Goal: Task Accomplishment & Management: Complete application form

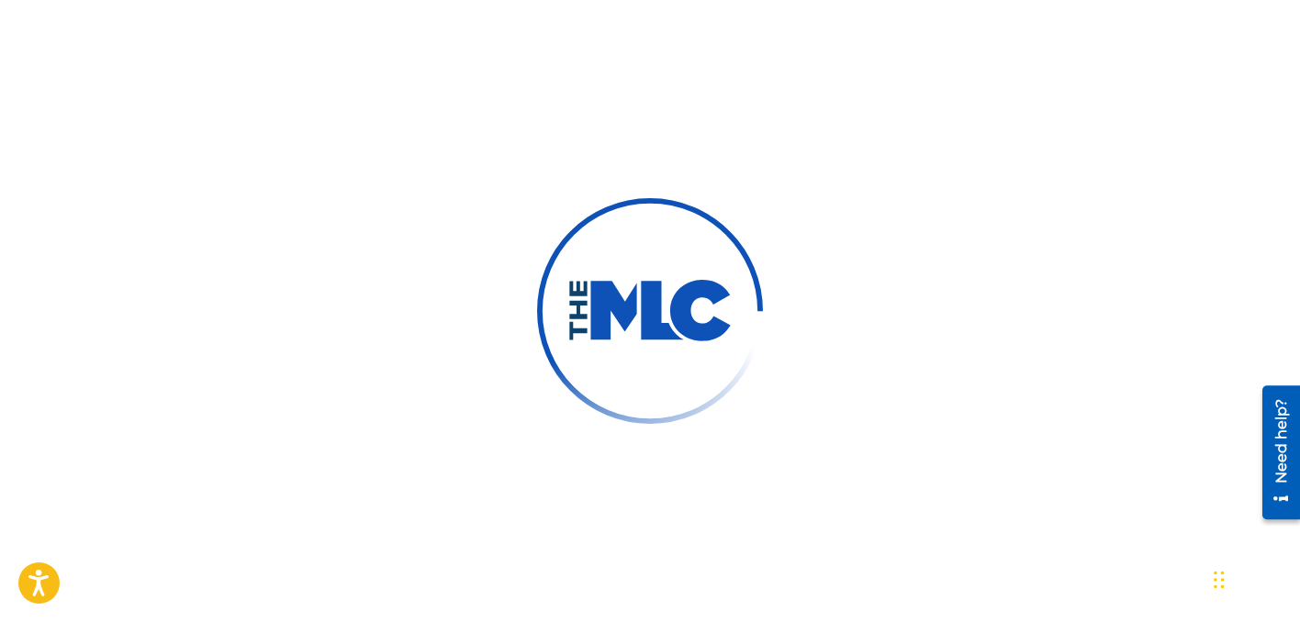
click at [571, 49] on div at bounding box center [650, 311] width 1300 height 622
click at [783, 64] on div at bounding box center [650, 311] width 1300 height 622
click at [641, 56] on div at bounding box center [650, 311] width 1300 height 622
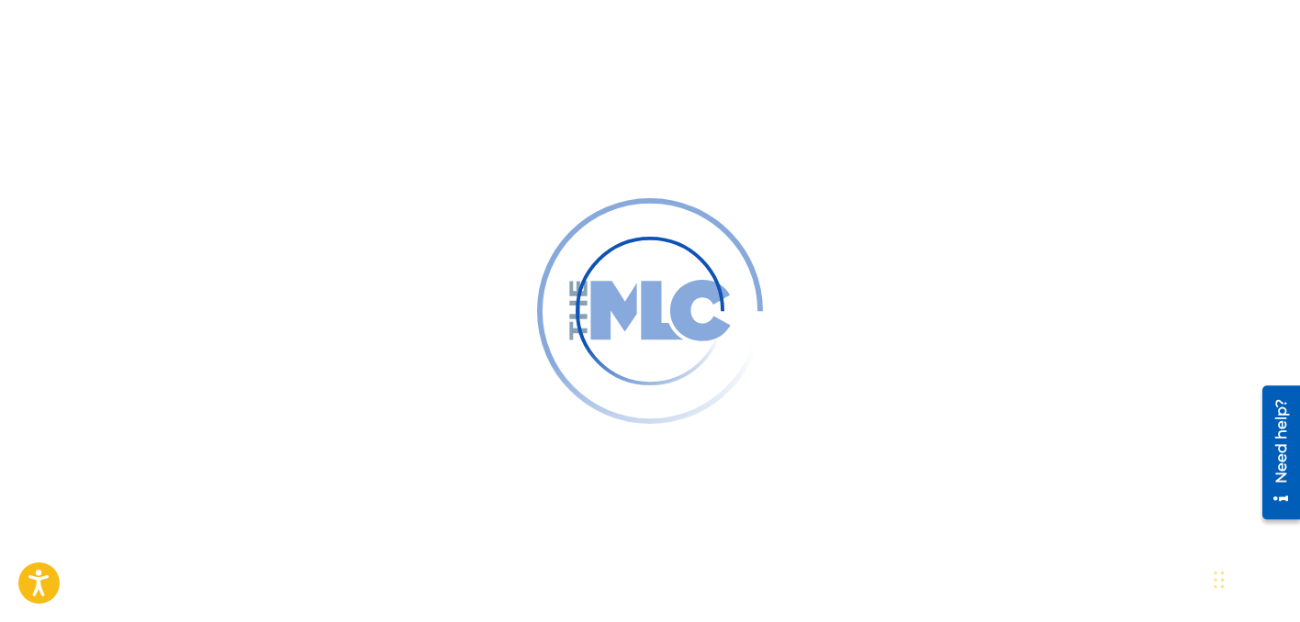
click at [558, 184] on div at bounding box center [650, 311] width 1300 height 622
click at [463, 129] on div at bounding box center [650, 311] width 1300 height 622
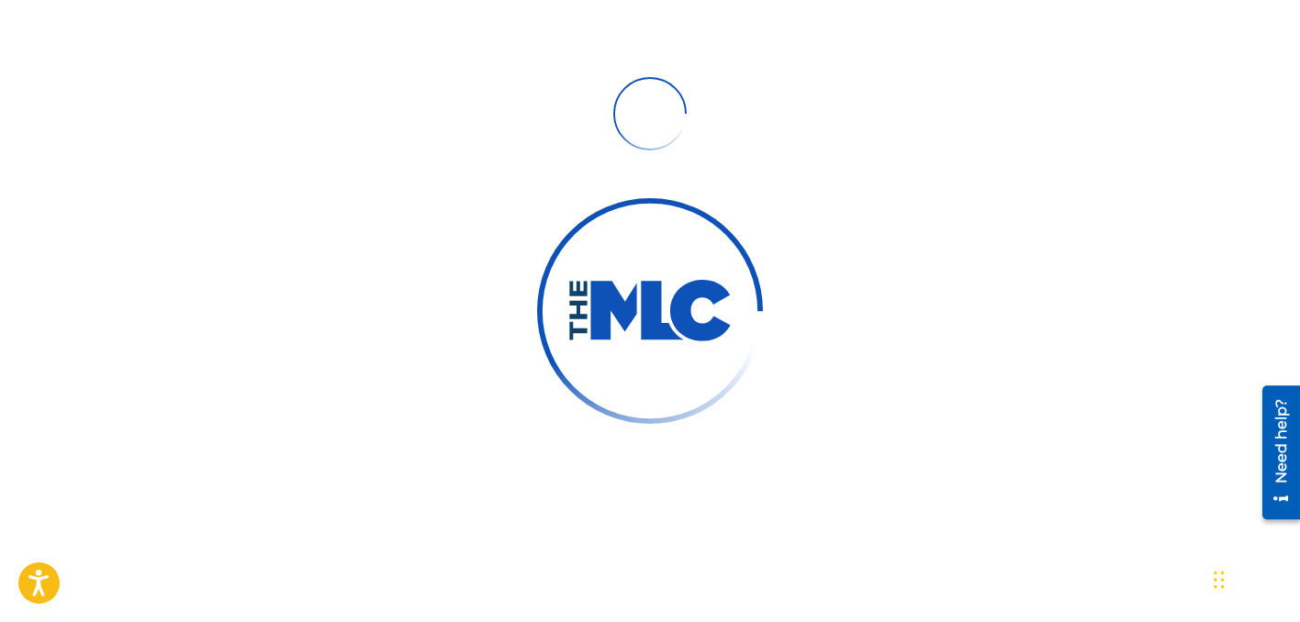
drag, startPoint x: 662, startPoint y: 151, endPoint x: 621, endPoint y: 164, distance: 42.4
drag, startPoint x: 621, startPoint y: 164, endPoint x: 606, endPoint y: 165, distance: 15.6
drag, startPoint x: 606, startPoint y: 165, endPoint x: 577, endPoint y: 163, distance: 28.5
click at [462, 184] on div at bounding box center [650, 311] width 1300 height 622
click at [801, 294] on div at bounding box center [650, 311] width 1300 height 622
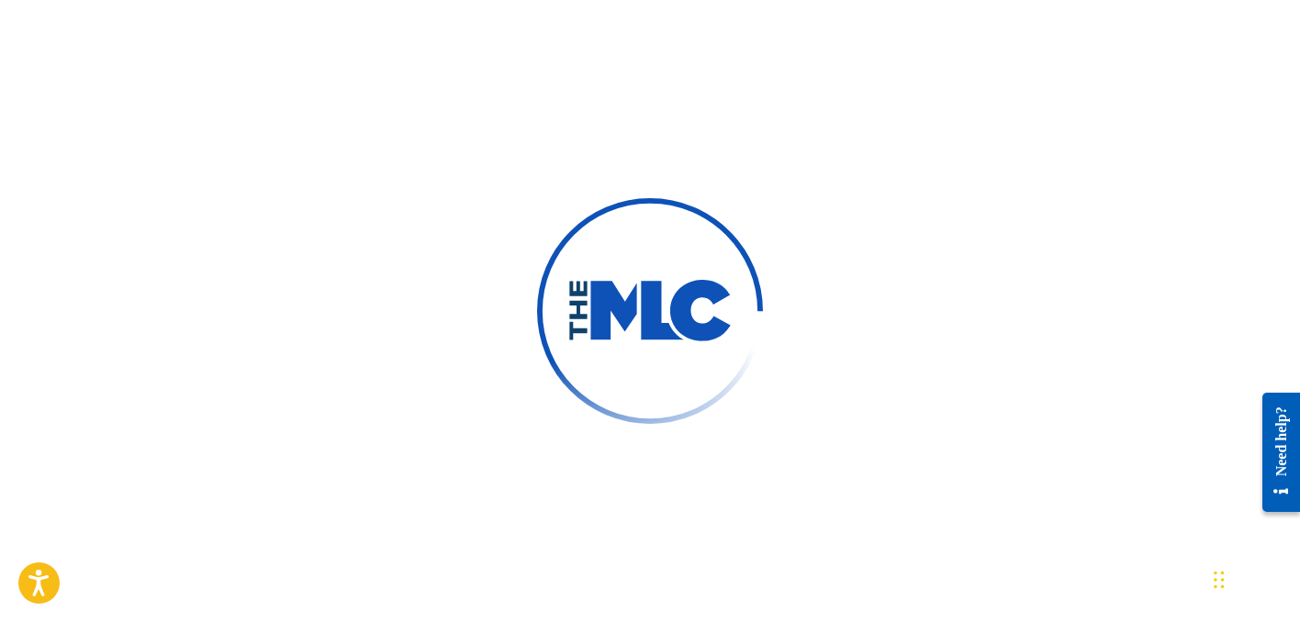
click at [785, 218] on div at bounding box center [650, 311] width 1300 height 622
click at [713, 225] on img at bounding box center [650, 311] width 226 height 226
click at [667, 299] on img at bounding box center [649, 311] width 165 height 62
click at [717, 233] on img at bounding box center [650, 311] width 226 height 226
click at [738, 188] on div at bounding box center [650, 311] width 1300 height 622
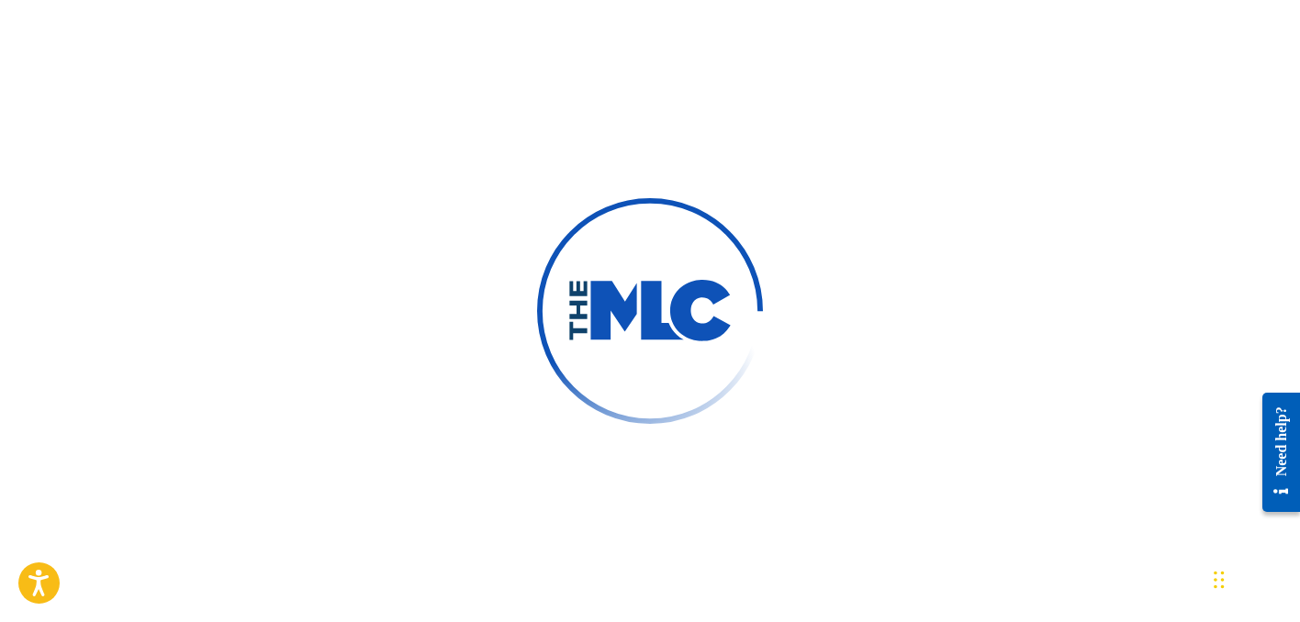
click at [744, 296] on img at bounding box center [650, 311] width 248 height 248
click at [672, 266] on img at bounding box center [650, 311] width 248 height 248
click at [527, 411] on div at bounding box center [650, 311] width 1300 height 622
click at [704, 126] on div at bounding box center [650, 311] width 1300 height 622
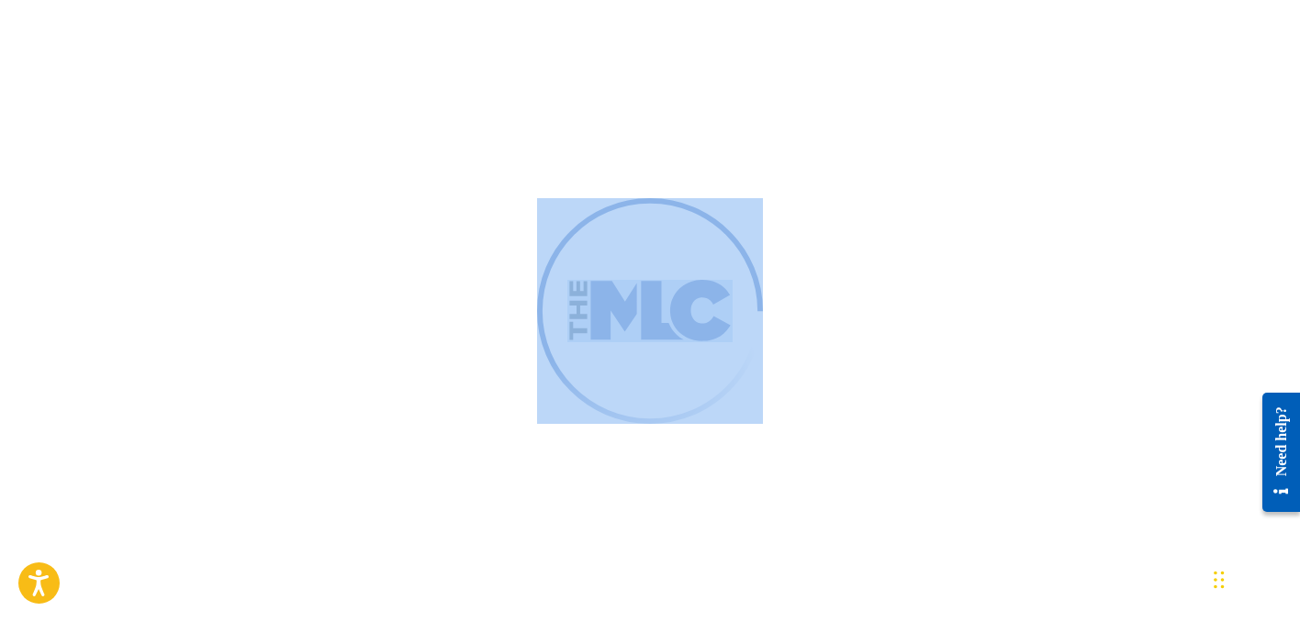
click at [704, 126] on div at bounding box center [650, 311] width 1300 height 622
click at [875, 93] on div at bounding box center [650, 311] width 1300 height 622
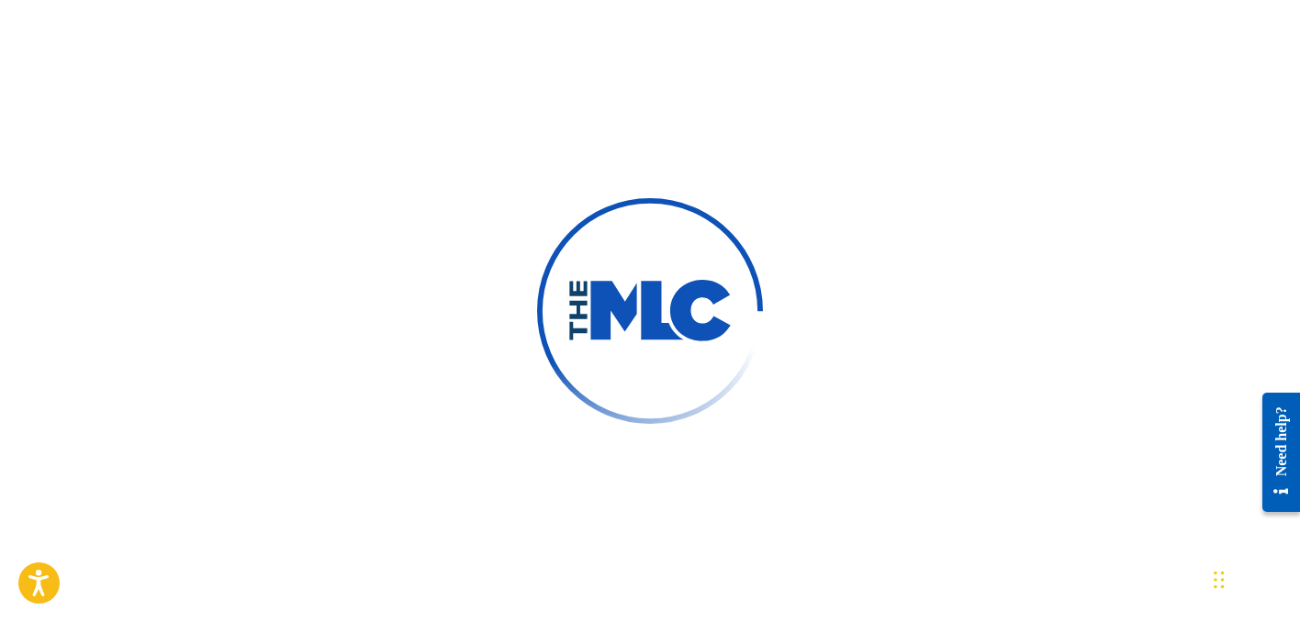
click at [727, 200] on div at bounding box center [650, 311] width 226 height 226
click at [665, 373] on img at bounding box center [650, 311] width 248 height 248
click at [709, 382] on img at bounding box center [650, 311] width 248 height 248
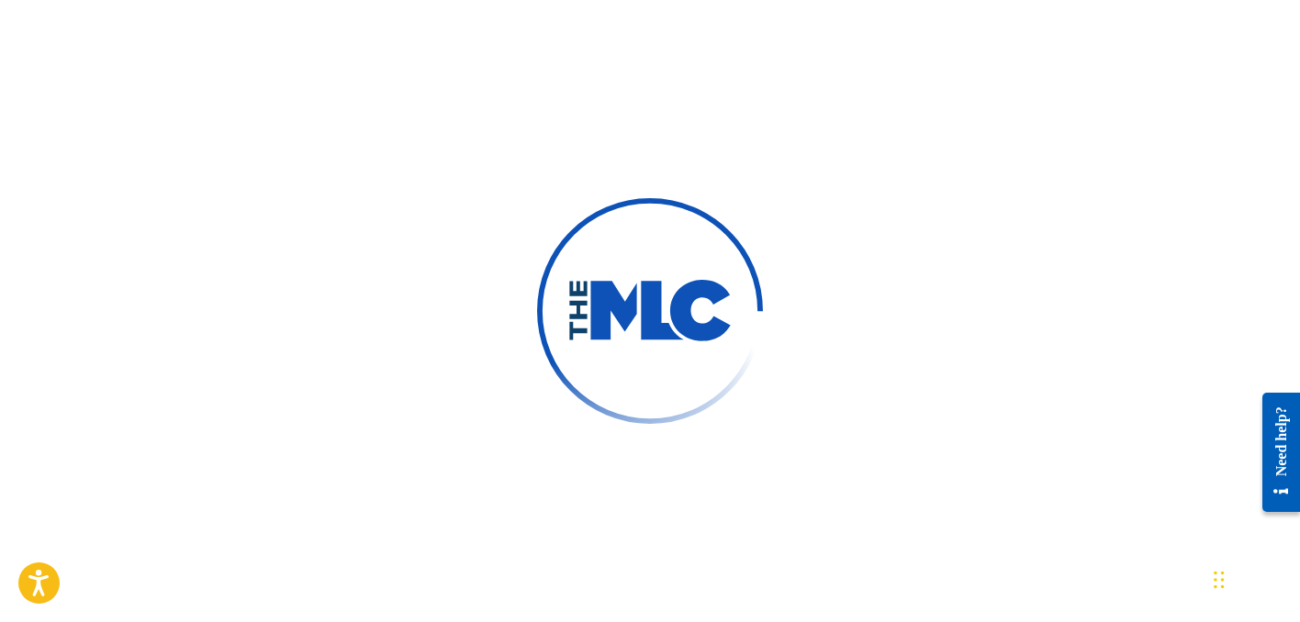
click at [709, 382] on img at bounding box center [650, 311] width 226 height 226
click at [735, 393] on div at bounding box center [650, 311] width 226 height 226
click at [715, 382] on img at bounding box center [650, 311] width 248 height 248
click at [720, 384] on img at bounding box center [650, 311] width 226 height 226
click at [720, 384] on img at bounding box center [650, 311] width 248 height 248
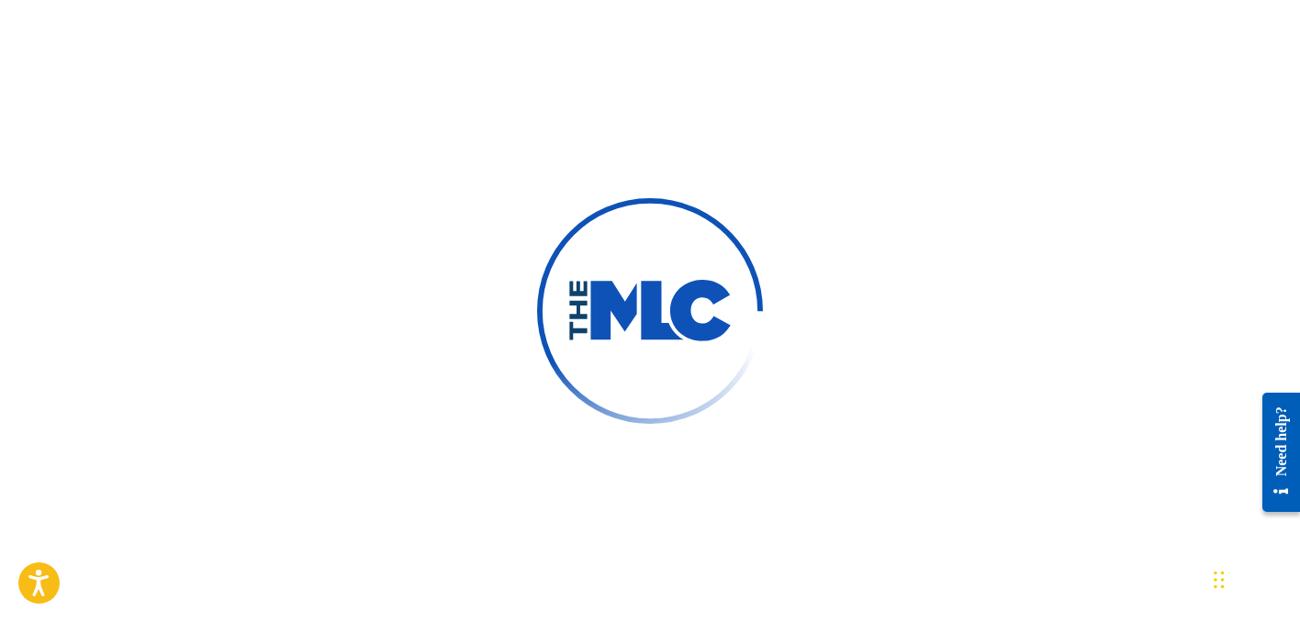
click at [832, 255] on div at bounding box center [650, 311] width 1300 height 622
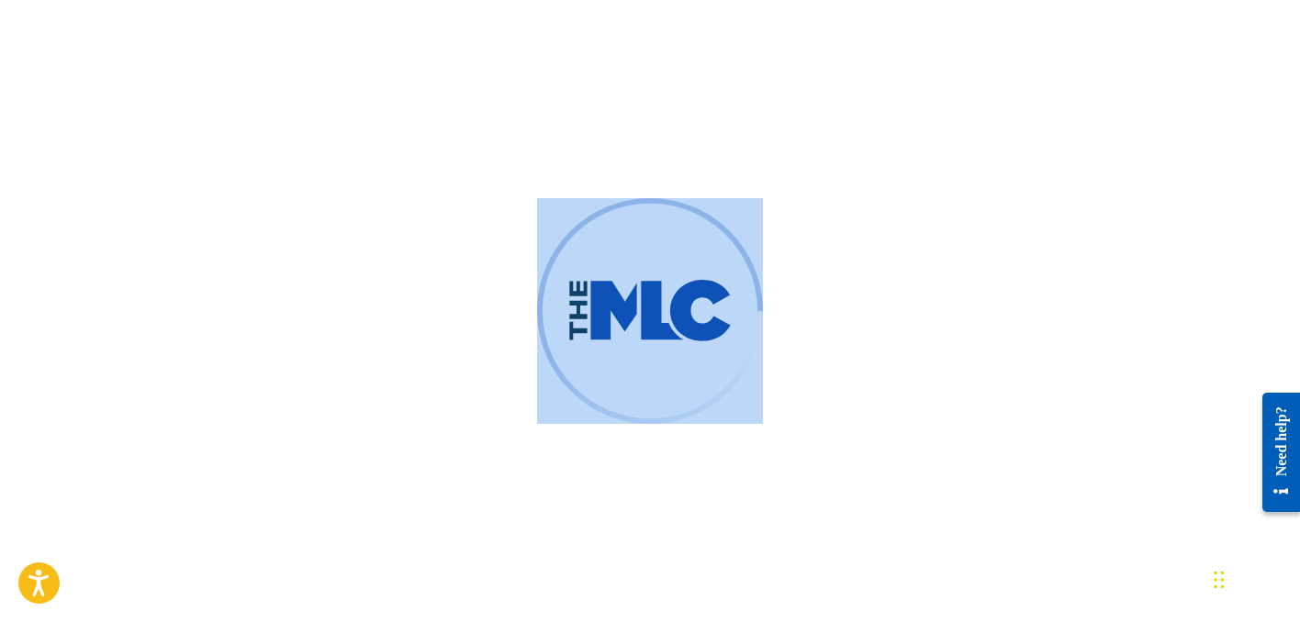
click at [831, 255] on div at bounding box center [650, 311] width 1300 height 622
click at [167, 156] on div at bounding box center [650, 311] width 1300 height 622
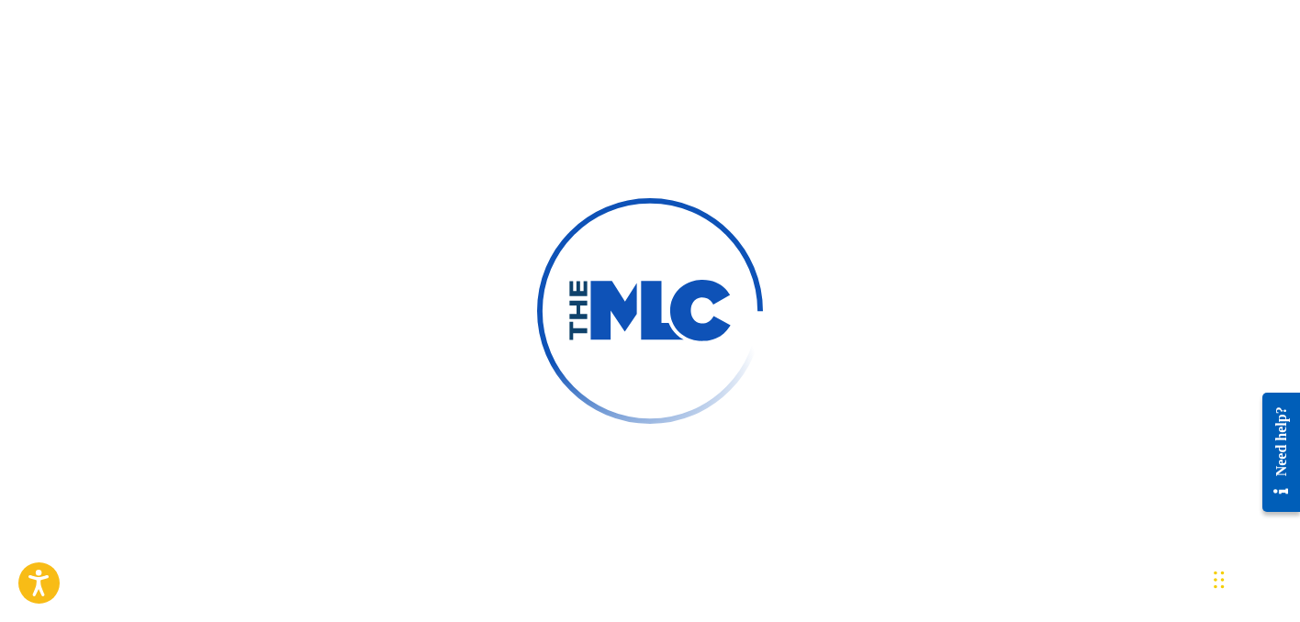
click at [225, 100] on div at bounding box center [650, 311] width 1300 height 622
click at [466, 349] on div at bounding box center [650, 311] width 1300 height 622
click at [903, 229] on div at bounding box center [650, 311] width 1300 height 622
click at [414, 421] on div at bounding box center [650, 311] width 1300 height 622
click at [877, 20] on div at bounding box center [650, 311] width 1300 height 622
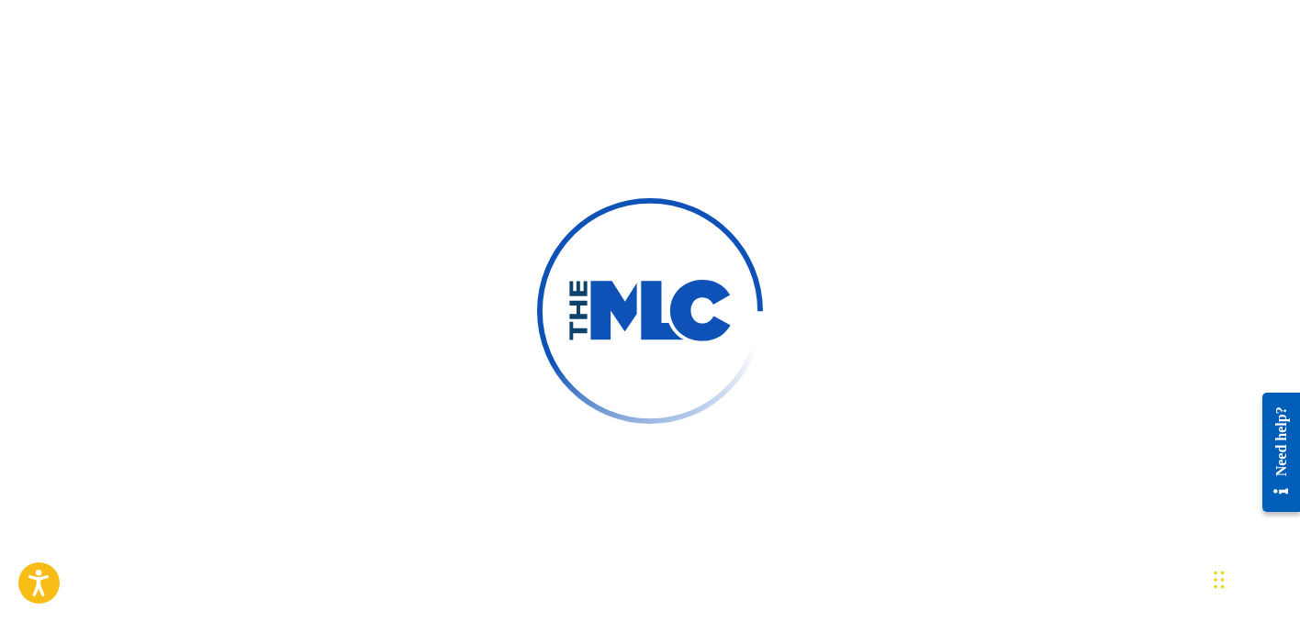
click at [678, 49] on div at bounding box center [650, 311] width 1300 height 622
click at [465, 38] on div at bounding box center [650, 311] width 1300 height 622
click at [475, 329] on div at bounding box center [650, 311] width 1300 height 622
click at [454, 322] on div at bounding box center [650, 311] width 1300 height 622
click at [401, 283] on div at bounding box center [650, 311] width 1300 height 622
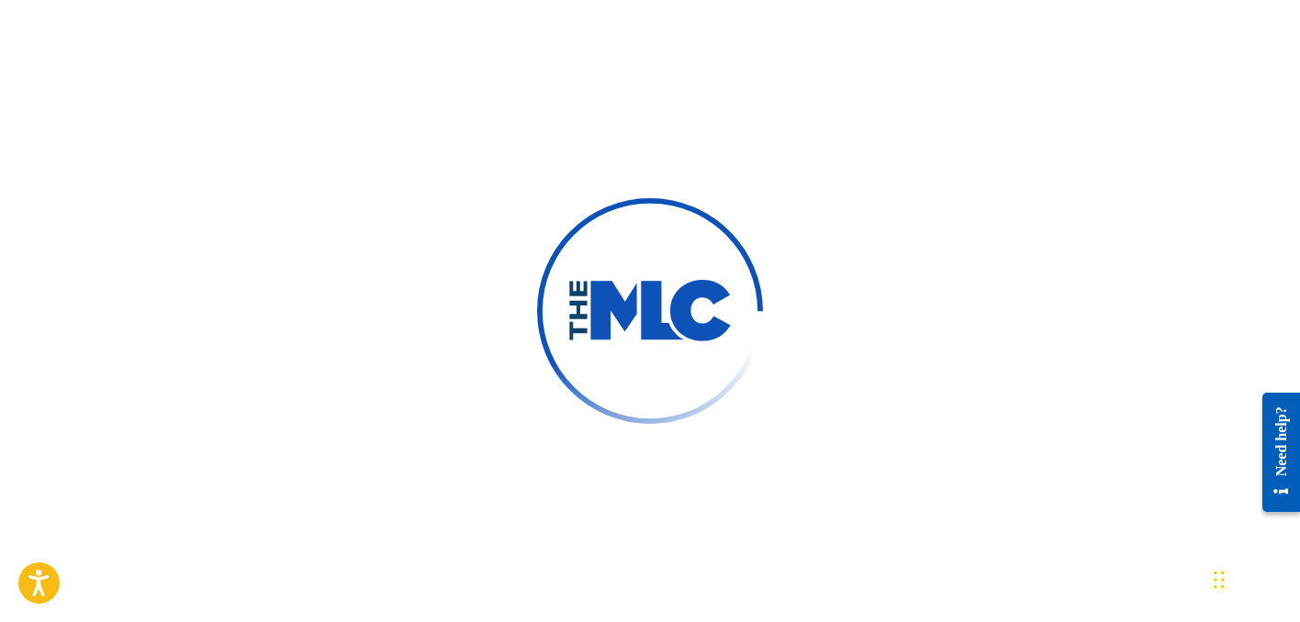
click at [317, 81] on div at bounding box center [650, 311] width 1300 height 622
click at [28, 8] on div at bounding box center [650, 311] width 1300 height 622
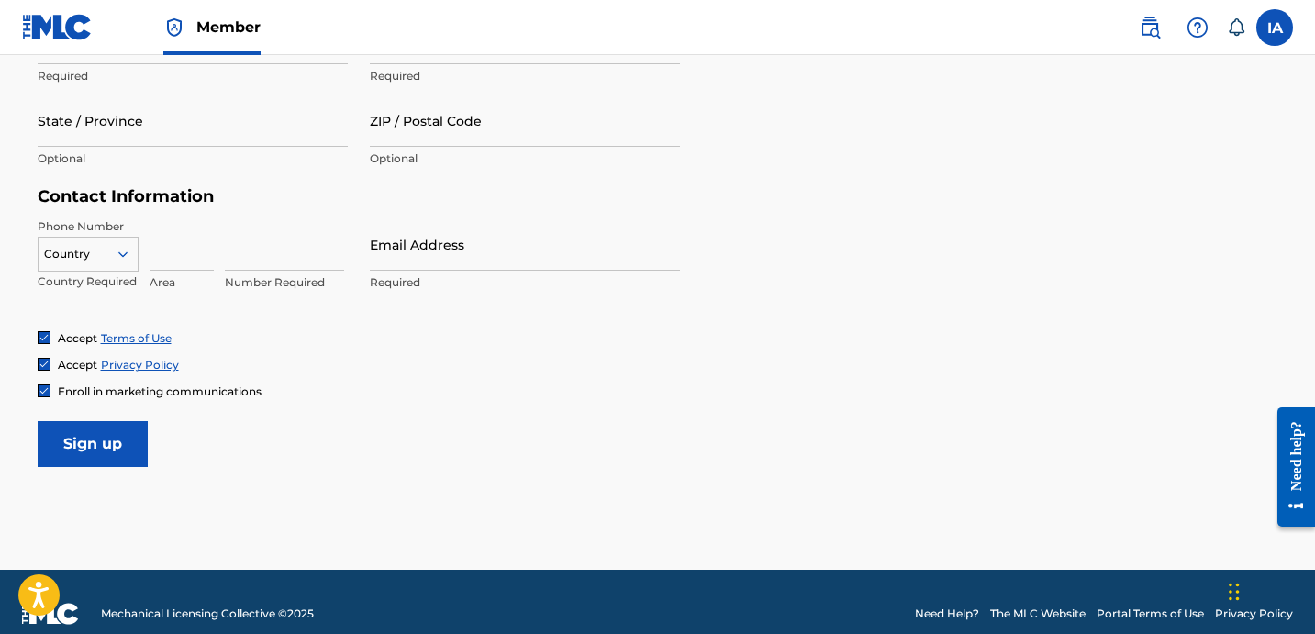
scroll to position [800, 0]
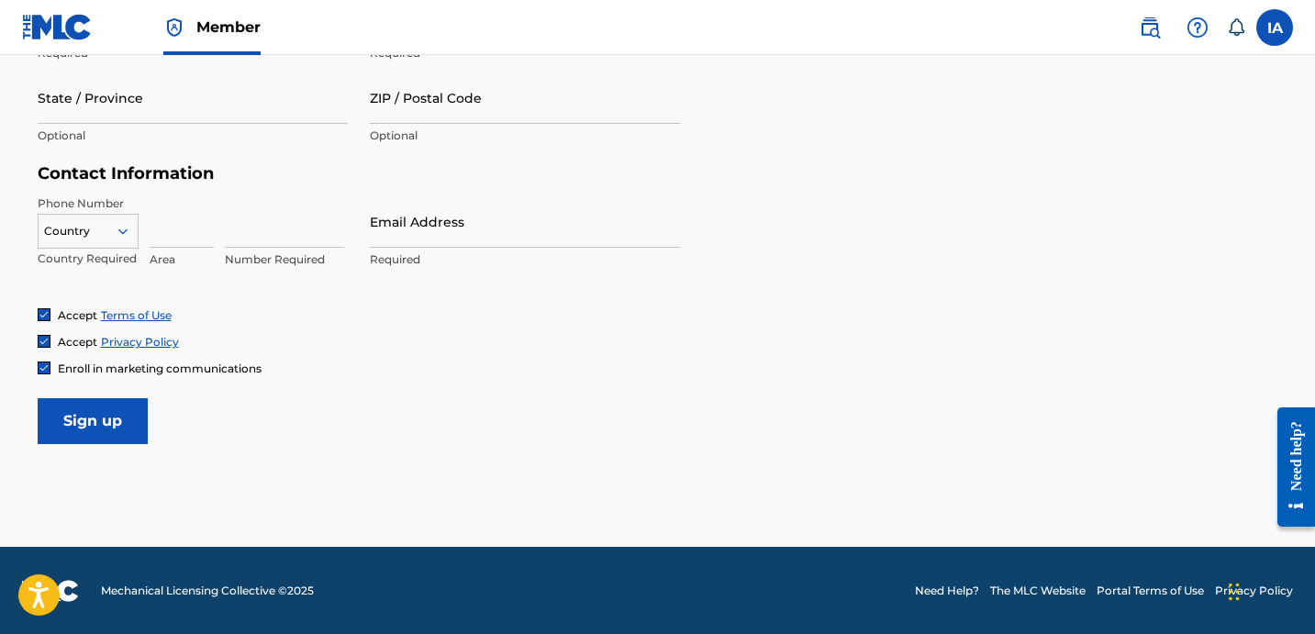
click at [60, 32] on img at bounding box center [57, 27] width 71 height 27
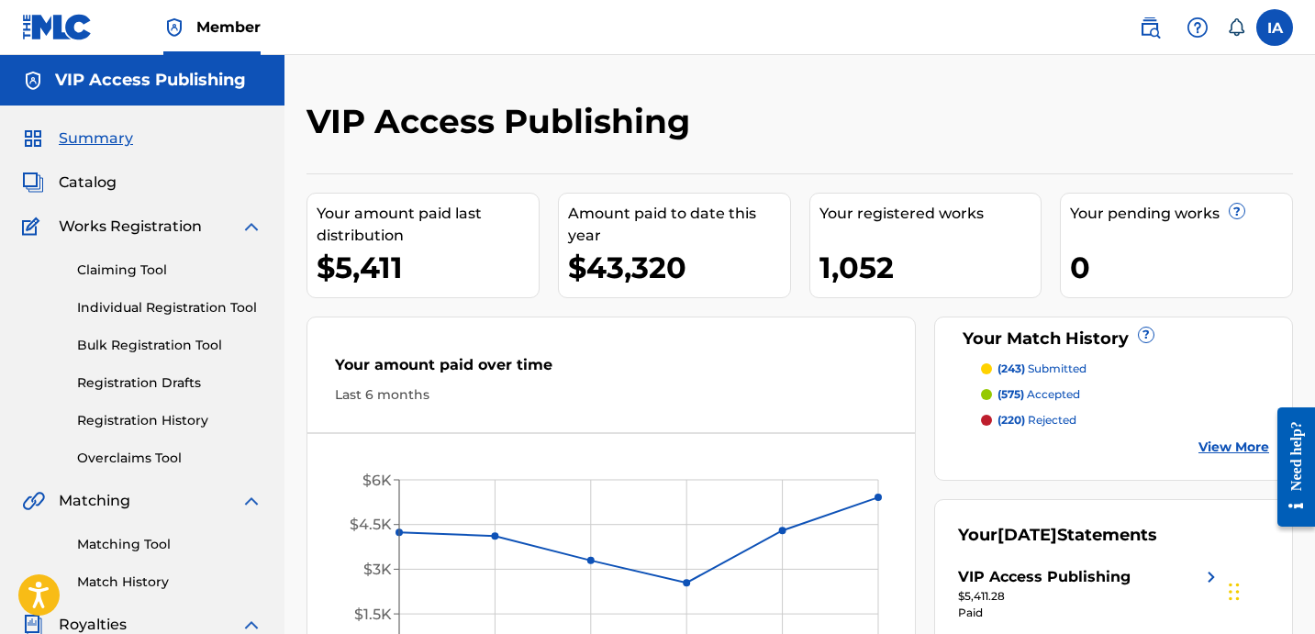
click at [236, 299] on link "Individual Registration Tool" at bounding box center [169, 307] width 185 height 19
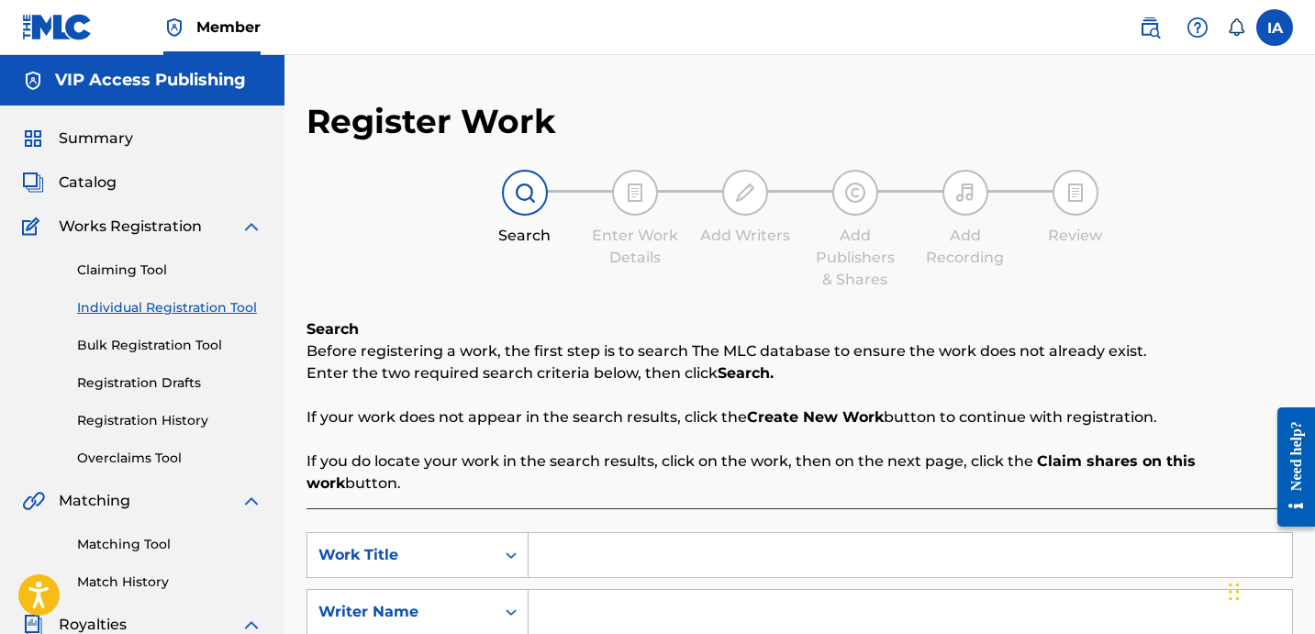
click at [604, 296] on div "Register Work Search Enter Work Details Add Writers Add Publishers & Shares Add…" at bounding box center [800, 465] width 987 height 728
click at [541, 271] on div "Search Enter Work Details Add Writers Add Publishers & Shares Add Recording Rev…" at bounding box center [800, 230] width 987 height 121
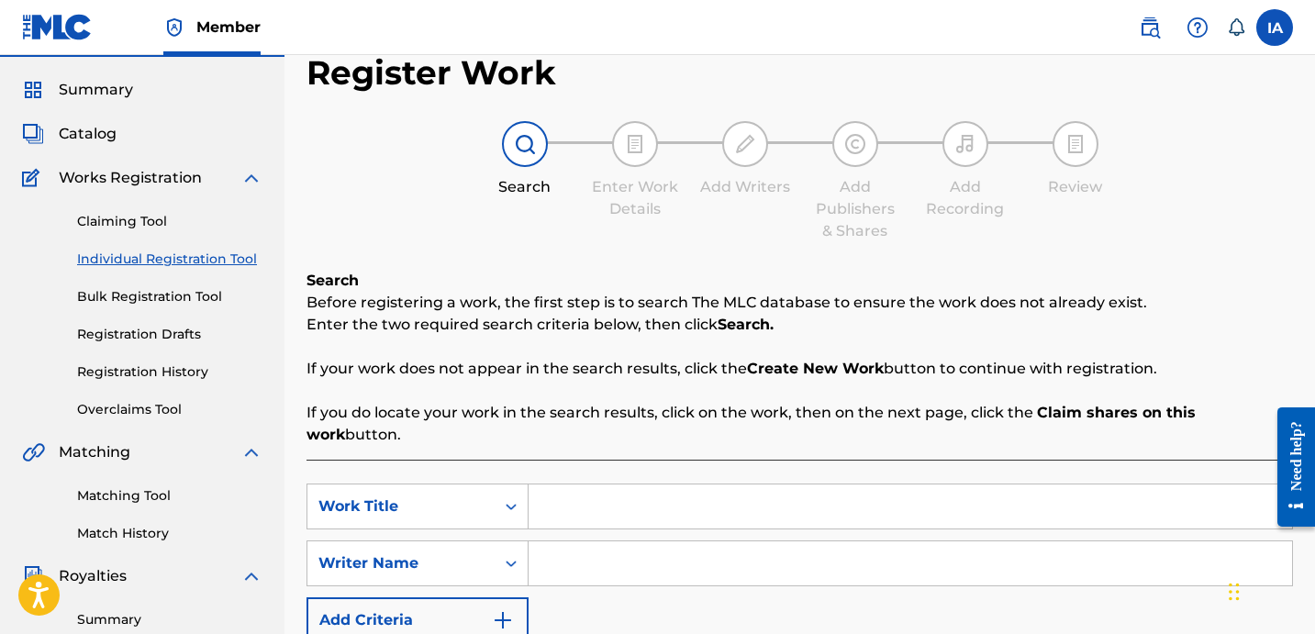
scroll to position [49, 0]
click at [744, 505] on input "Search Form" at bounding box center [911, 507] width 764 height 44
paste input "FREEWHODOE"
type input "FREEWHODOE"
click at [610, 564] on div "Search Form" at bounding box center [911, 564] width 765 height 46
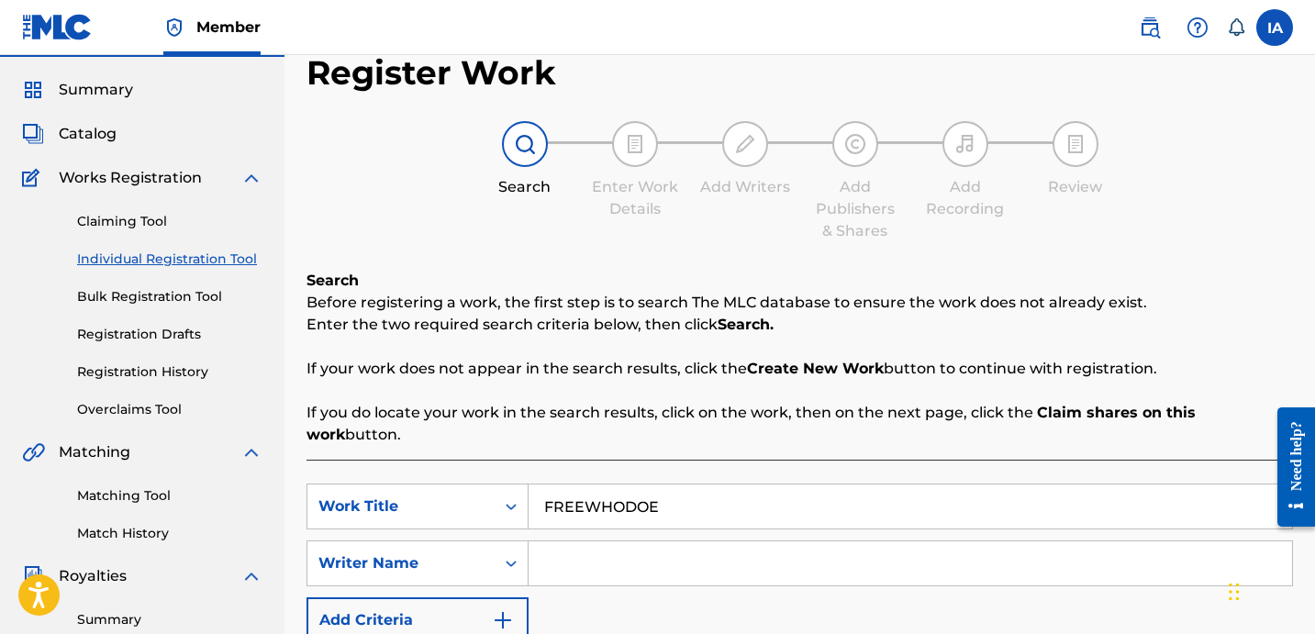
click at [688, 542] on input "Search Form" at bounding box center [911, 564] width 764 height 44
paste input "[PERSON_NAME]"
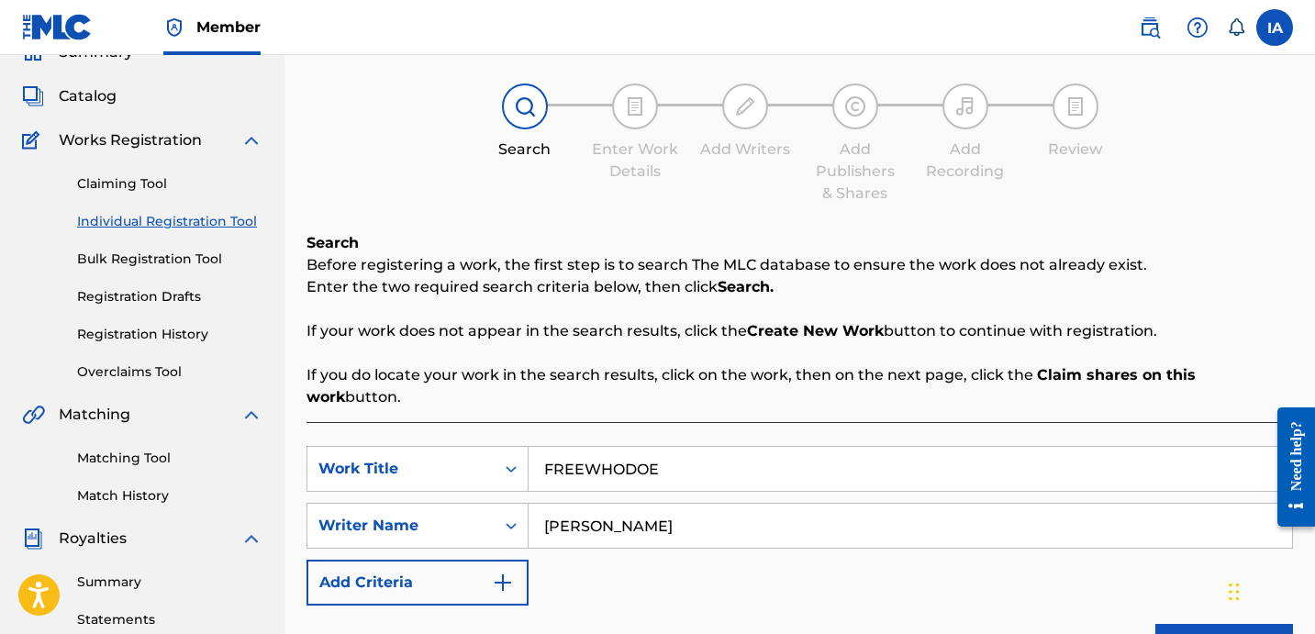
scroll to position [87, 0]
type input "[PERSON_NAME]"
click at [808, 552] on div "SearchWithCriteria7ae641dc-af8f-429e-8b81-1fd536f690d8 Work Title FREEWHODOE Se…" at bounding box center [800, 525] width 987 height 160
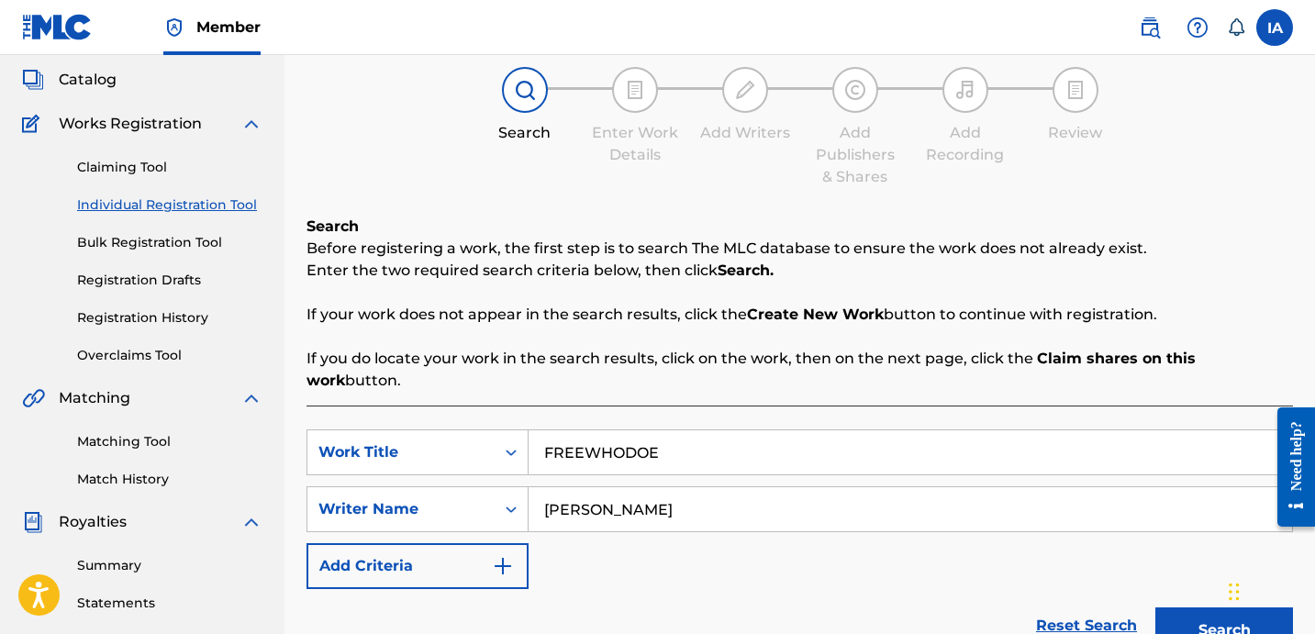
scroll to position [266, 0]
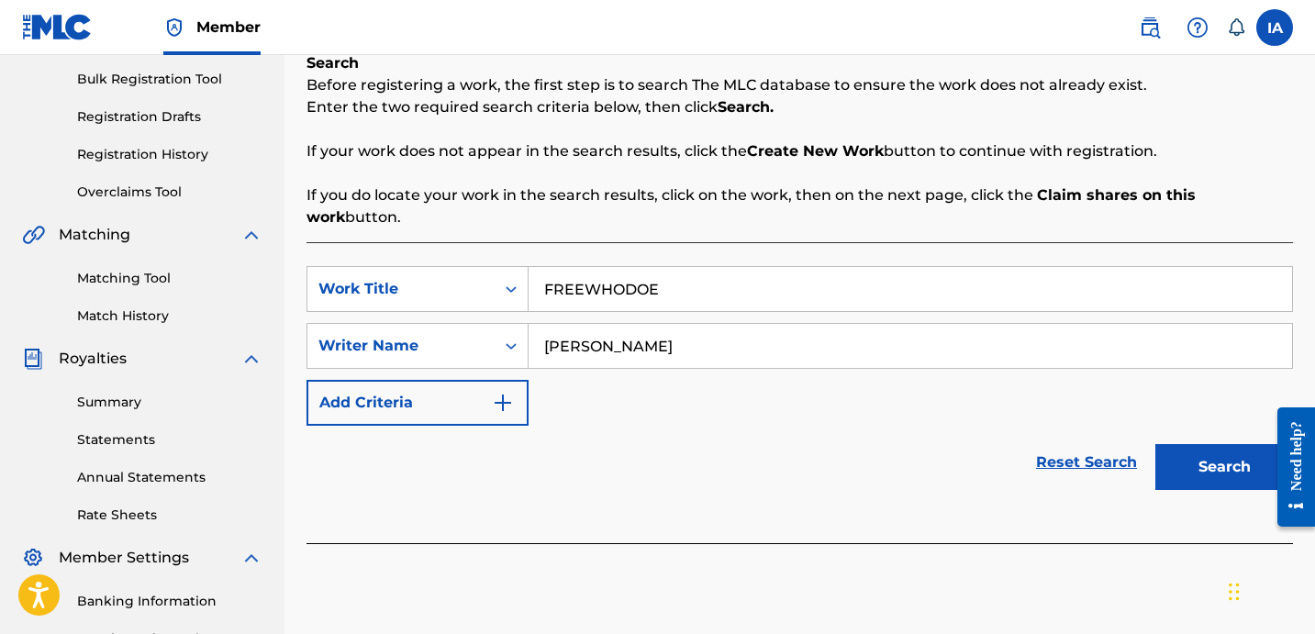
click at [899, 452] on div "Reset Search Search" at bounding box center [800, 462] width 987 height 73
click at [1218, 450] on button "Search" at bounding box center [1225, 467] width 138 height 46
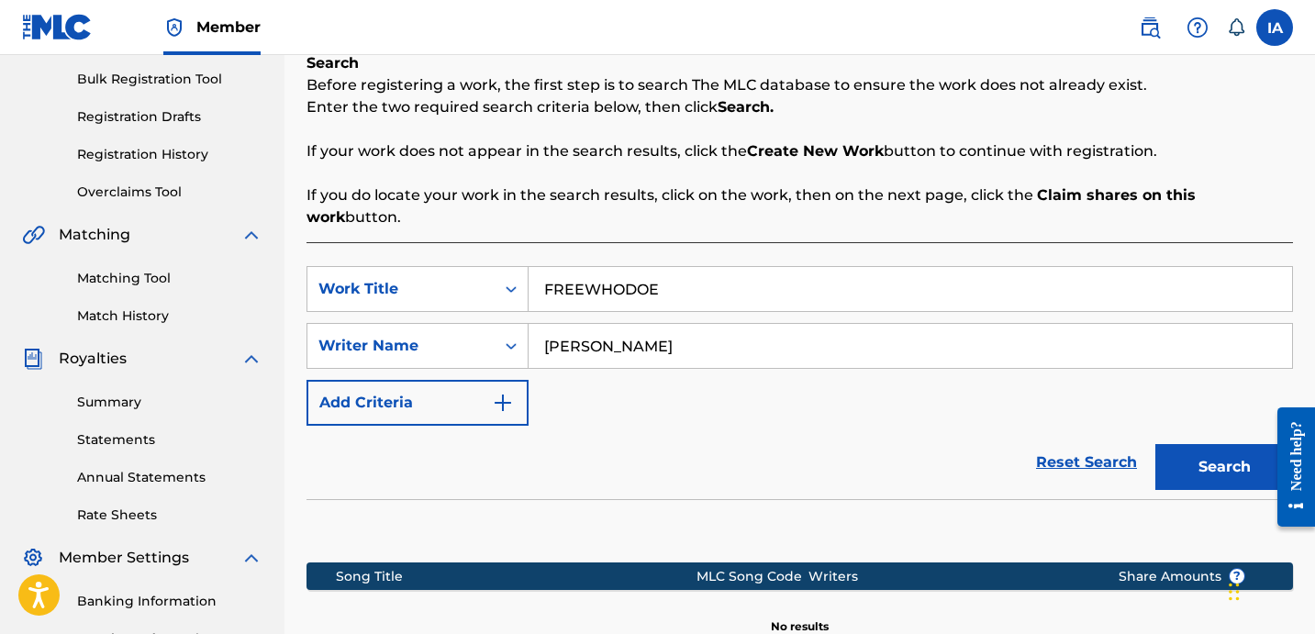
click at [849, 426] on div "Reset Search Search" at bounding box center [800, 462] width 987 height 73
click at [811, 359] on div "SearchWithCriteria7ae641dc-af8f-429e-8b81-1fd536f690d8 Work Title FREEWHODOE Se…" at bounding box center [800, 346] width 987 height 160
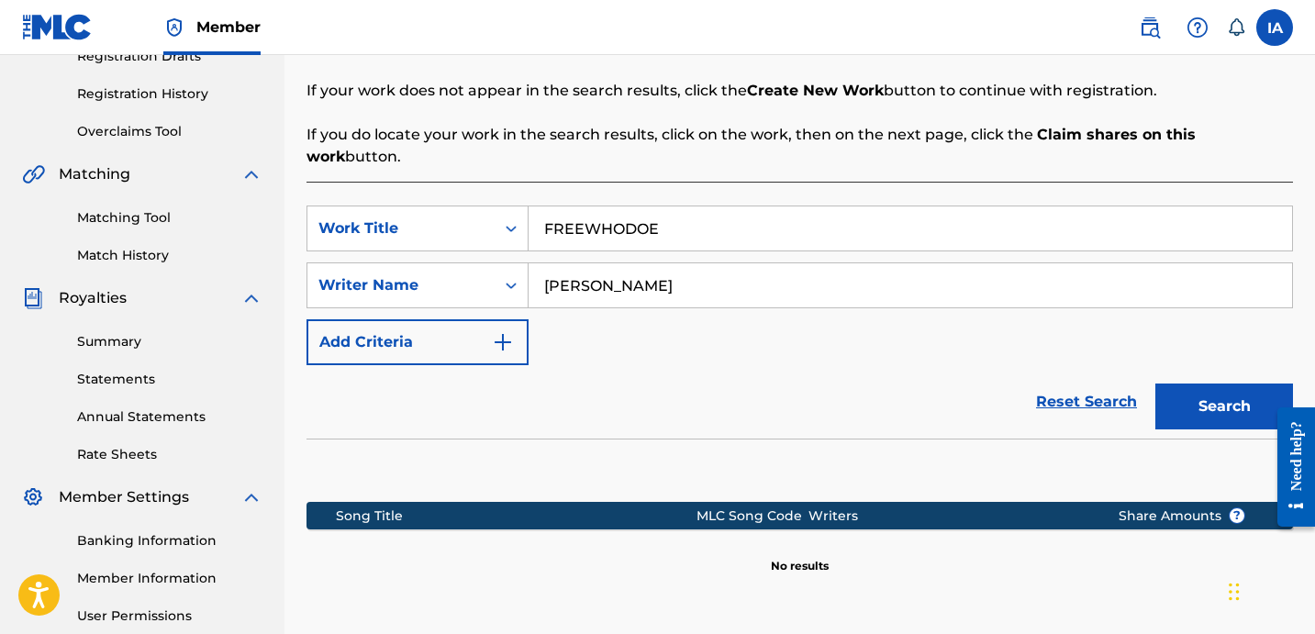
scroll to position [504, 0]
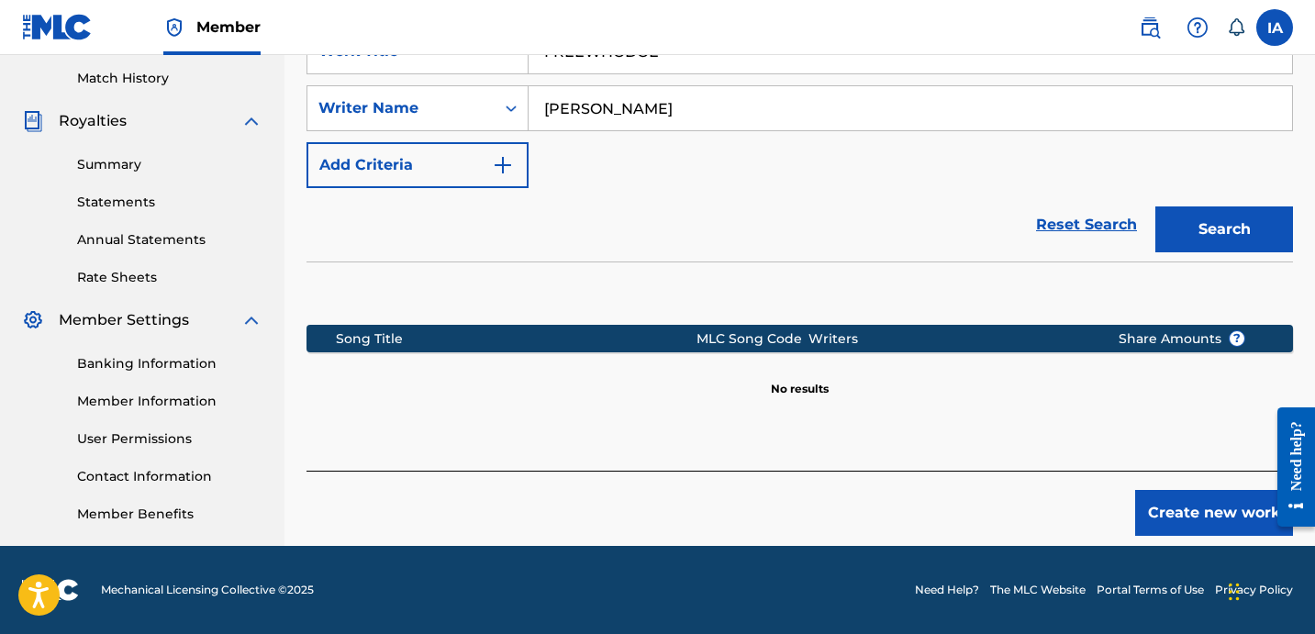
click at [1200, 493] on button "Create new work" at bounding box center [1214, 513] width 158 height 46
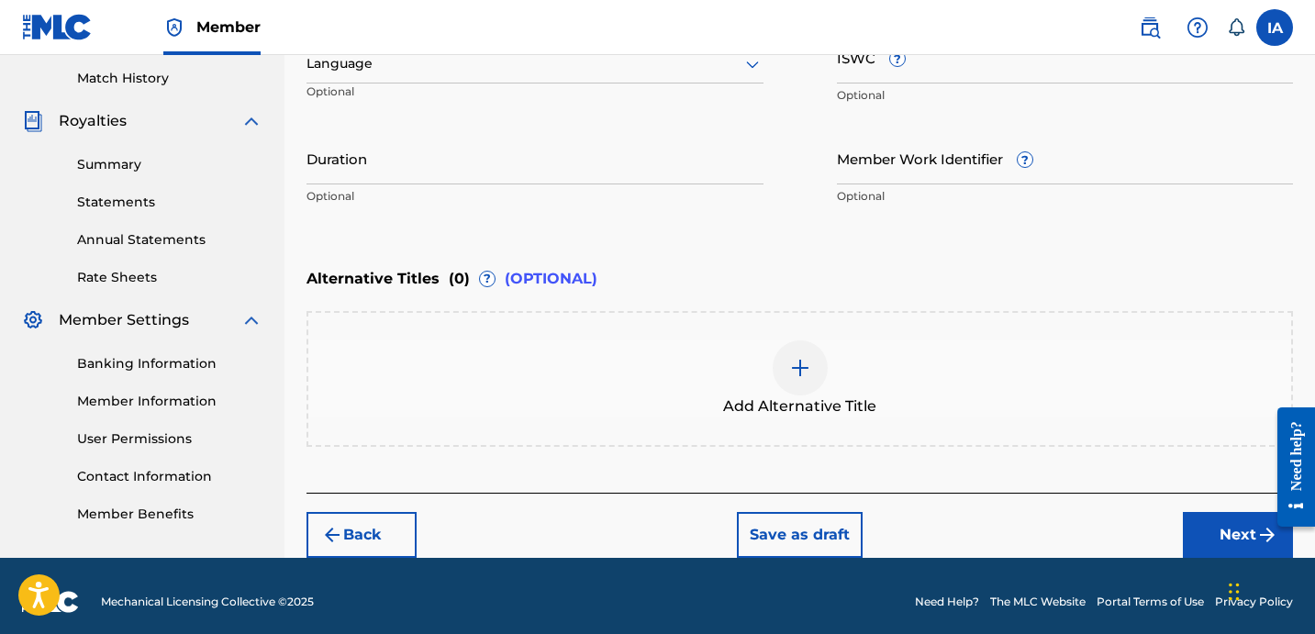
click at [958, 251] on div "Enter Work Details Enter work details for ‘ FREEWHODOE ’ below. Work Title FREE…" at bounding box center [800, 37] width 987 height 444
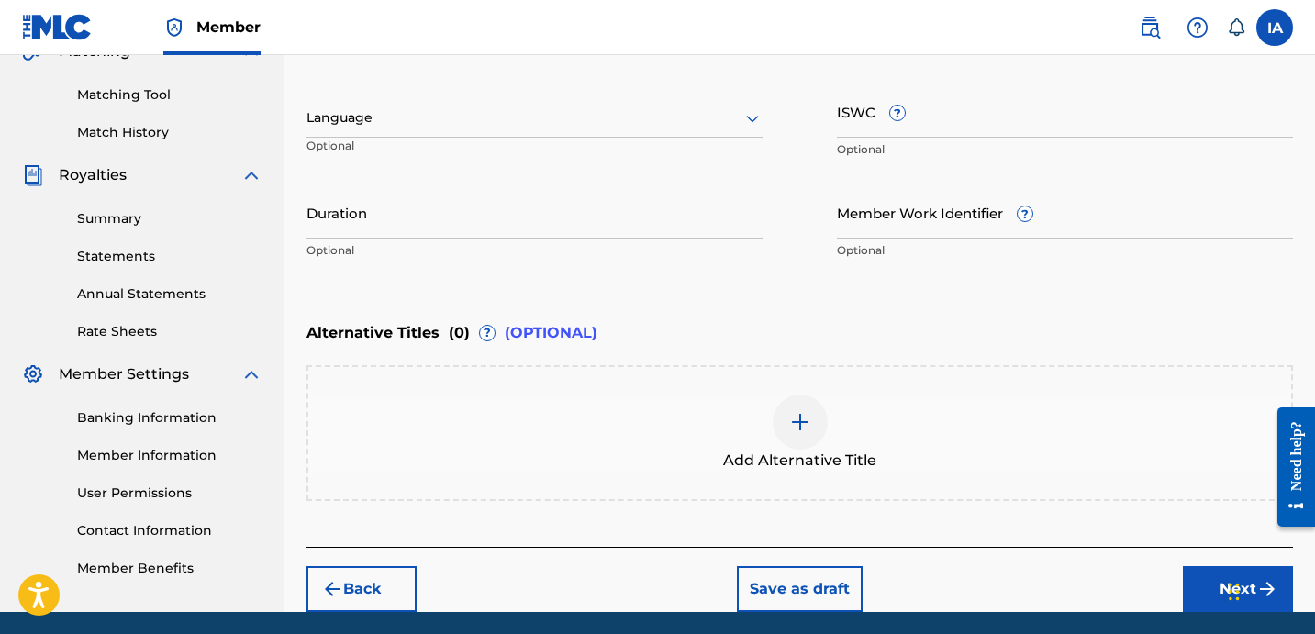
scroll to position [220, 0]
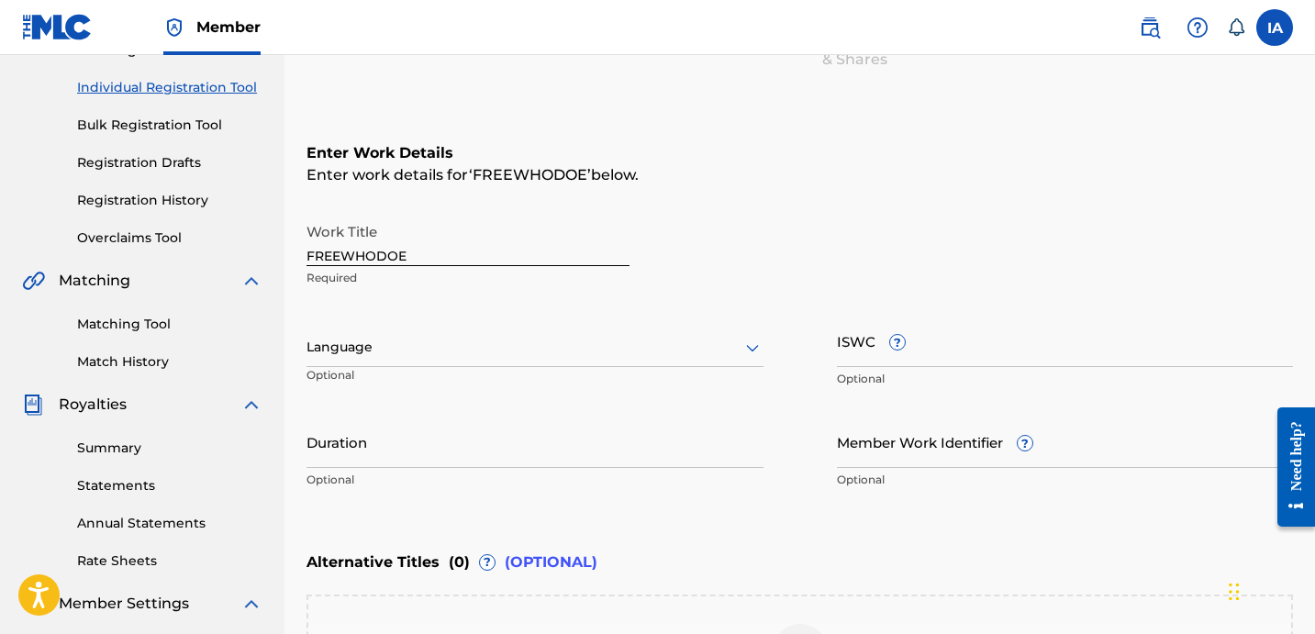
click at [414, 363] on div "Language" at bounding box center [535, 348] width 457 height 39
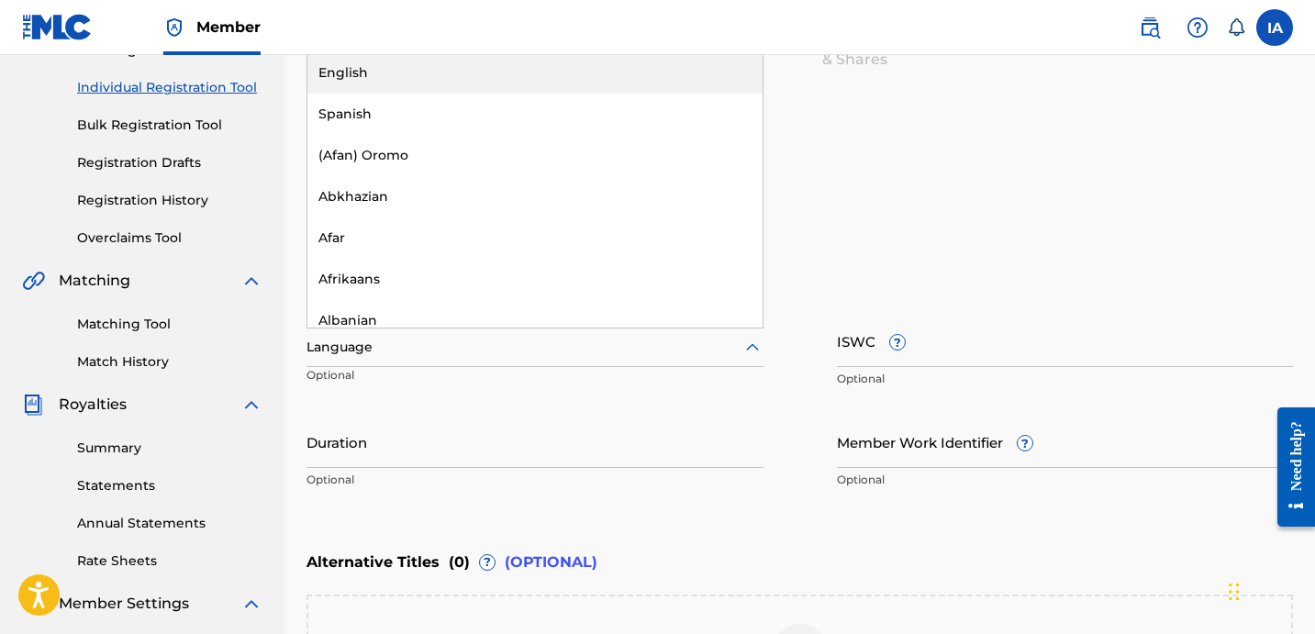
click at [439, 73] on div "English" at bounding box center [534, 72] width 455 height 41
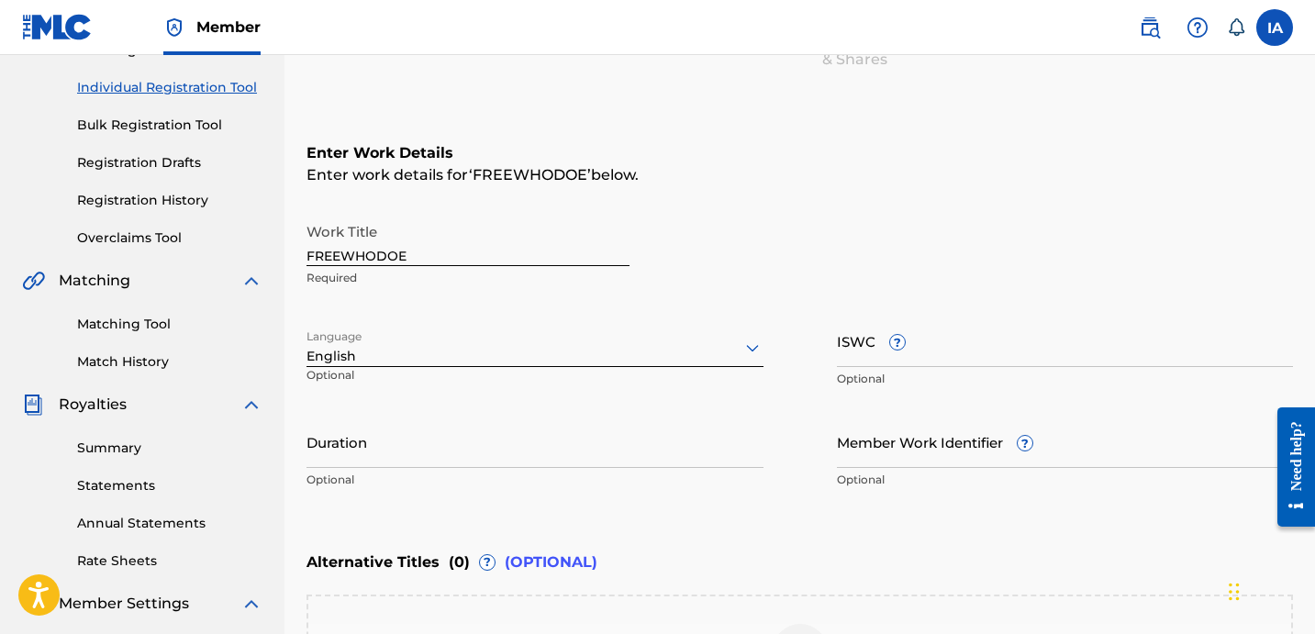
click at [482, 457] on input "Duration" at bounding box center [535, 442] width 457 height 52
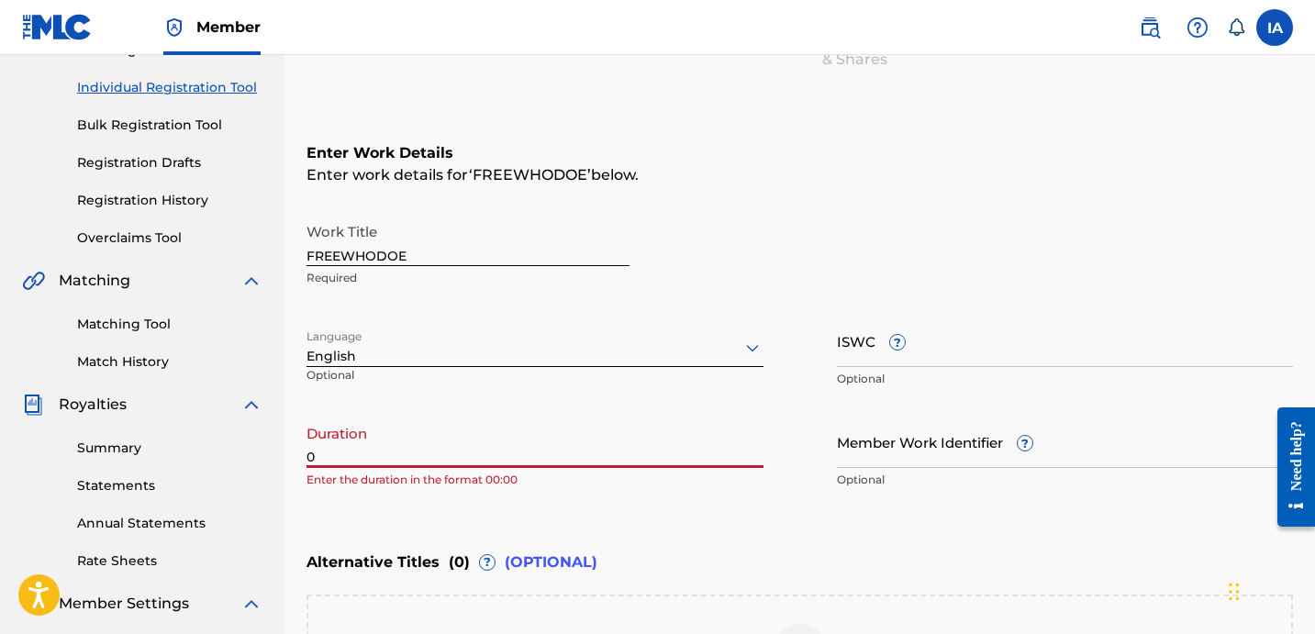
paste input "2:44"
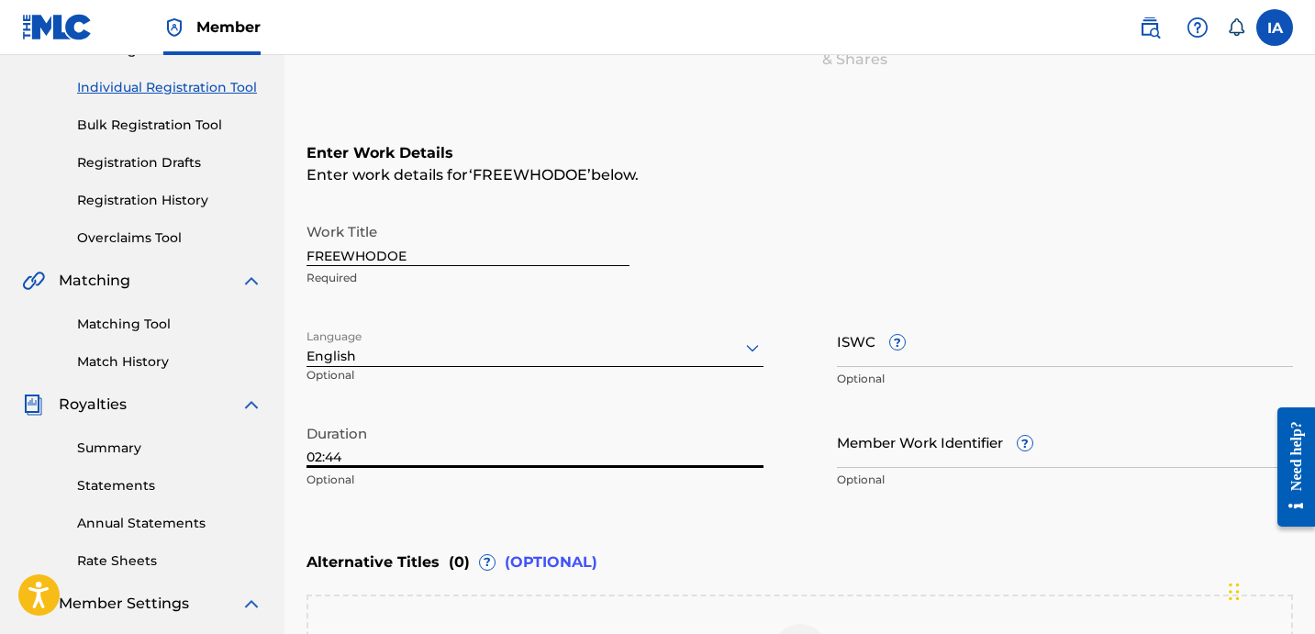
type input "02:44"
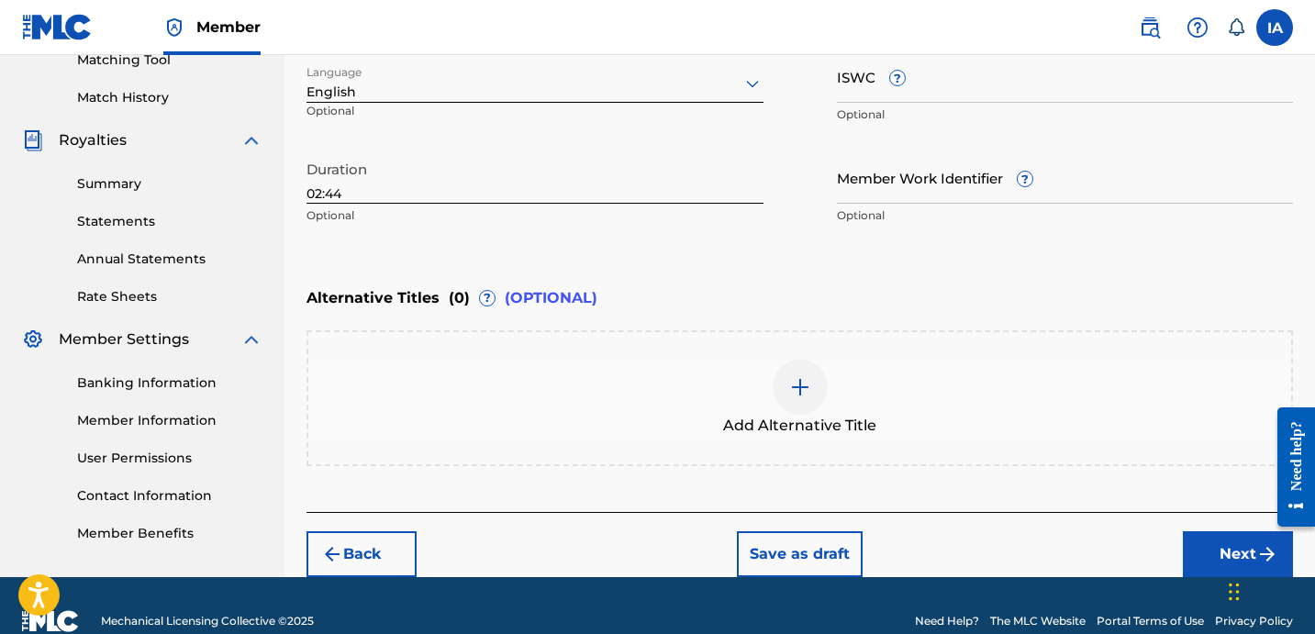
scroll to position [515, 0]
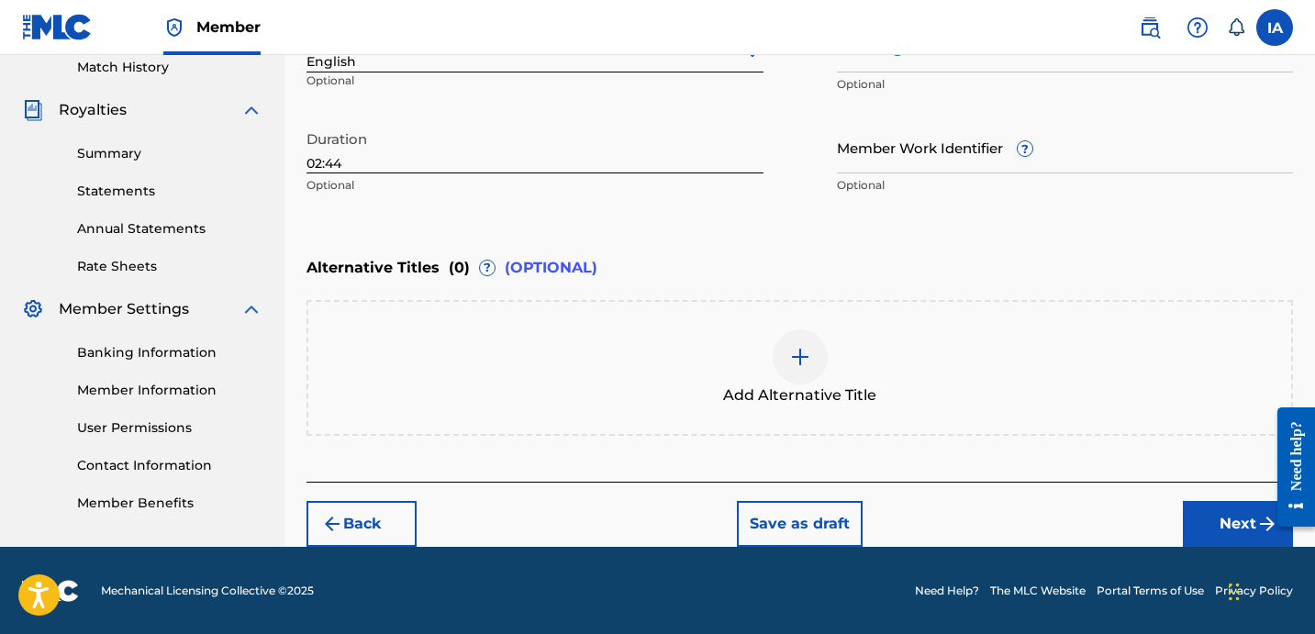
click at [1233, 529] on button "Next" at bounding box center [1238, 524] width 110 height 46
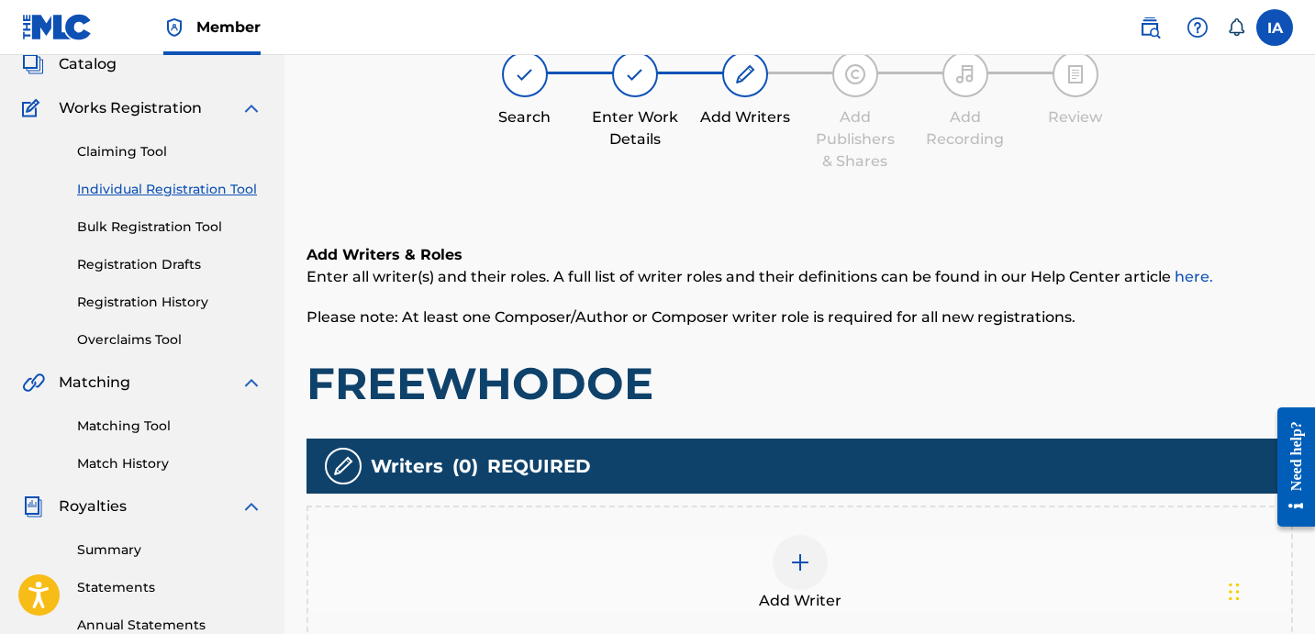
scroll to position [83, 0]
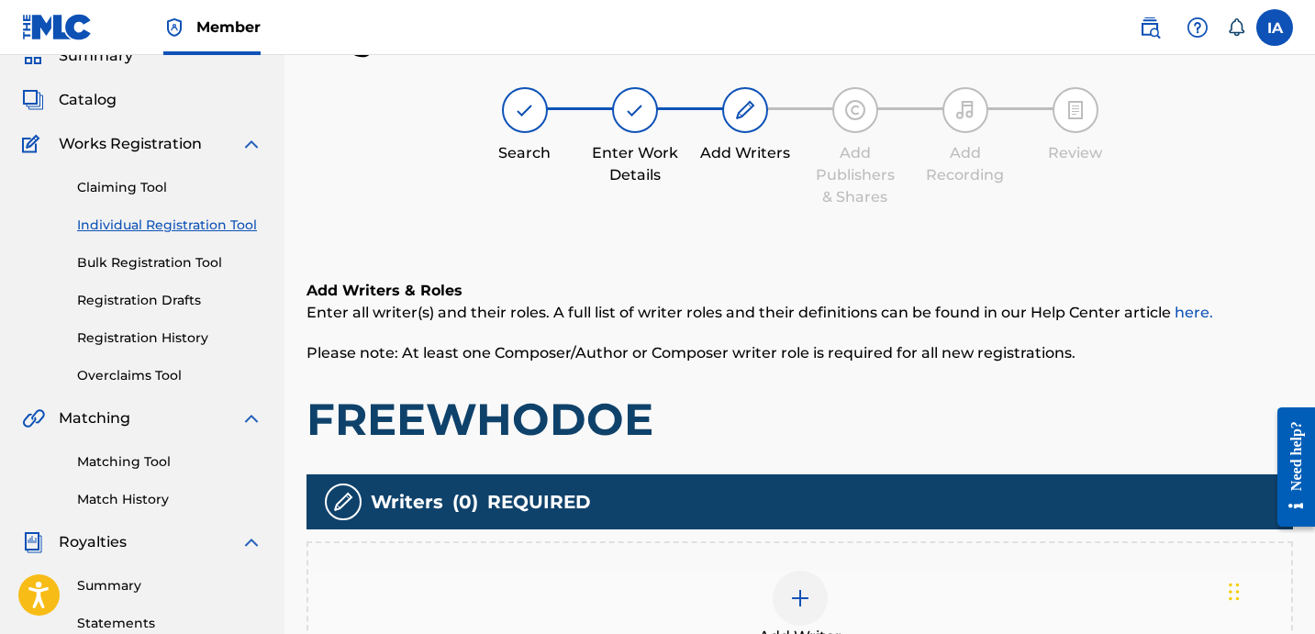
click at [746, 385] on div "Add Writers & Roles Enter all writer(s) and their roles. A full list of writer …" at bounding box center [800, 363] width 987 height 167
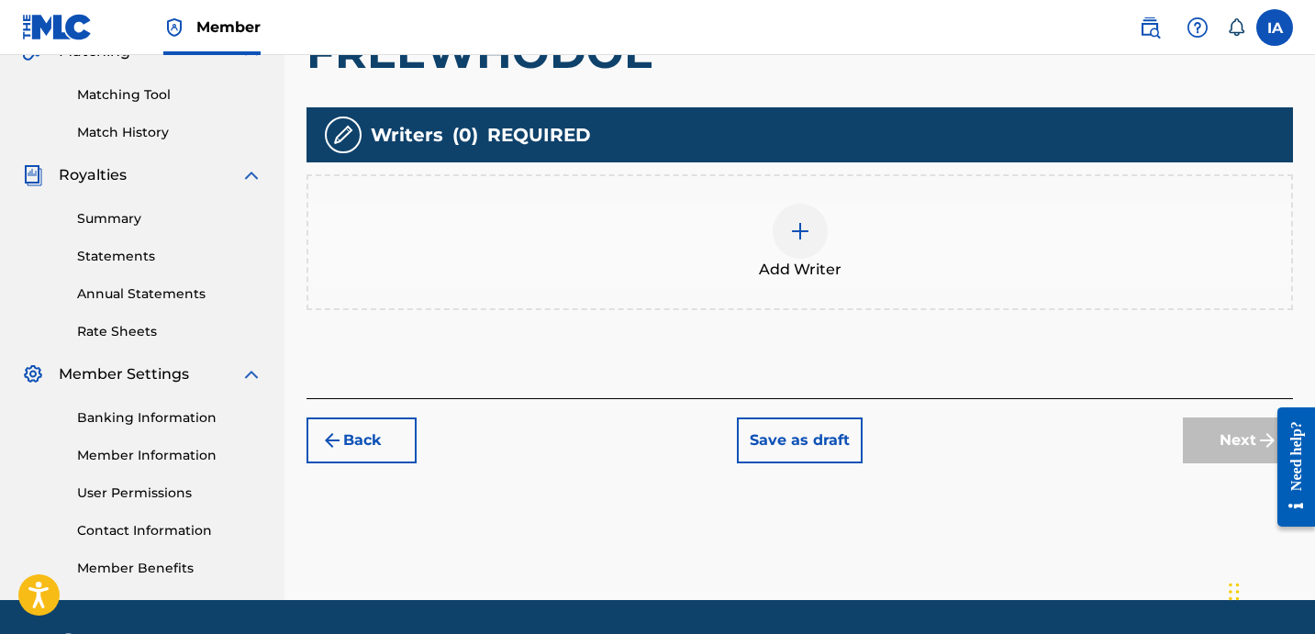
scroll to position [504, 0]
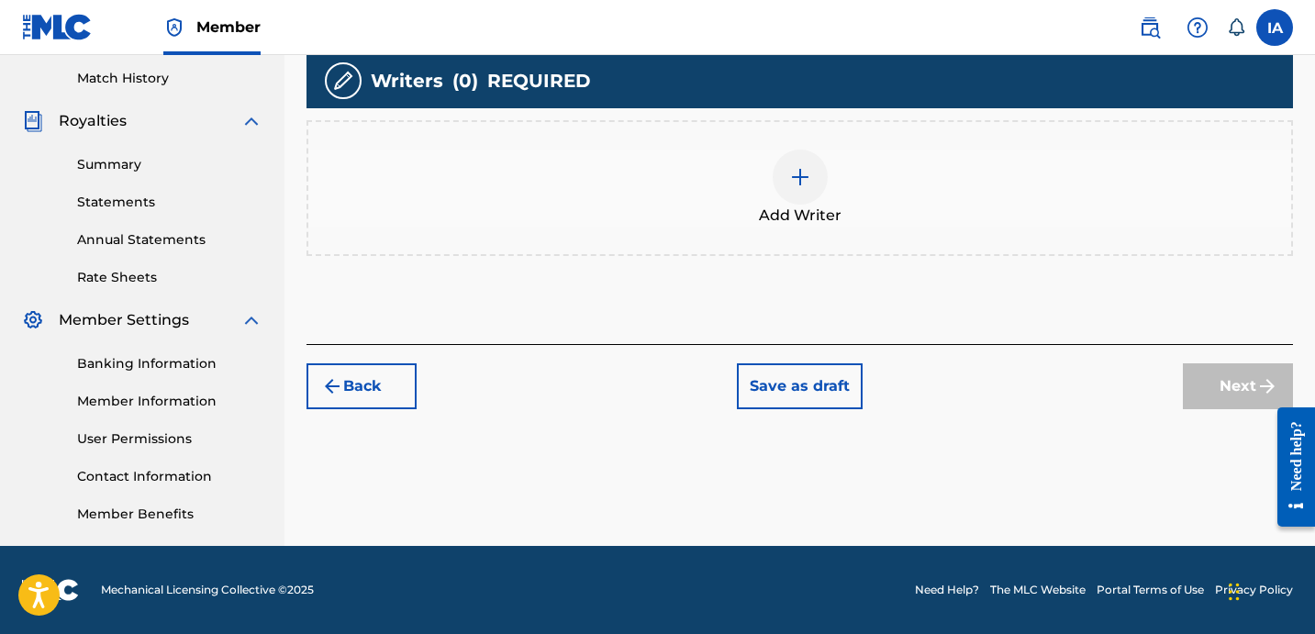
click at [854, 237] on div "Add Writer" at bounding box center [800, 188] width 987 height 136
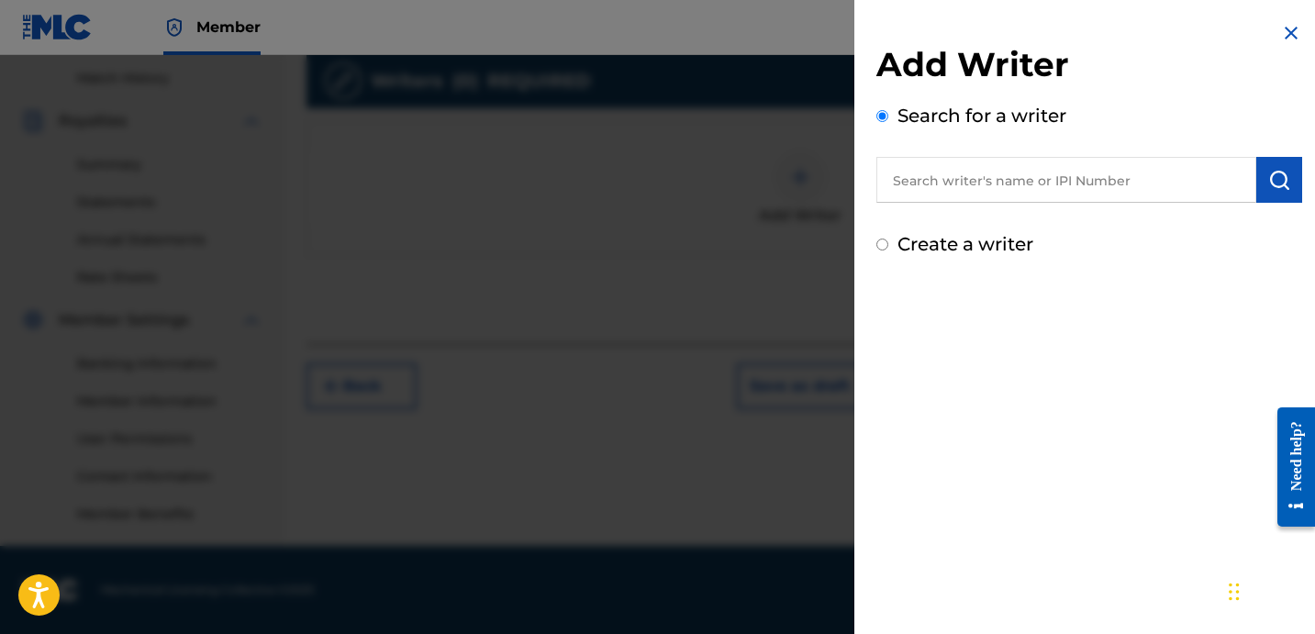
click at [1120, 190] on input "text" at bounding box center [1067, 180] width 380 height 46
paste input "[PERSON_NAME]"
type input "[PERSON_NAME]"
click at [1268, 174] on img "submit" at bounding box center [1279, 180] width 22 height 22
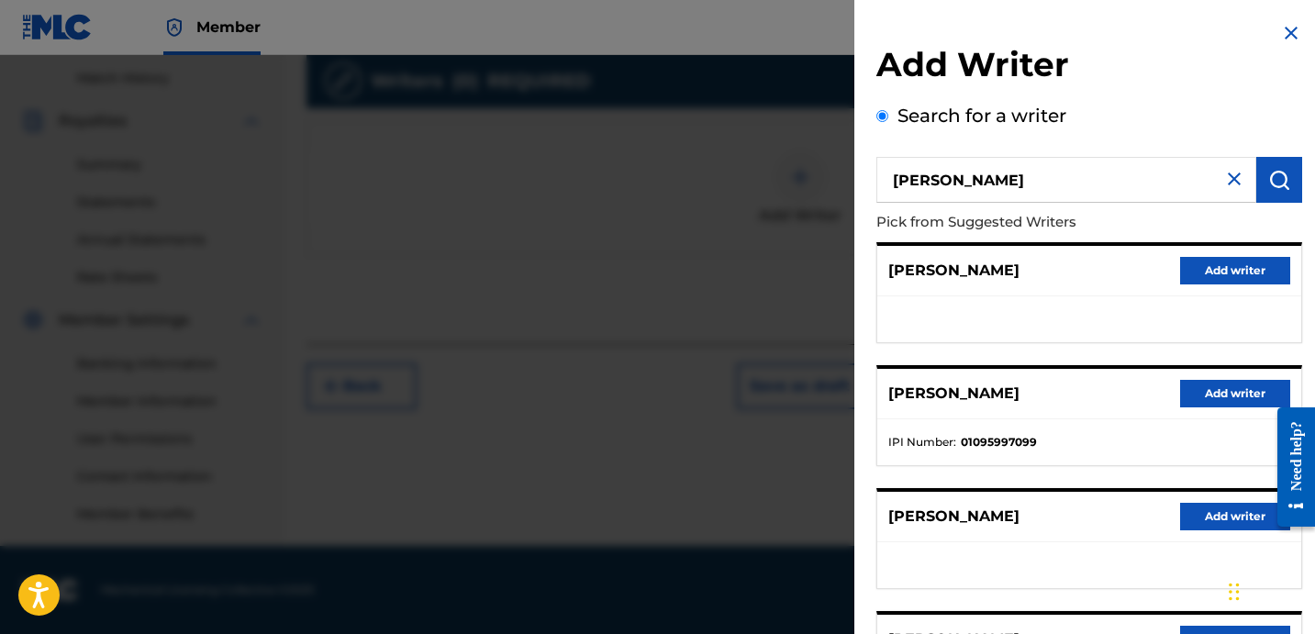
click at [1128, 128] on div "Search for a writer [PERSON_NAME] from Suggested Writers [PERSON_NAME] Add writ…" at bounding box center [1090, 501] width 426 height 799
click at [1188, 402] on button "Add writer" at bounding box center [1235, 394] width 110 height 28
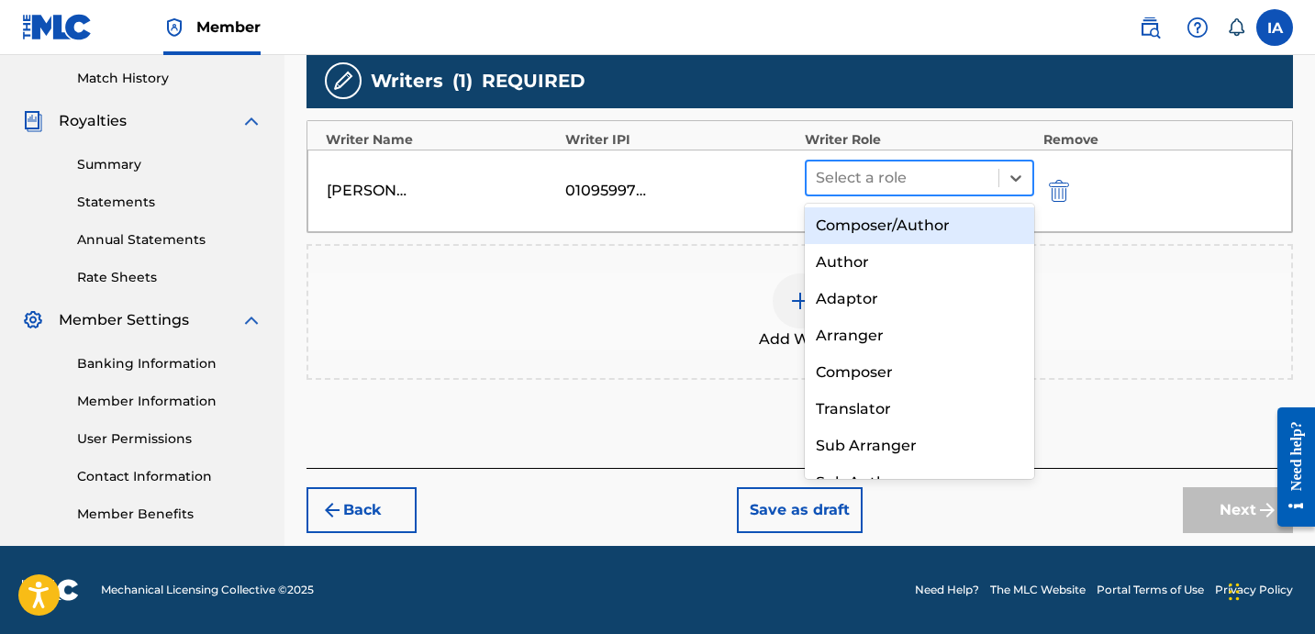
click at [910, 194] on div "Select a role" at bounding box center [919, 178] width 229 height 37
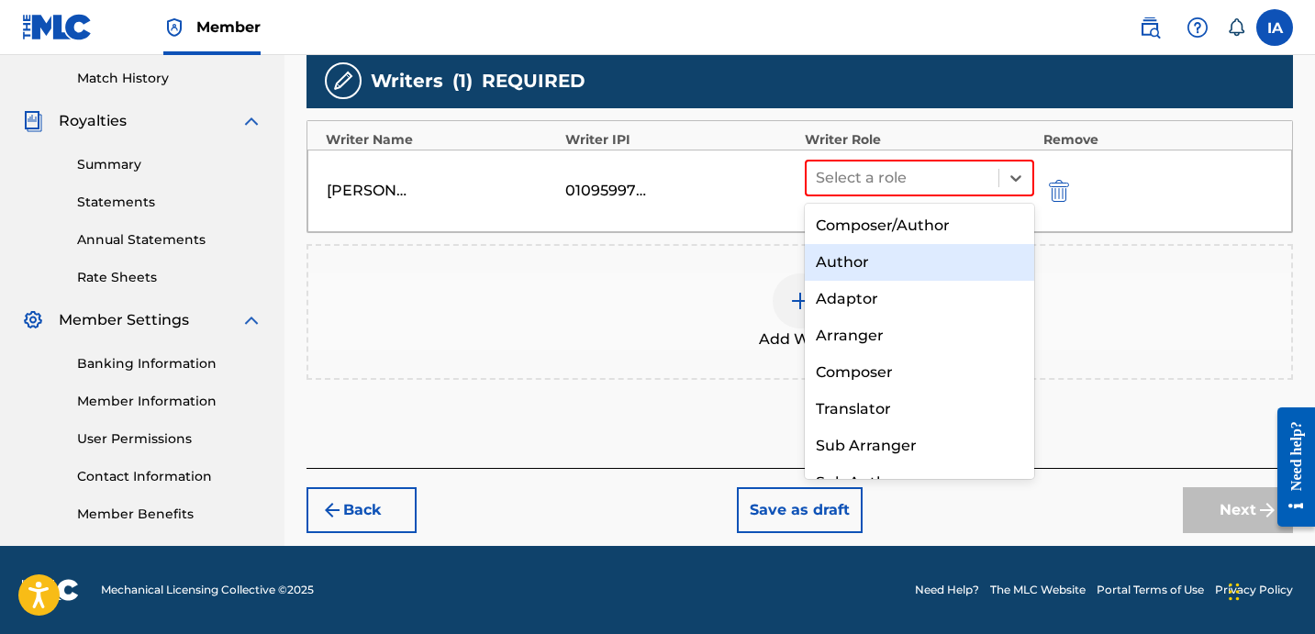
click at [854, 260] on div "Author" at bounding box center [919, 262] width 229 height 37
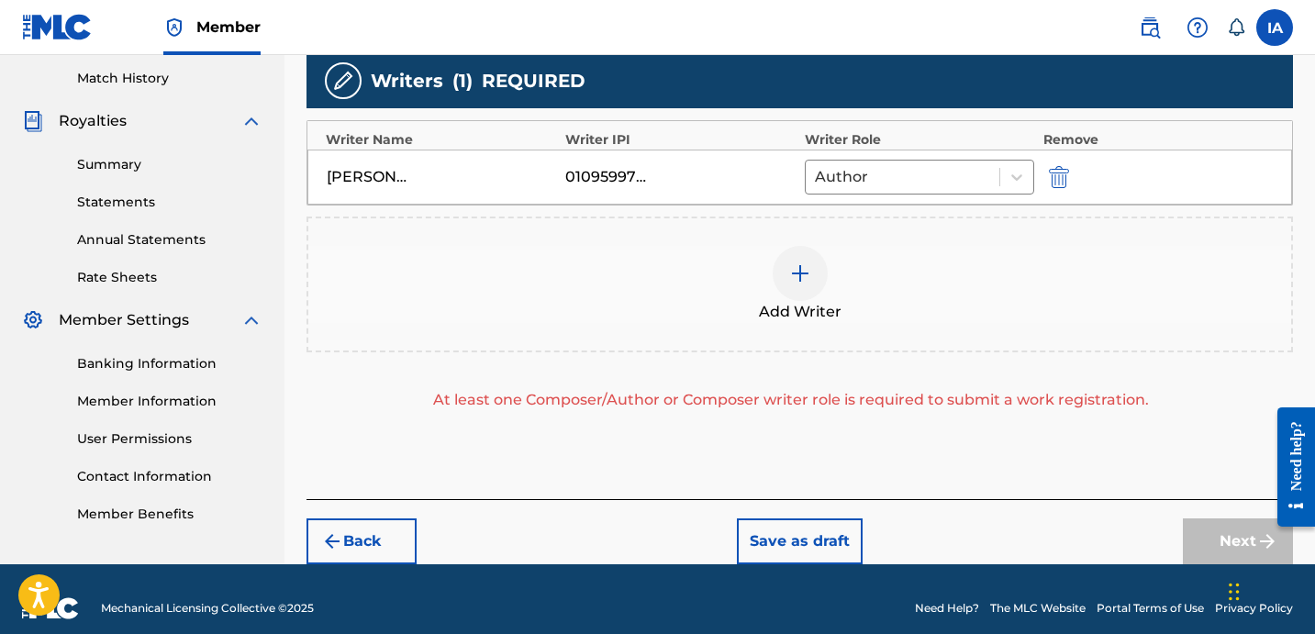
click at [837, 282] on div "Add Writer" at bounding box center [799, 284] width 983 height 77
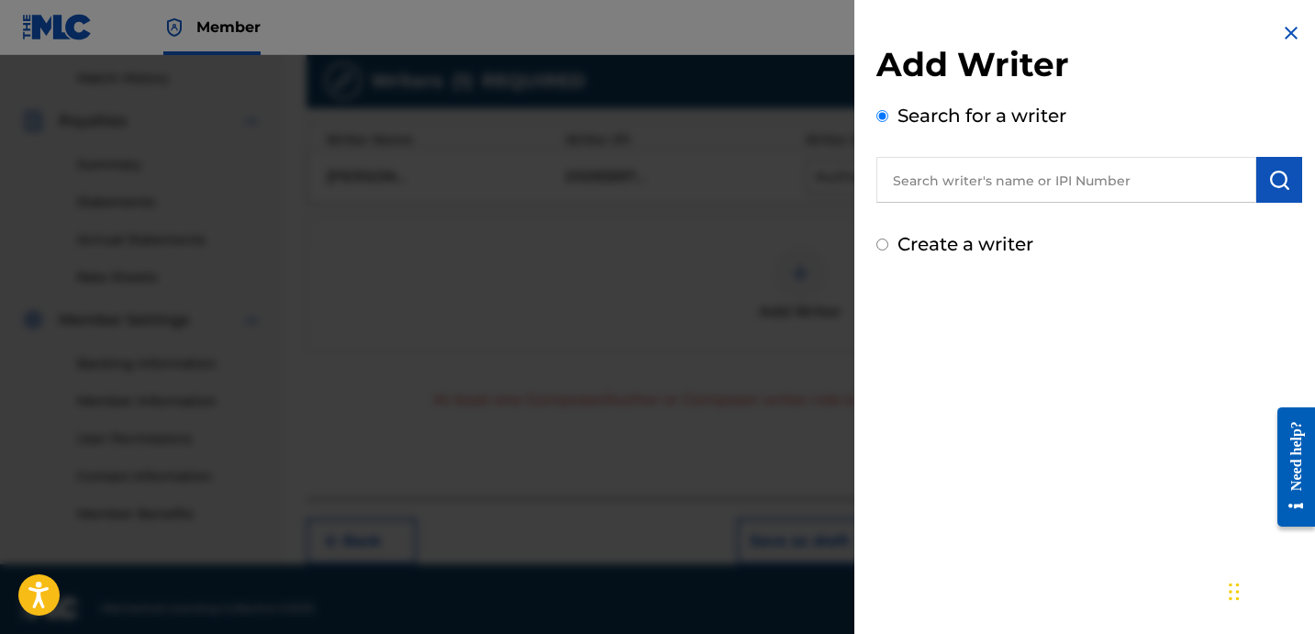
click at [905, 238] on label "Create a writer" at bounding box center [966, 244] width 136 height 22
radio input "true"
click at [888, 239] on input "Create a writer" at bounding box center [883, 245] width 12 height 12
radio input "false"
radio input "true"
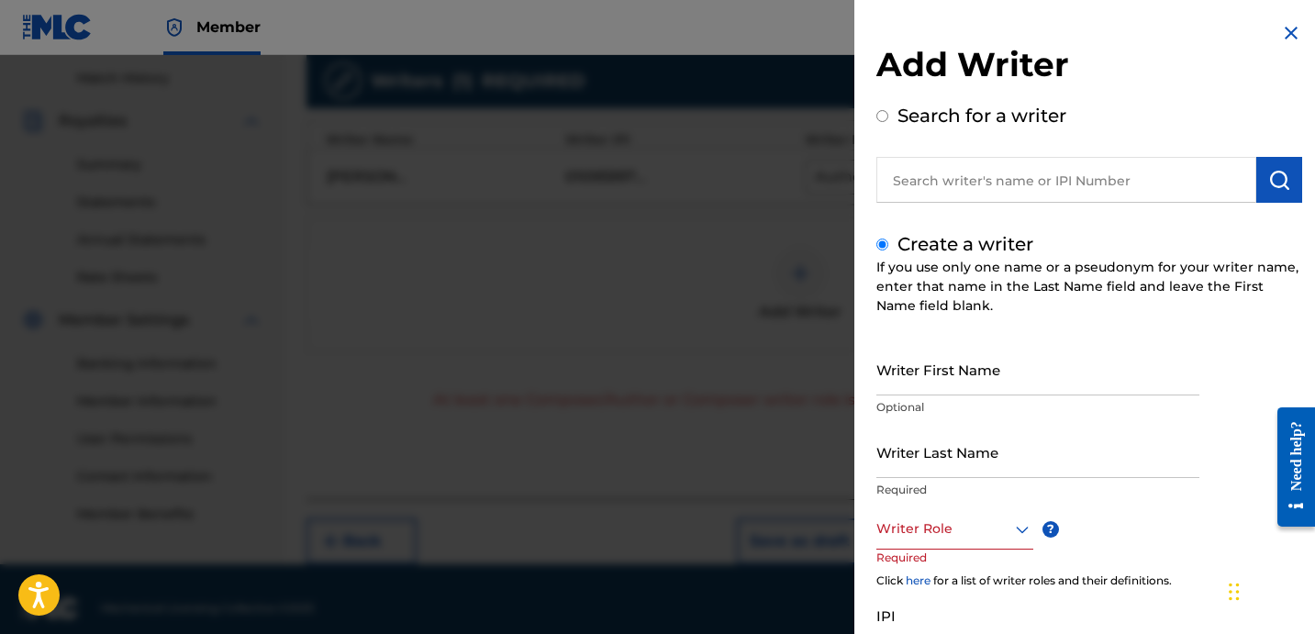
click at [950, 446] on input "Writer Last Name" at bounding box center [1038, 452] width 323 height 52
paste input "UNKNOWN WRITER"
click at [977, 470] on input "UNKNOWN WRITER" at bounding box center [1038, 452] width 323 height 52
click at [977, 471] on input "UNKNOWN WRITER" at bounding box center [1038, 452] width 323 height 52
type input "UNKNOWN"
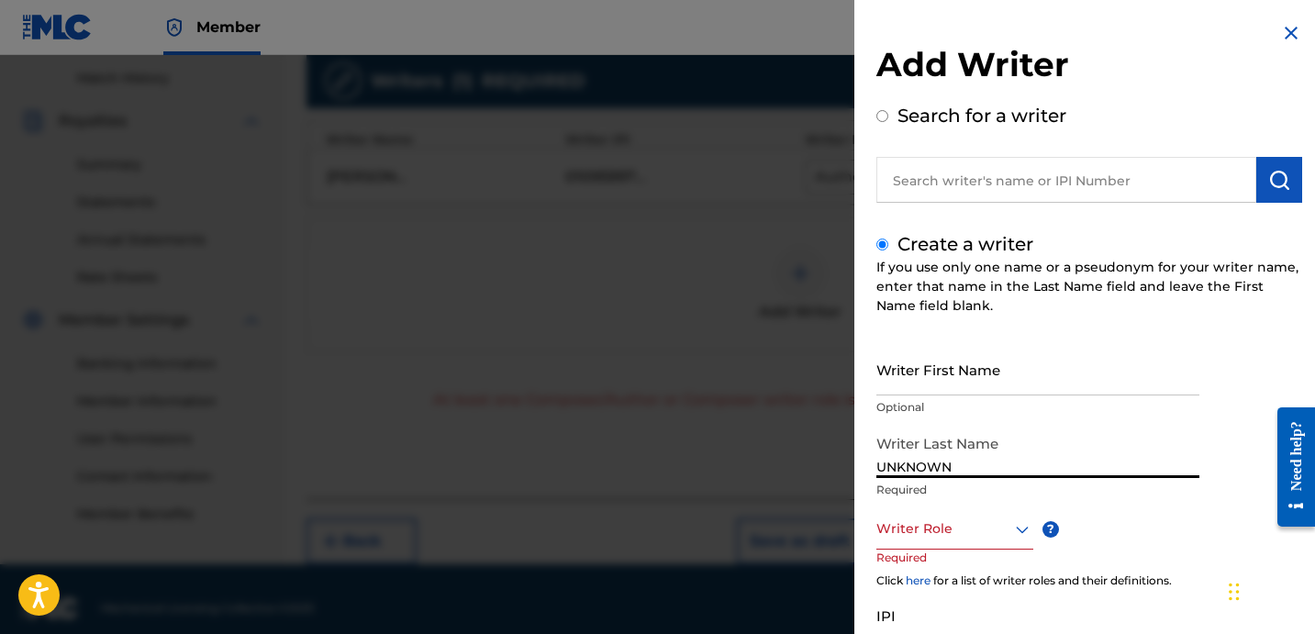
click at [969, 346] on input "Writer First Name" at bounding box center [1038, 369] width 323 height 52
paste input "WRITER"
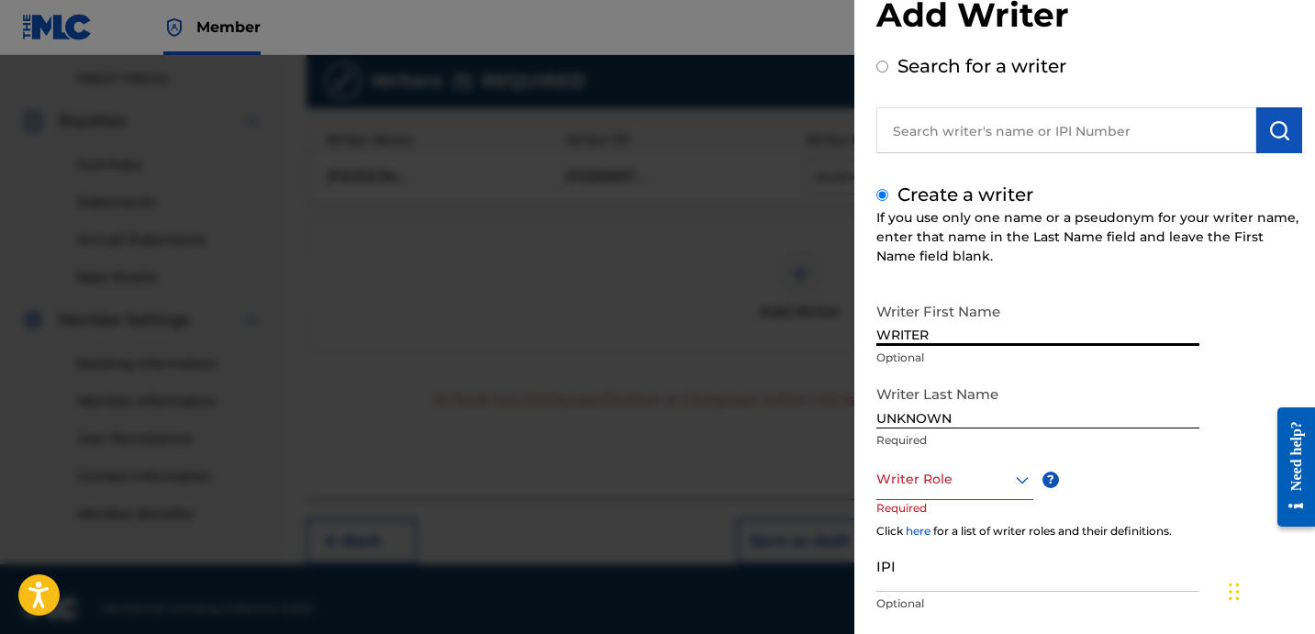
scroll to position [161, 0]
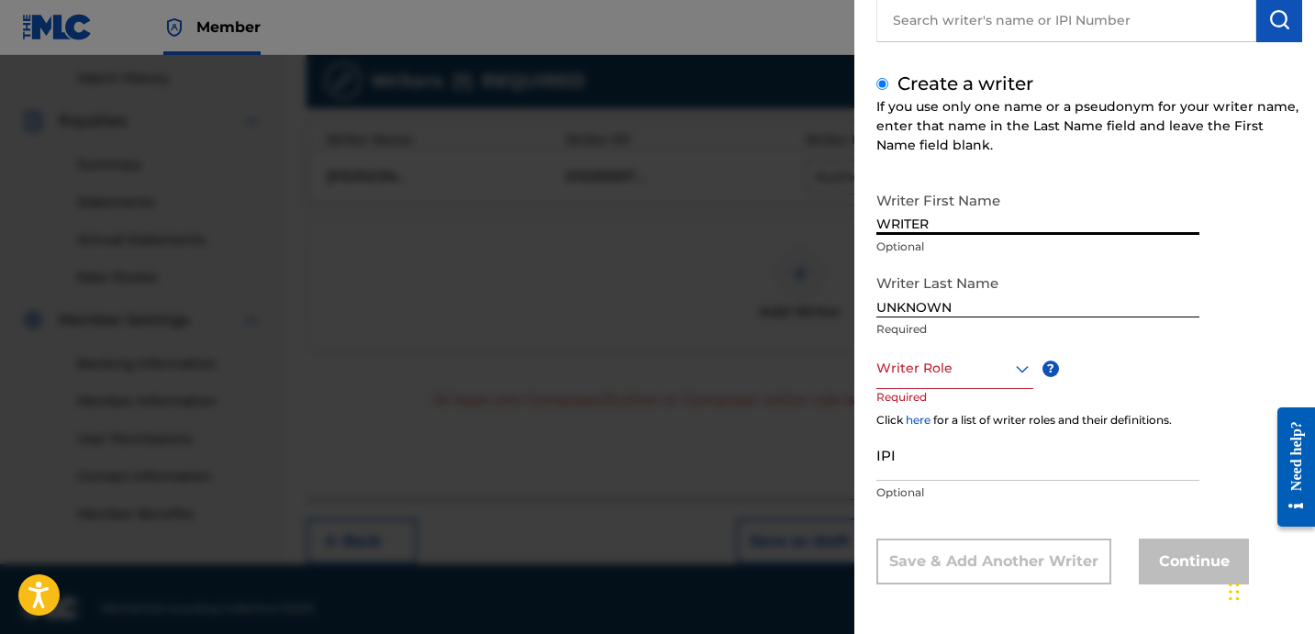
type input "WRITER"
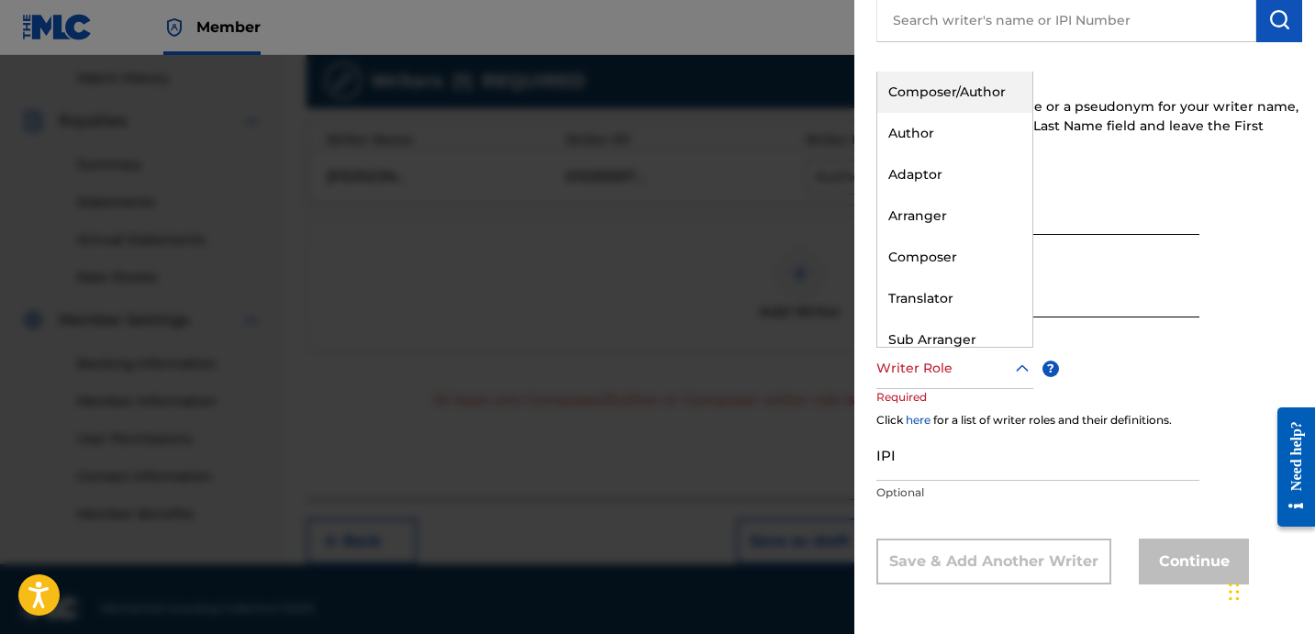
click at [969, 367] on div at bounding box center [955, 368] width 157 height 23
click at [899, 255] on div "Composer" at bounding box center [954, 257] width 155 height 41
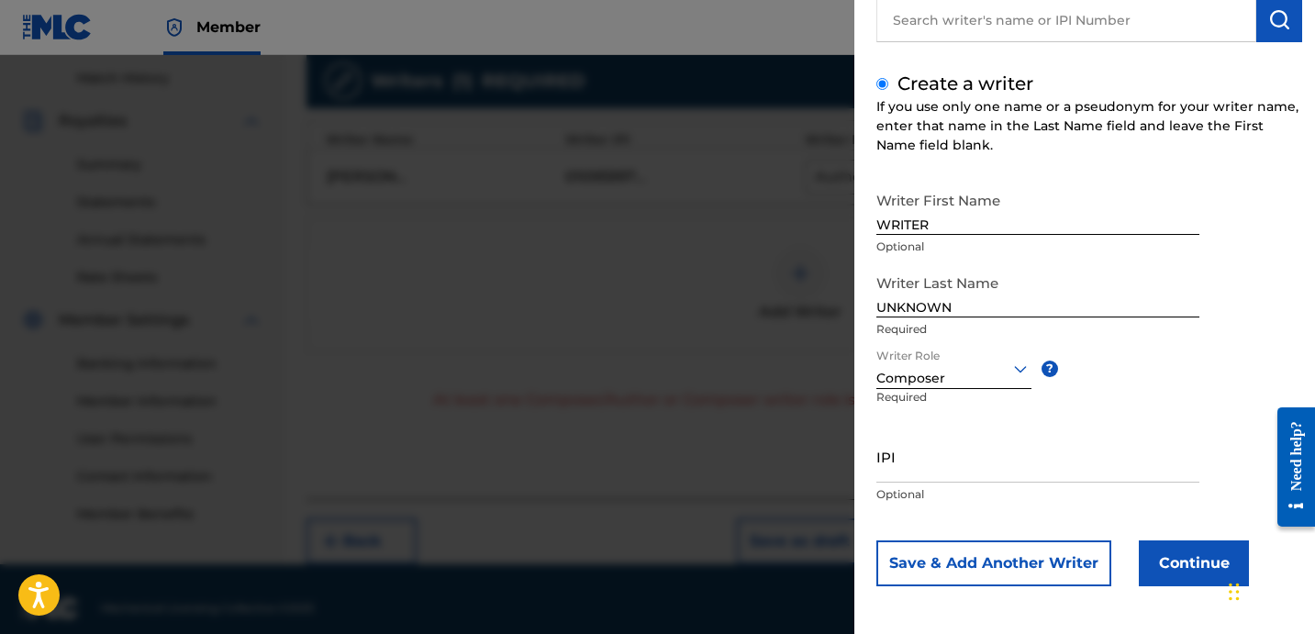
click at [1202, 552] on button "Continue" at bounding box center [1194, 564] width 110 height 46
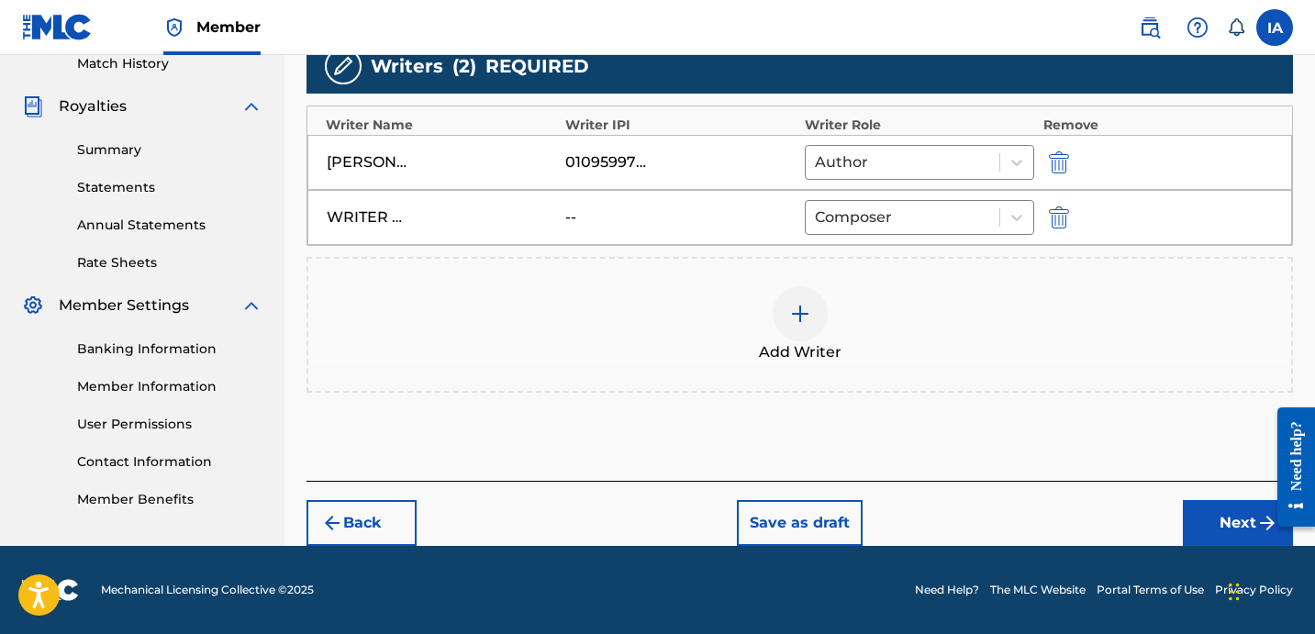
click at [1216, 532] on button "Next" at bounding box center [1238, 523] width 110 height 46
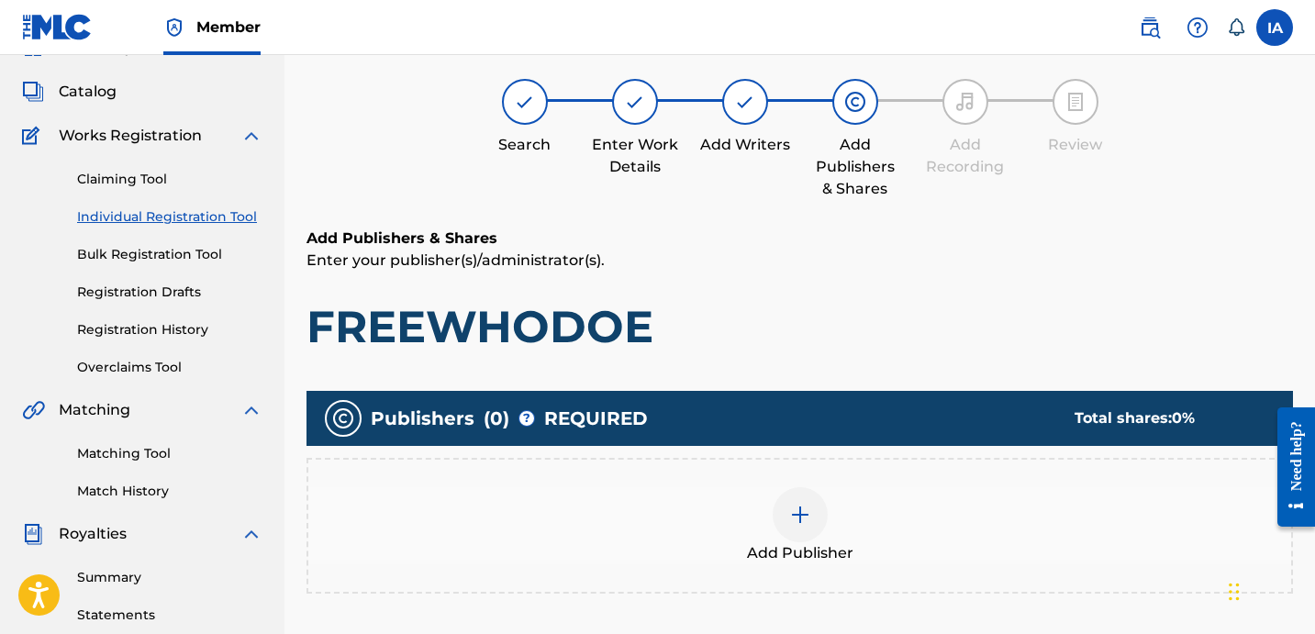
scroll to position [83, 0]
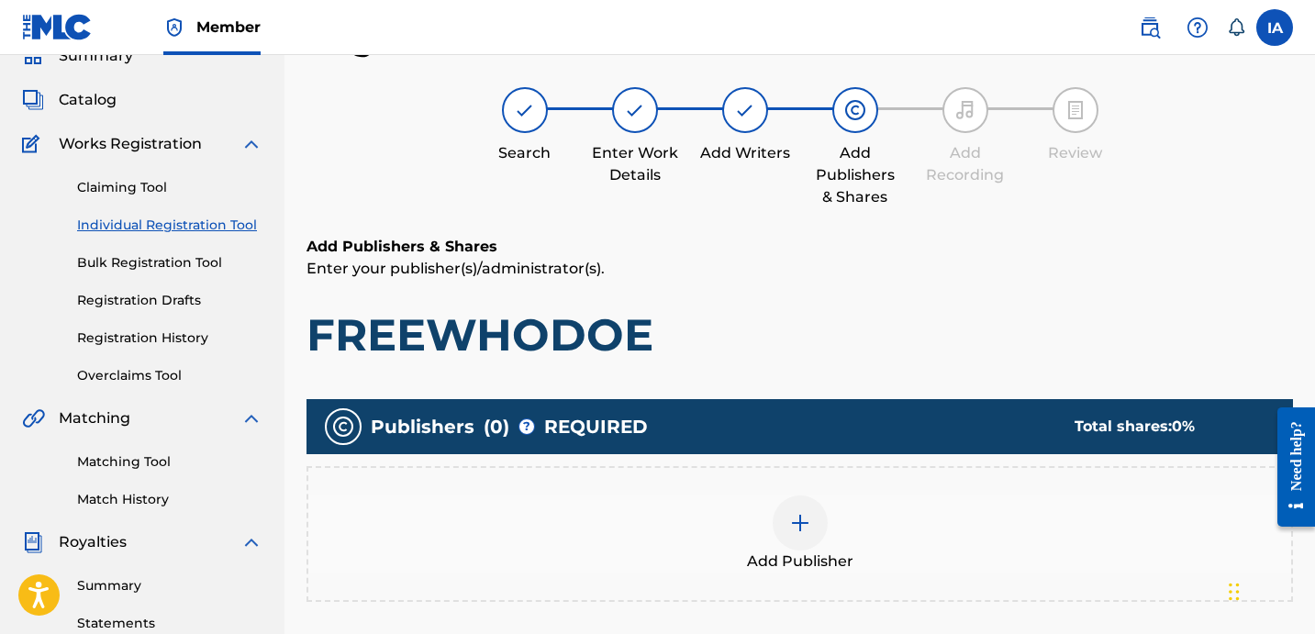
click at [804, 307] on h1 "FREEWHODOE" at bounding box center [800, 334] width 987 height 55
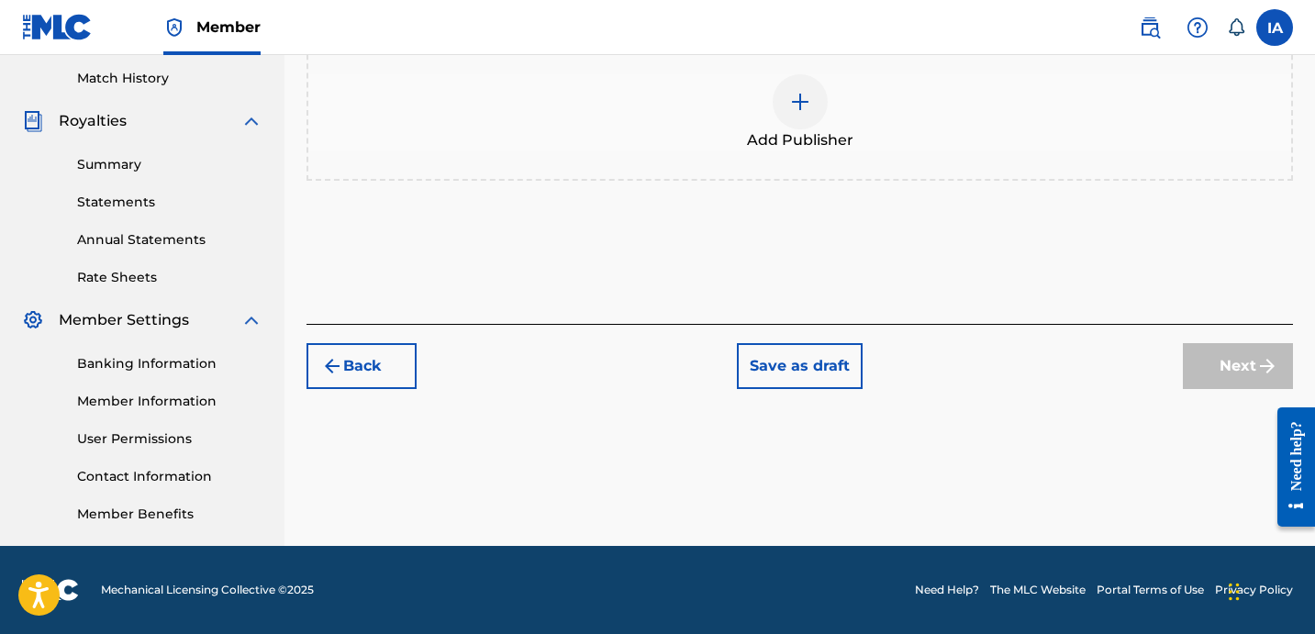
click at [826, 145] on span "Add Publisher" at bounding box center [800, 140] width 106 height 22
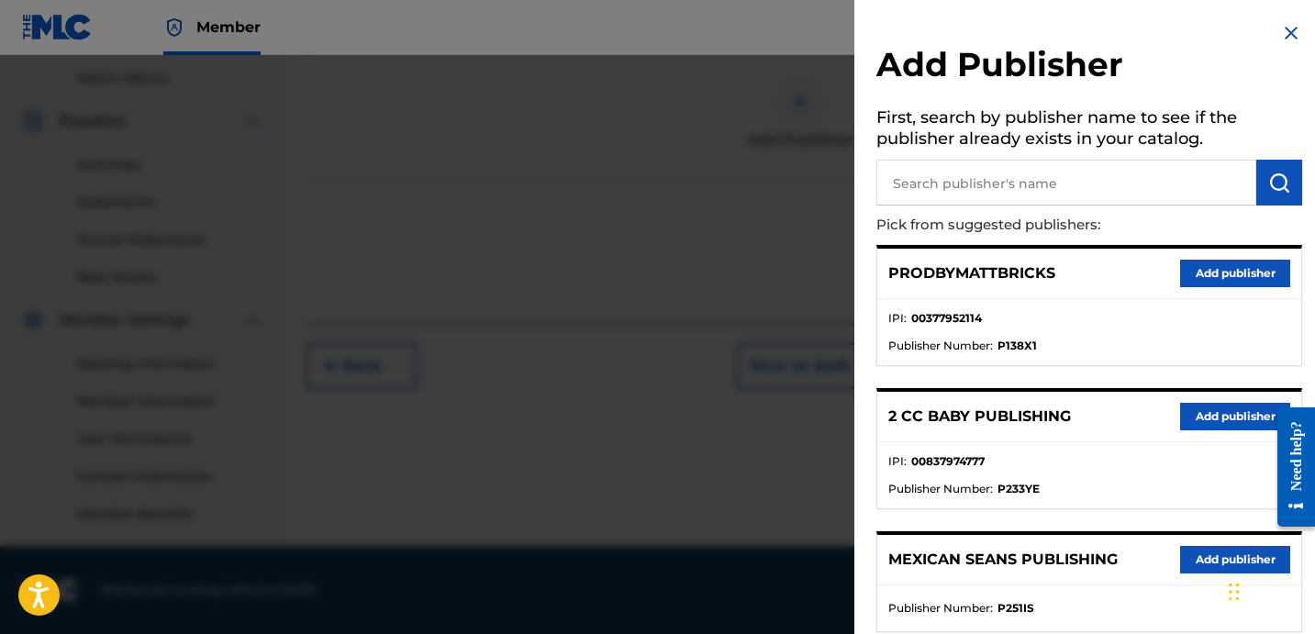
click at [1120, 294] on div "PRODBYMATTBRICKS Add publisher" at bounding box center [1089, 274] width 424 height 50
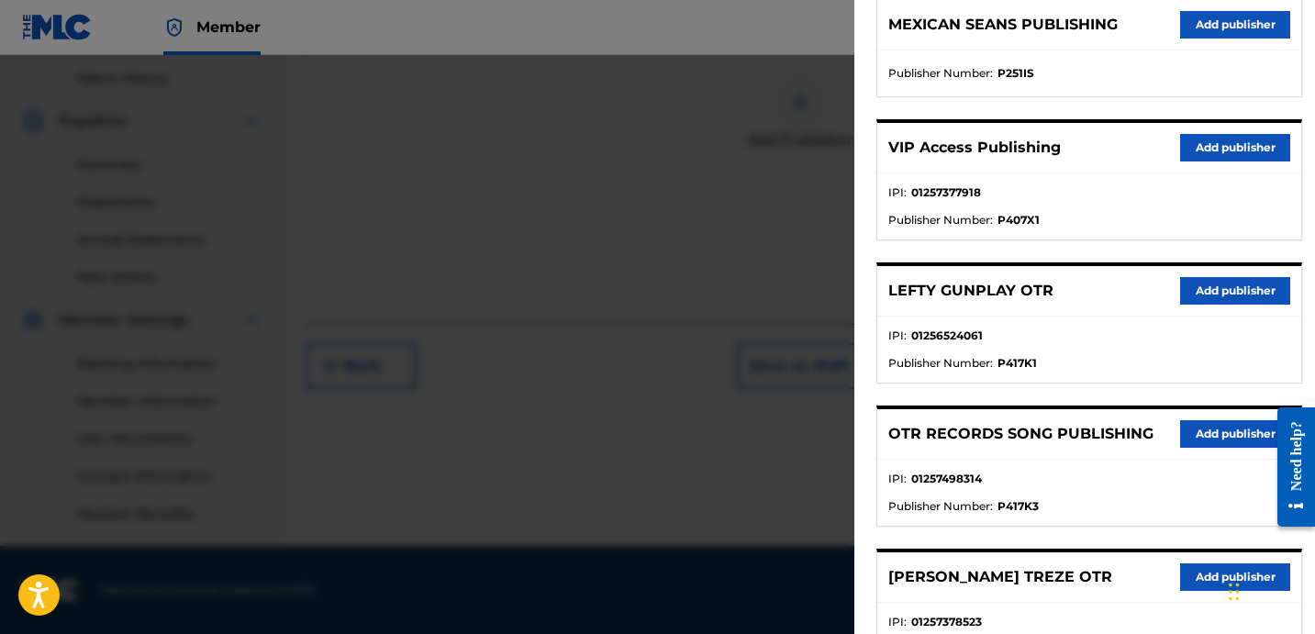
scroll to position [642, 0]
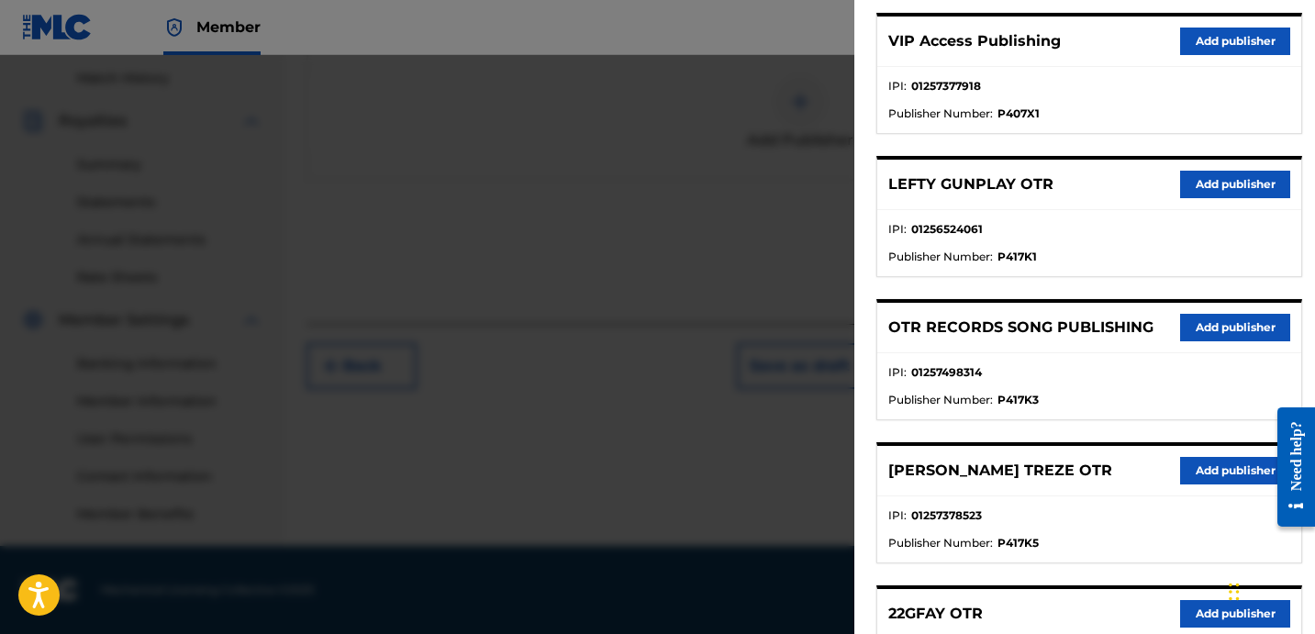
click at [1202, 324] on button "Add publisher" at bounding box center [1235, 328] width 110 height 28
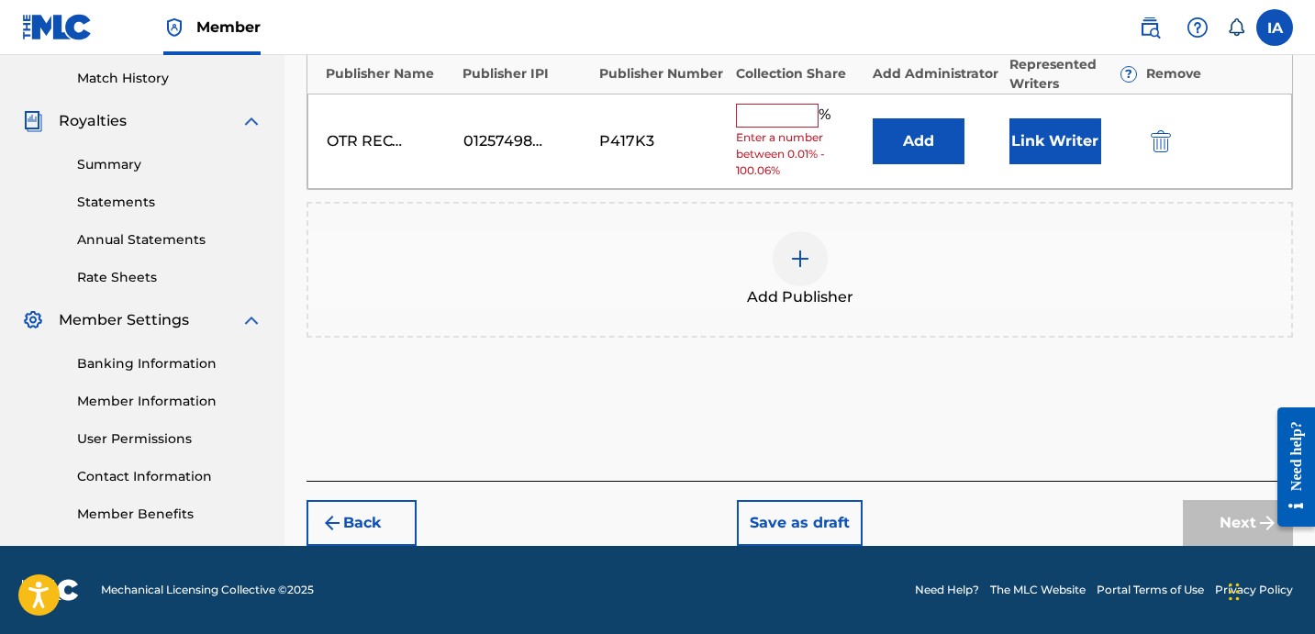
click at [1160, 131] on img "submit" at bounding box center [1161, 141] width 20 height 22
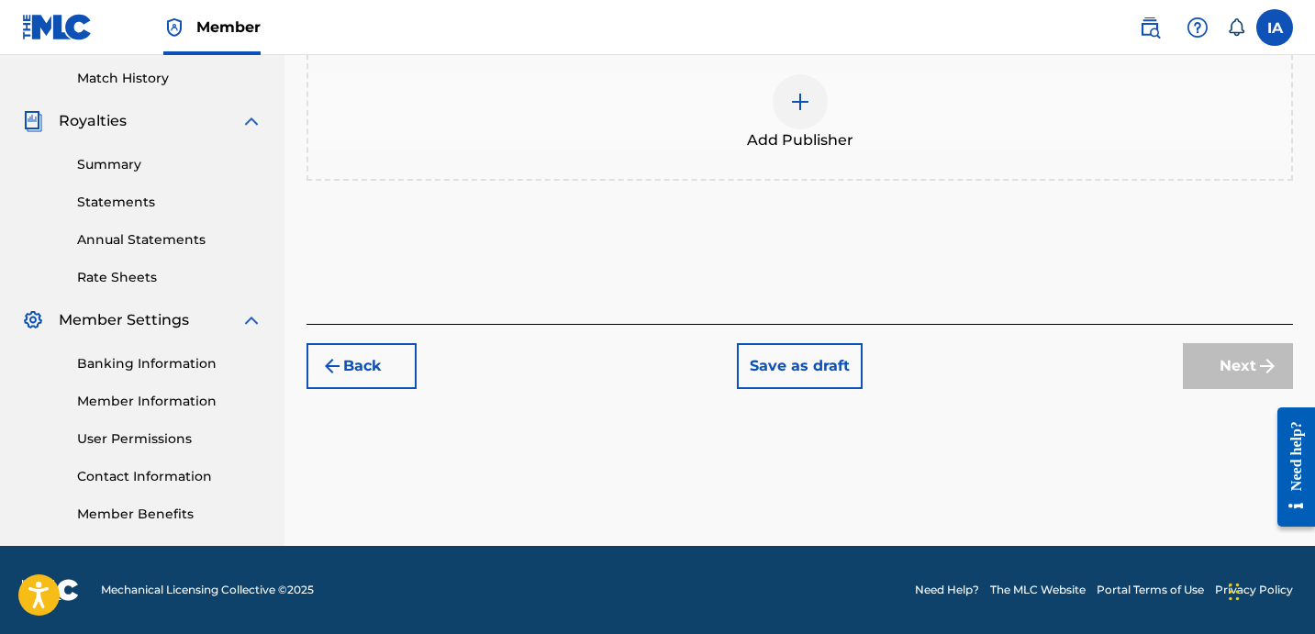
scroll to position [500, 0]
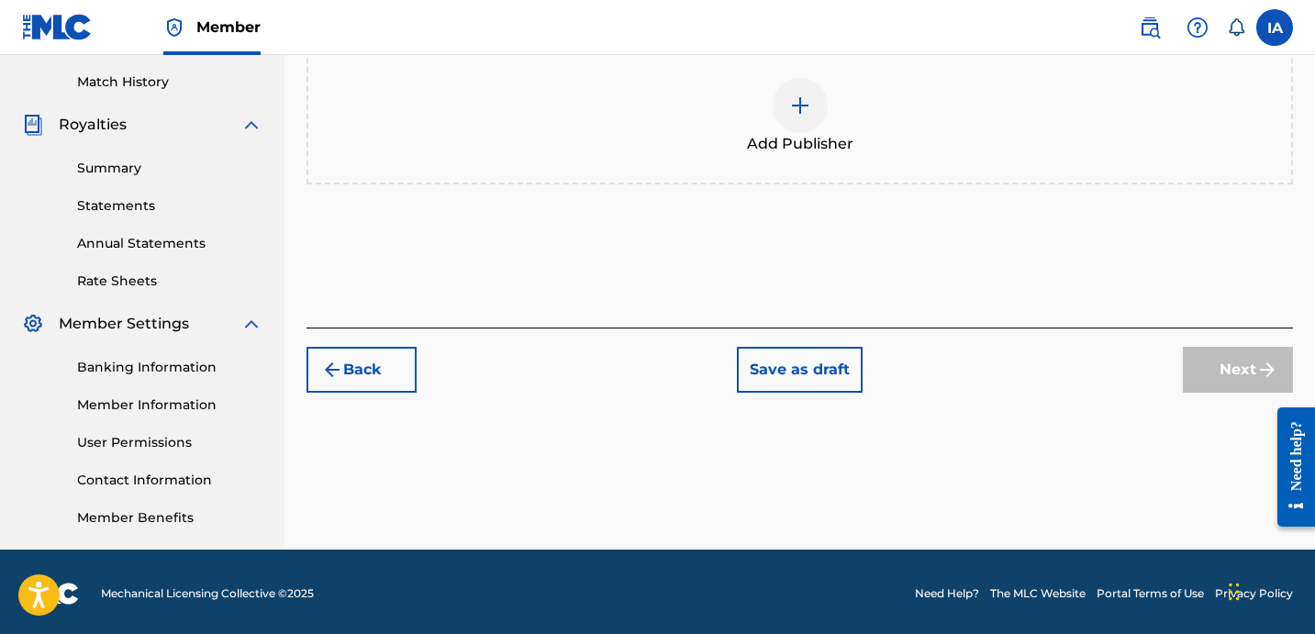
click at [868, 154] on div "Add Publisher" at bounding box center [800, 117] width 987 height 136
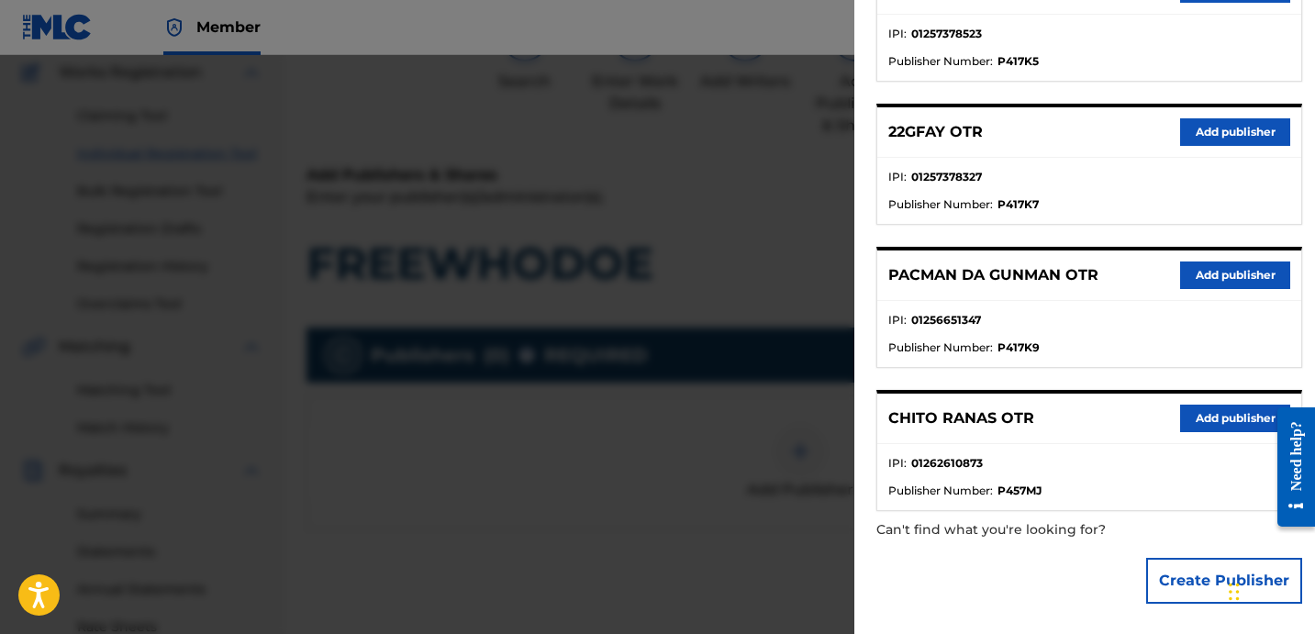
scroll to position [0, 0]
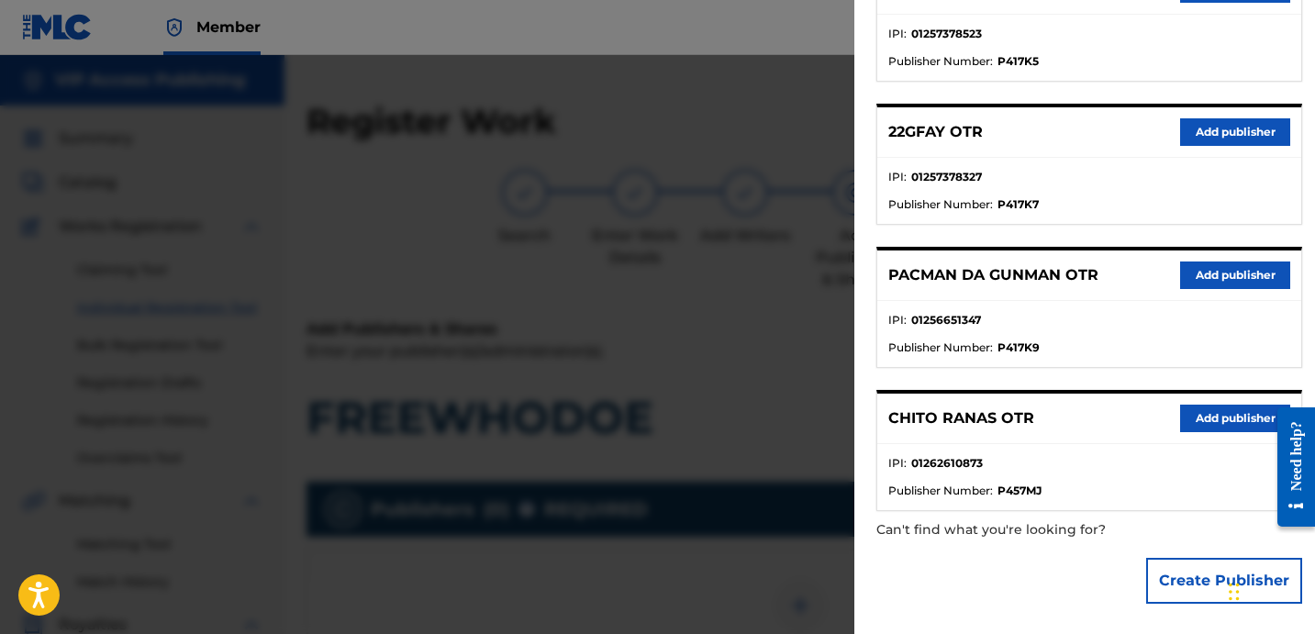
click at [1237, 142] on button "Add publisher" at bounding box center [1235, 132] width 110 height 28
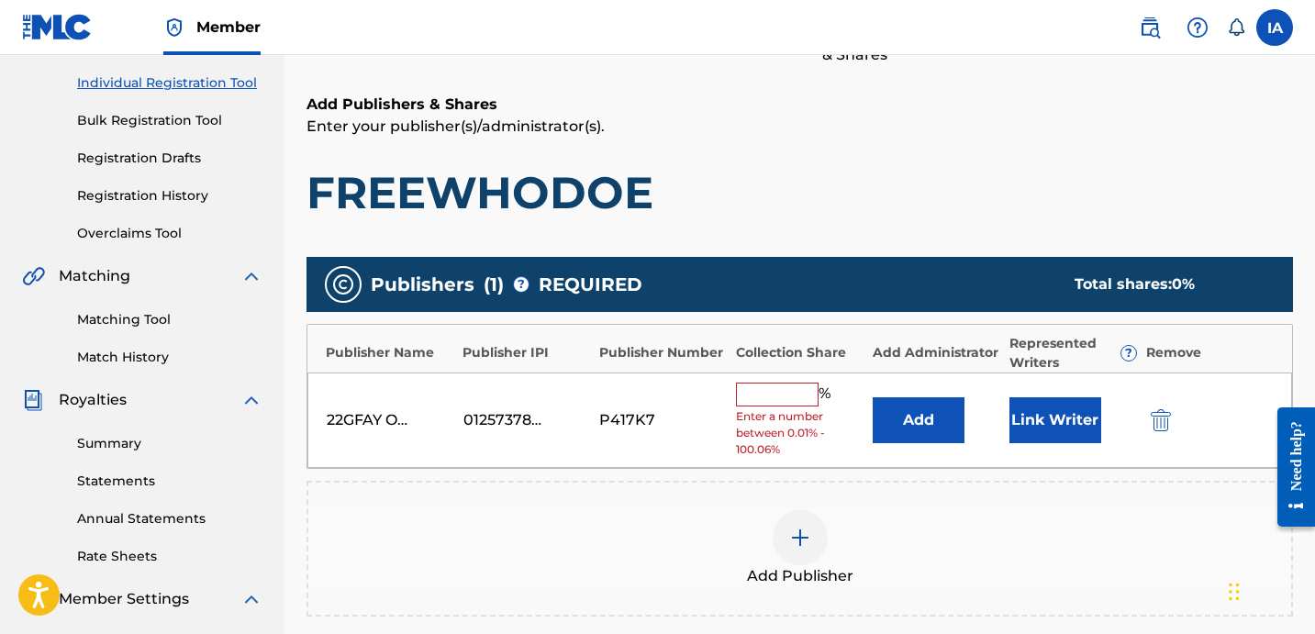
scroll to position [324, 0]
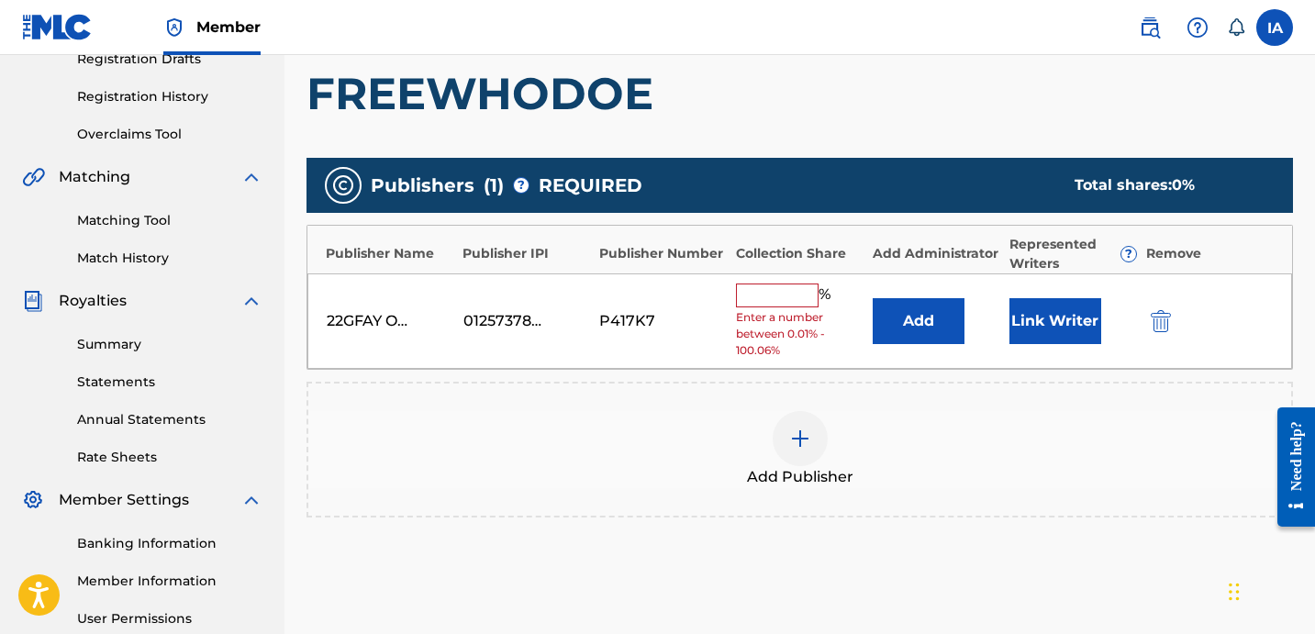
click at [795, 293] on input "text" at bounding box center [777, 296] width 83 height 24
type input "100"
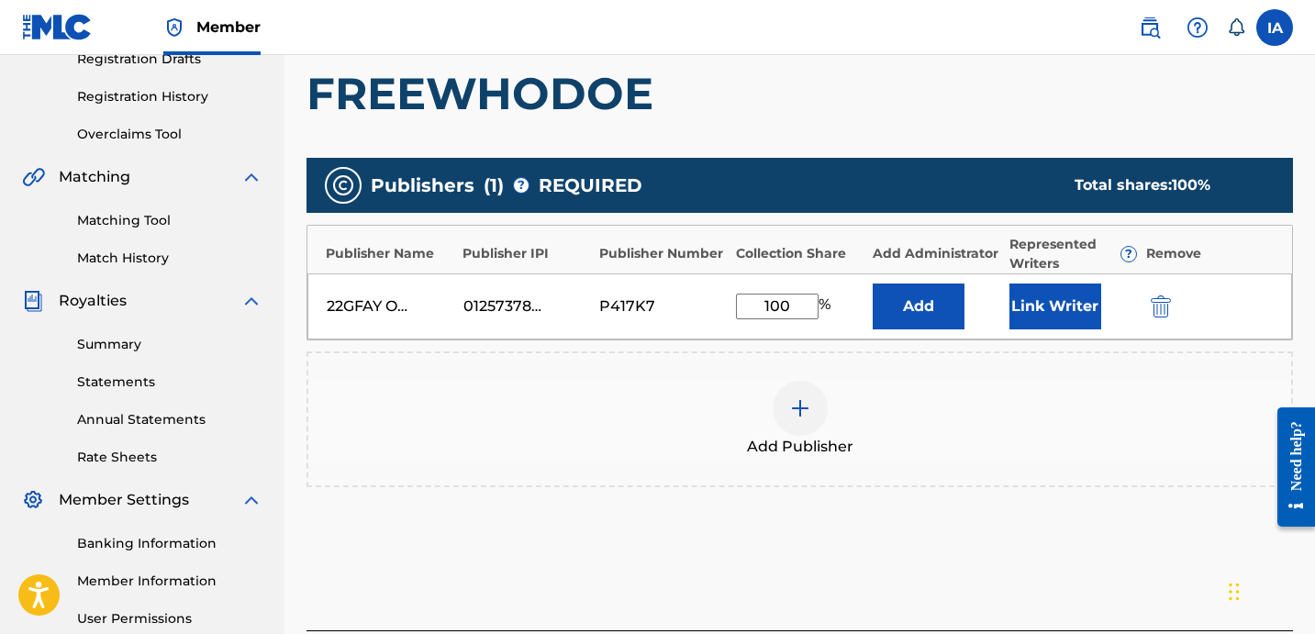
drag, startPoint x: 809, startPoint y: 307, endPoint x: 686, endPoint y: 252, distance: 134.8
click at [712, 268] on div "Publisher Name Publisher IPI Publisher Number Collection Share Add Administrato…" at bounding box center [800, 283] width 987 height 116
click at [952, 288] on button "Add" at bounding box center [919, 307] width 92 height 46
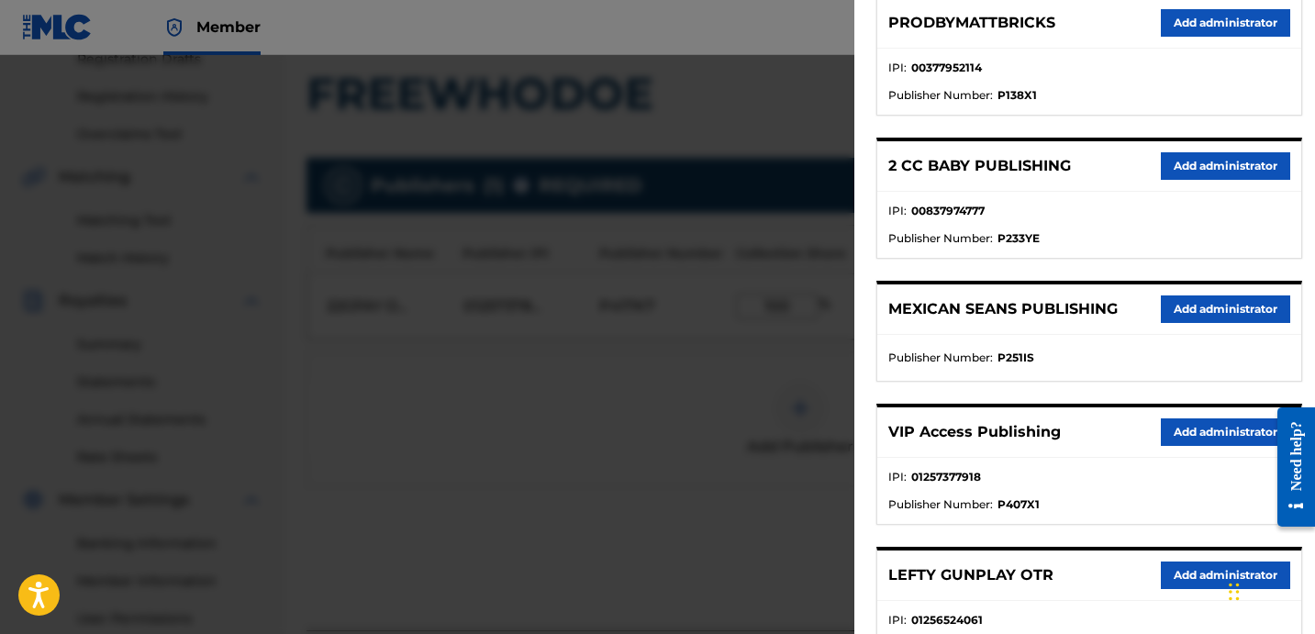
scroll to position [349, 0]
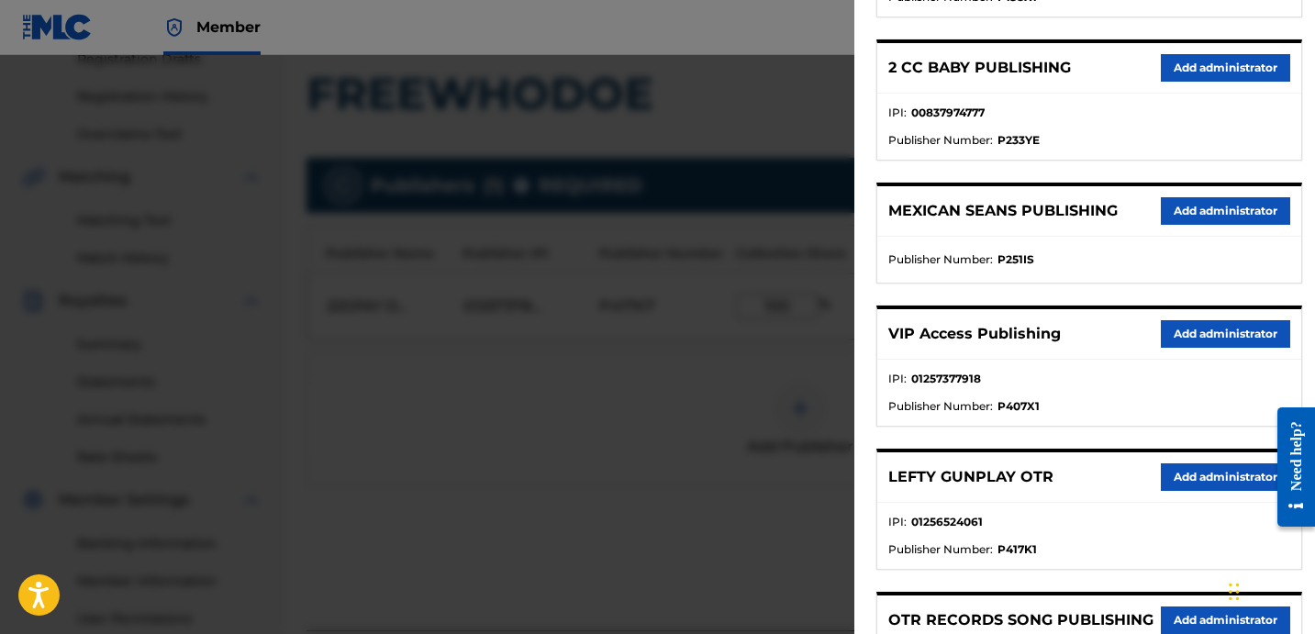
click at [1184, 333] on button "Add administrator" at bounding box center [1225, 334] width 129 height 28
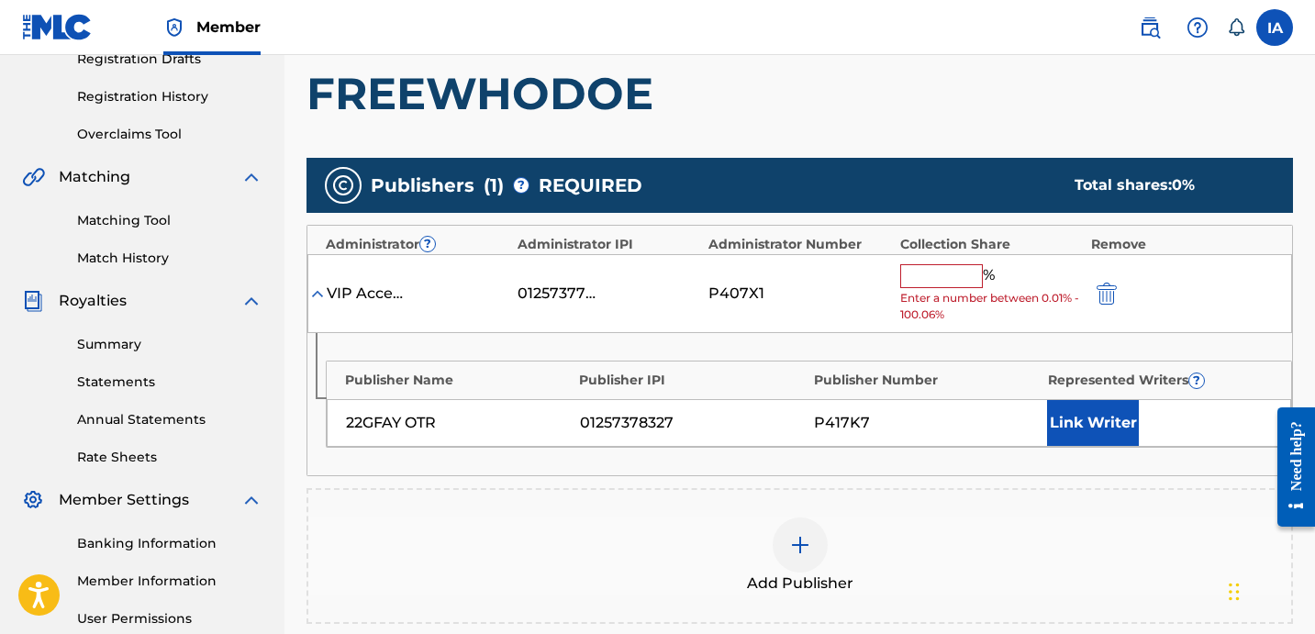
click at [923, 279] on input "text" at bounding box center [941, 276] width 83 height 24
paste input "100"
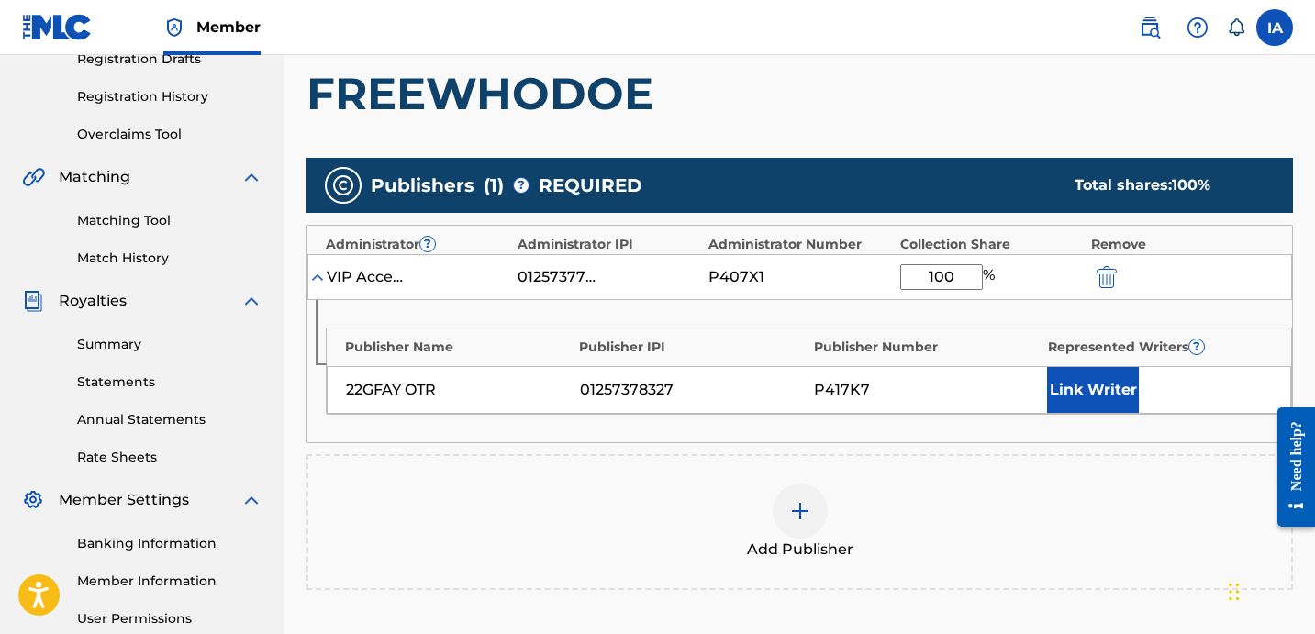
type input "100"
click at [1098, 403] on button "Link Writer" at bounding box center [1093, 390] width 92 height 46
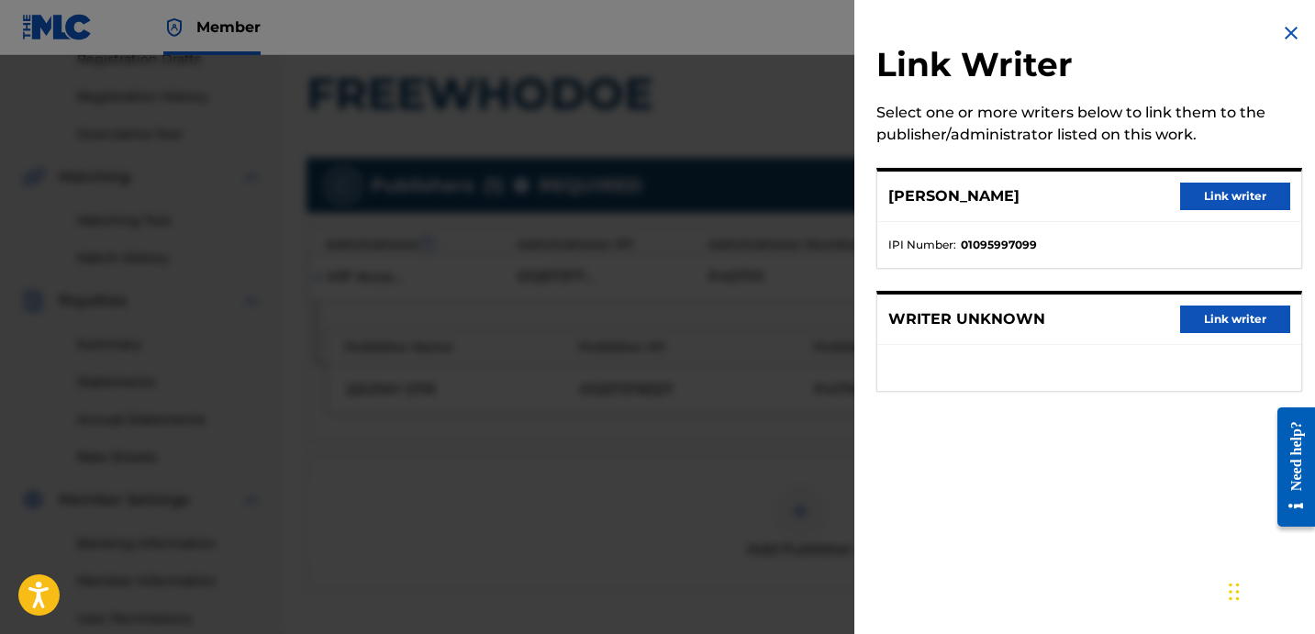
click at [1184, 194] on button "Link writer" at bounding box center [1235, 197] width 110 height 28
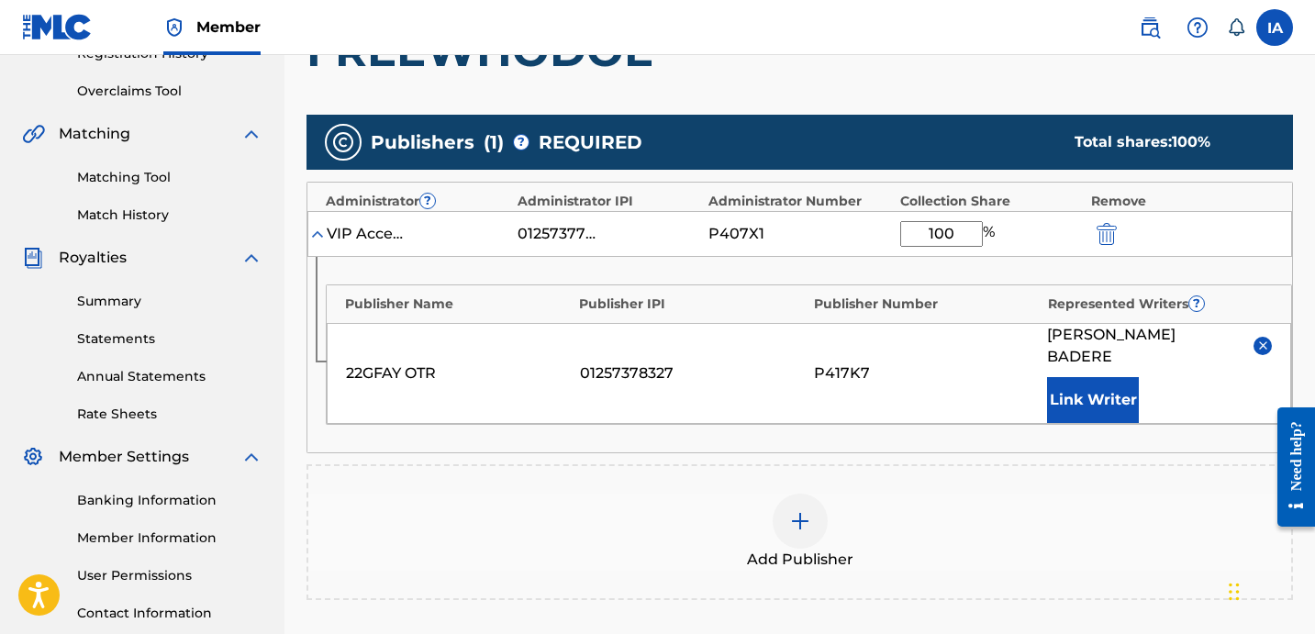
scroll to position [630, 0]
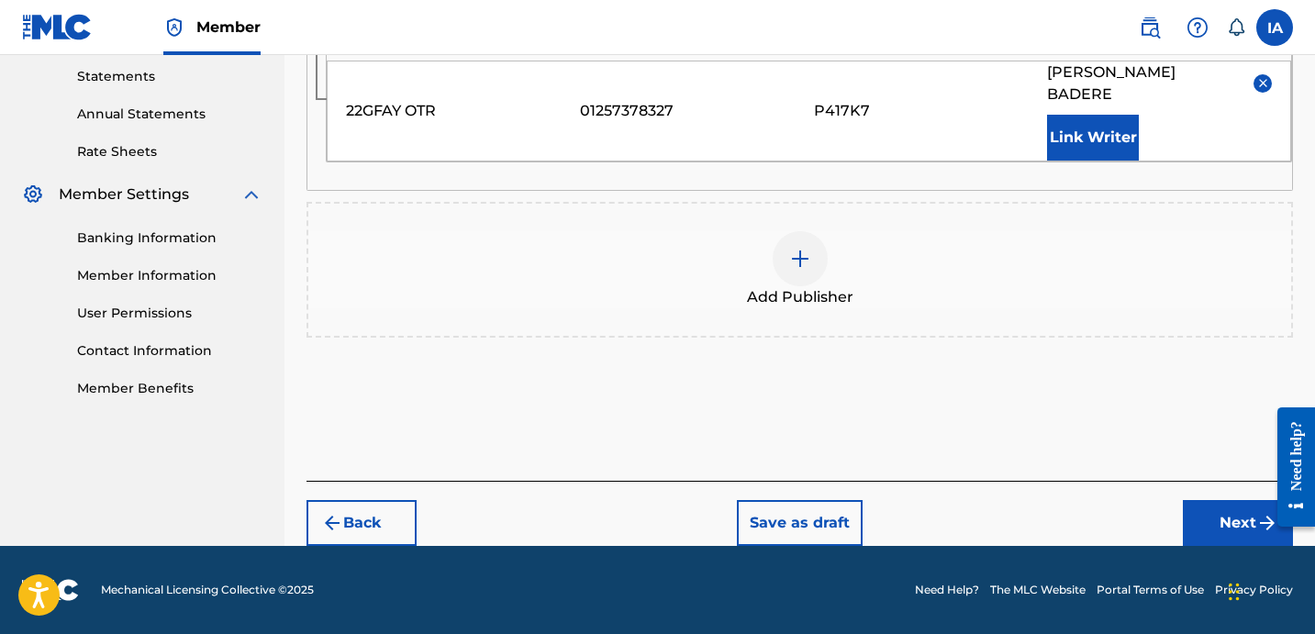
drag, startPoint x: 1231, startPoint y: 523, endPoint x: 1163, endPoint y: 521, distance: 67.9
click at [1230, 524] on button "Next" at bounding box center [1238, 523] width 110 height 46
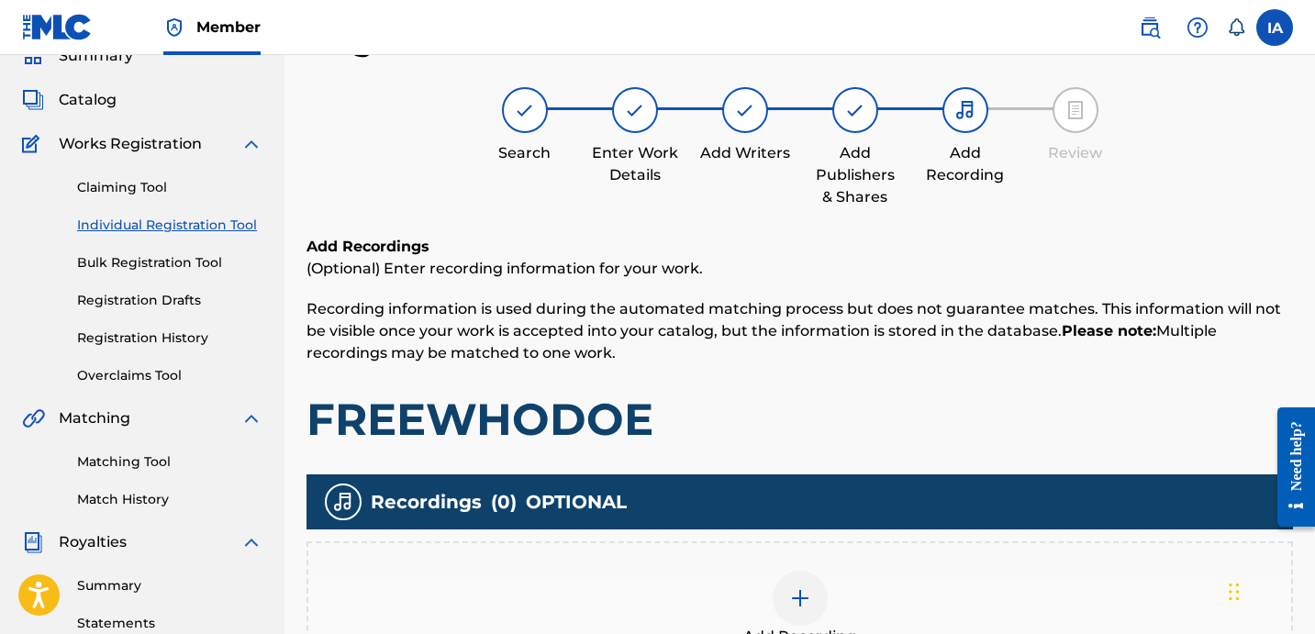
click at [853, 368] on div "Add Recordings (Optional) Enter recording information for your work. Recording …" at bounding box center [800, 341] width 987 height 211
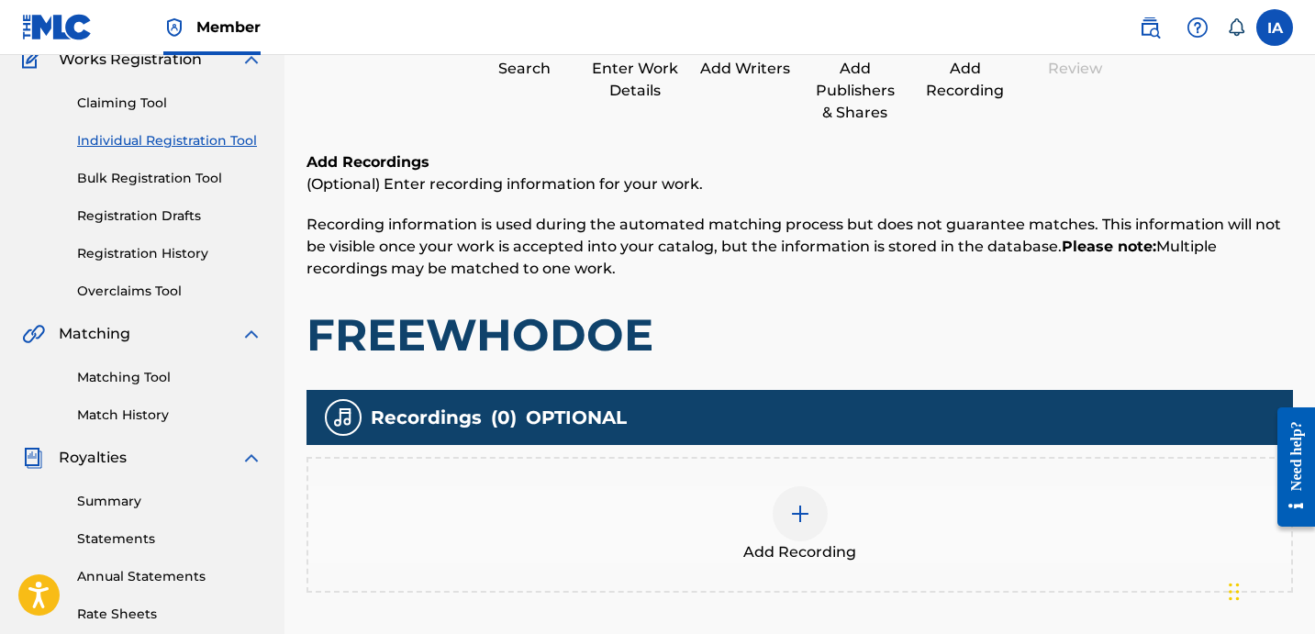
scroll to position [346, 0]
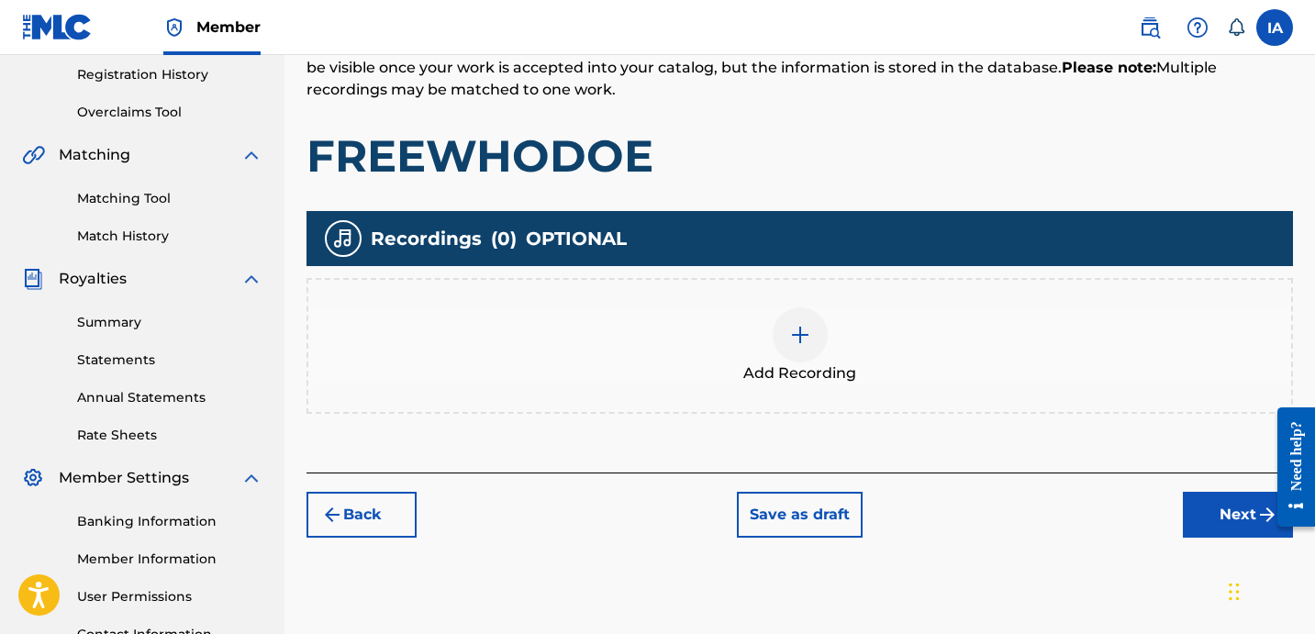
click at [843, 292] on div "Add Recording" at bounding box center [800, 346] width 987 height 136
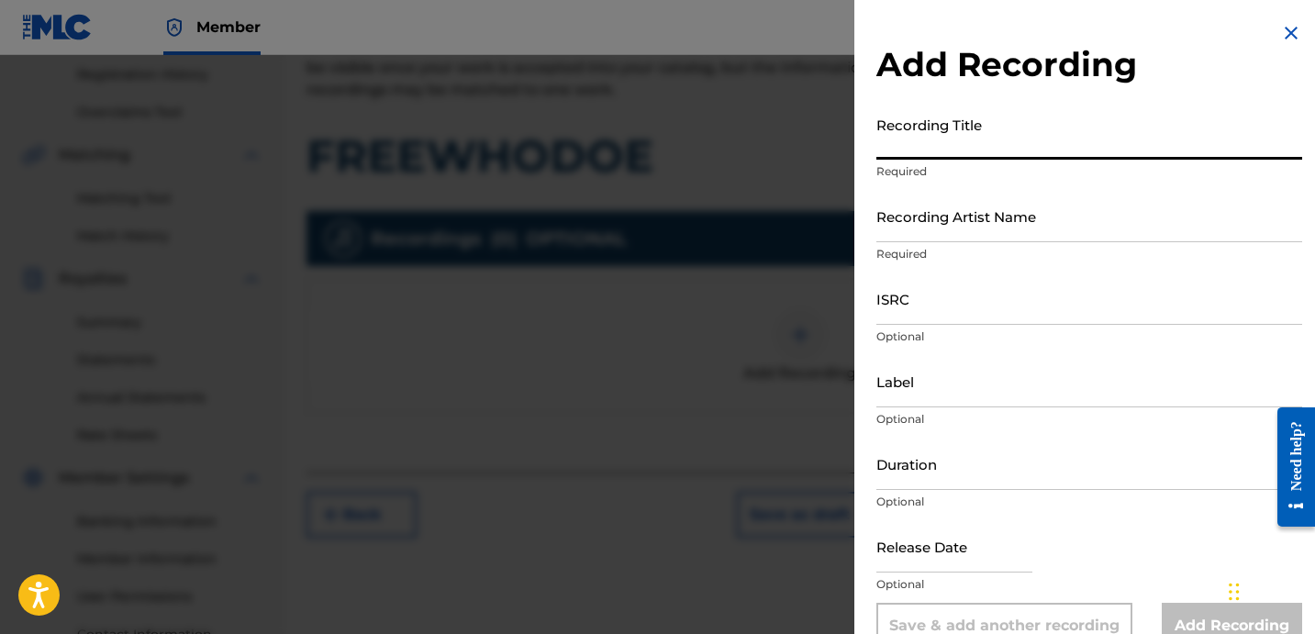
click at [963, 148] on input "Recording Title" at bounding box center [1090, 133] width 426 height 52
paste input "FREEWHODOE"
type input "FREEWHODOE"
click at [1036, 218] on input "Recording Artist Name" at bounding box center [1090, 216] width 426 height 52
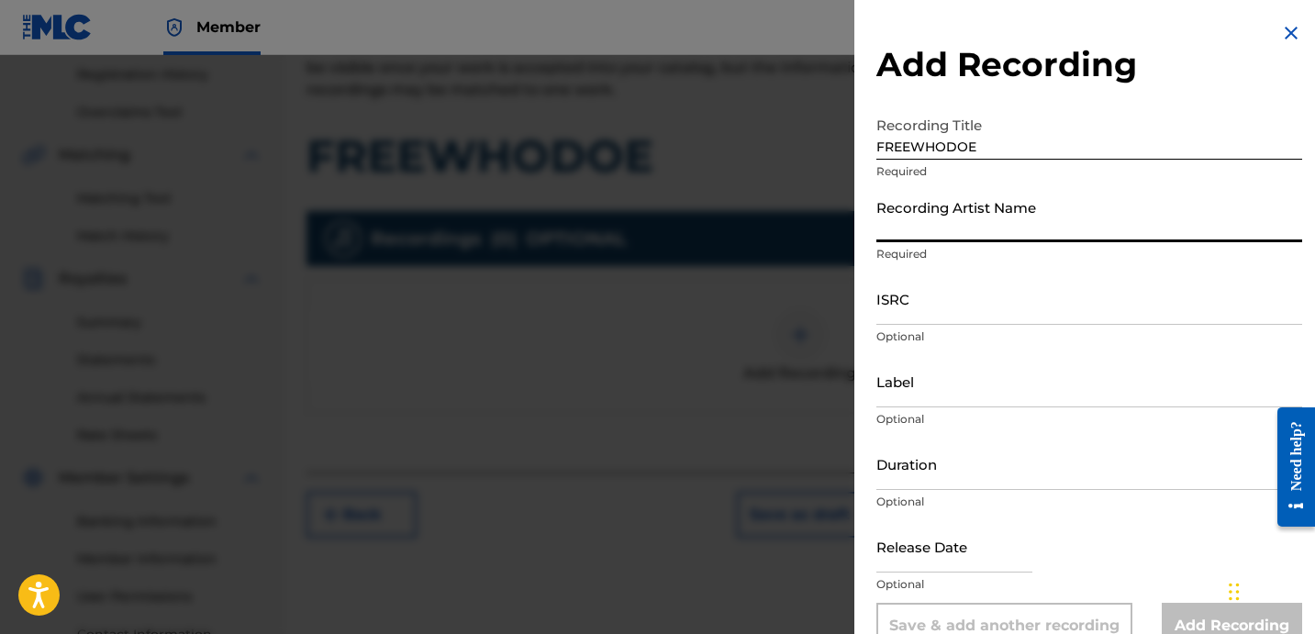
click at [1065, 236] on input "Recording Artist Name" at bounding box center [1090, 216] width 426 height 52
paste input "22GFAY"
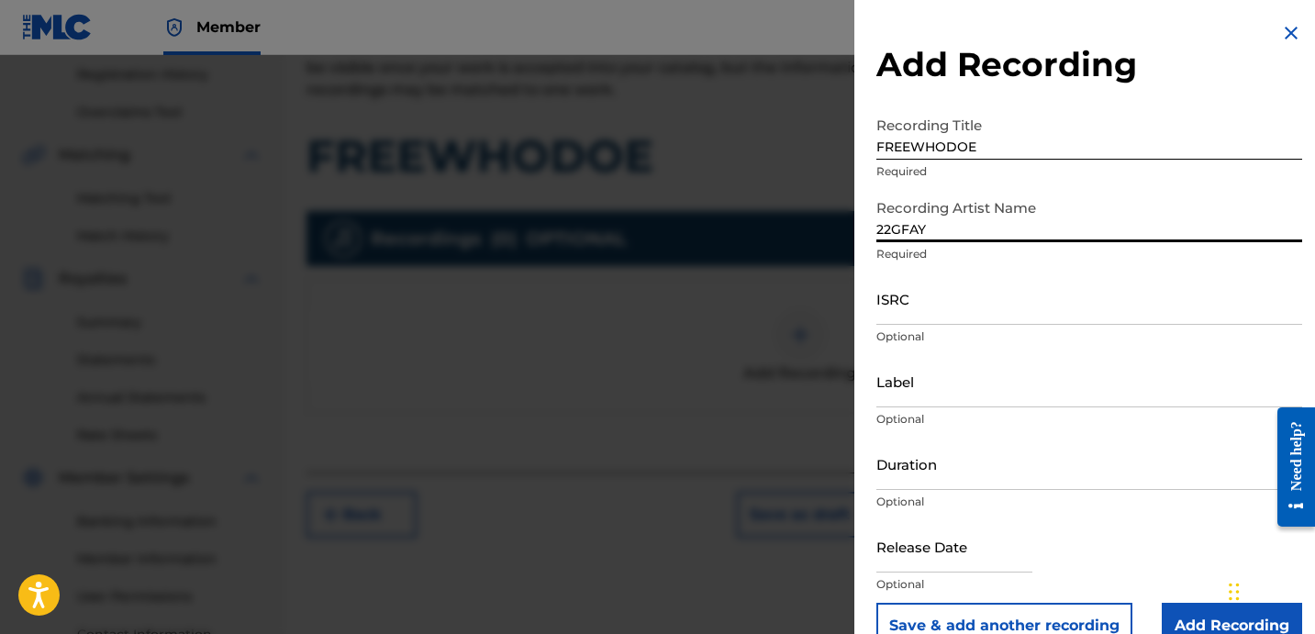
type input "22GFAY"
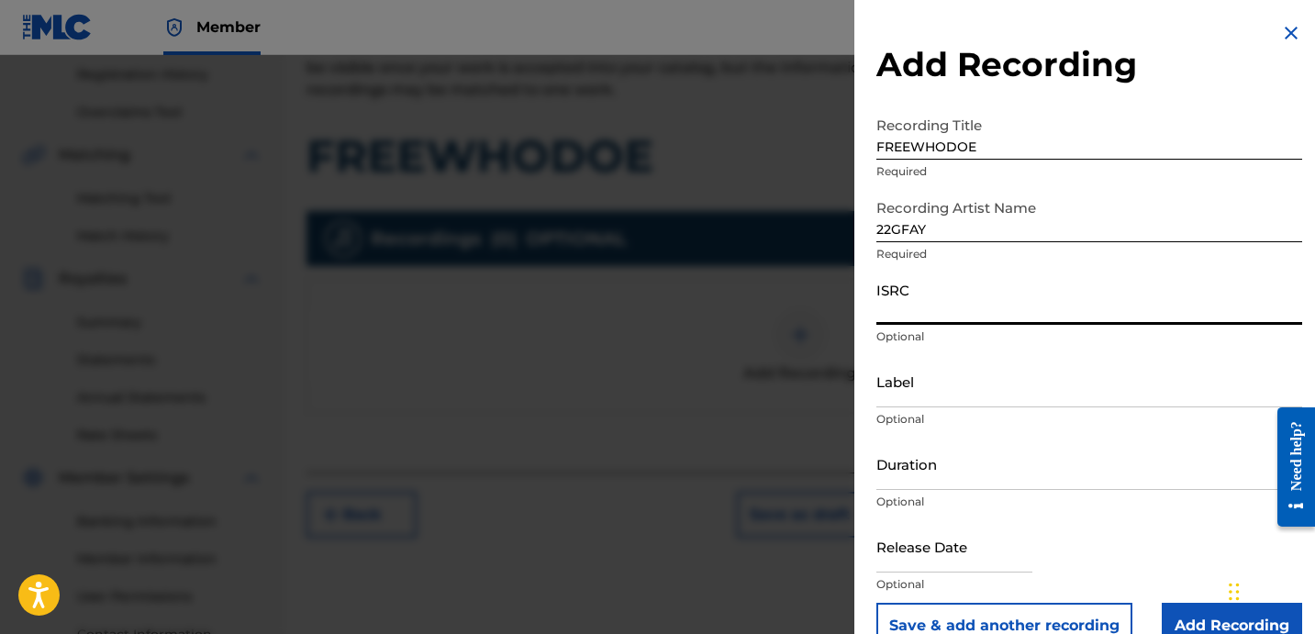
click at [1071, 309] on input "ISRC" at bounding box center [1090, 299] width 426 height 52
paste input "USLD91741042"
type input "USLD91741042"
click at [942, 409] on div "Label Optional" at bounding box center [1090, 396] width 426 height 83
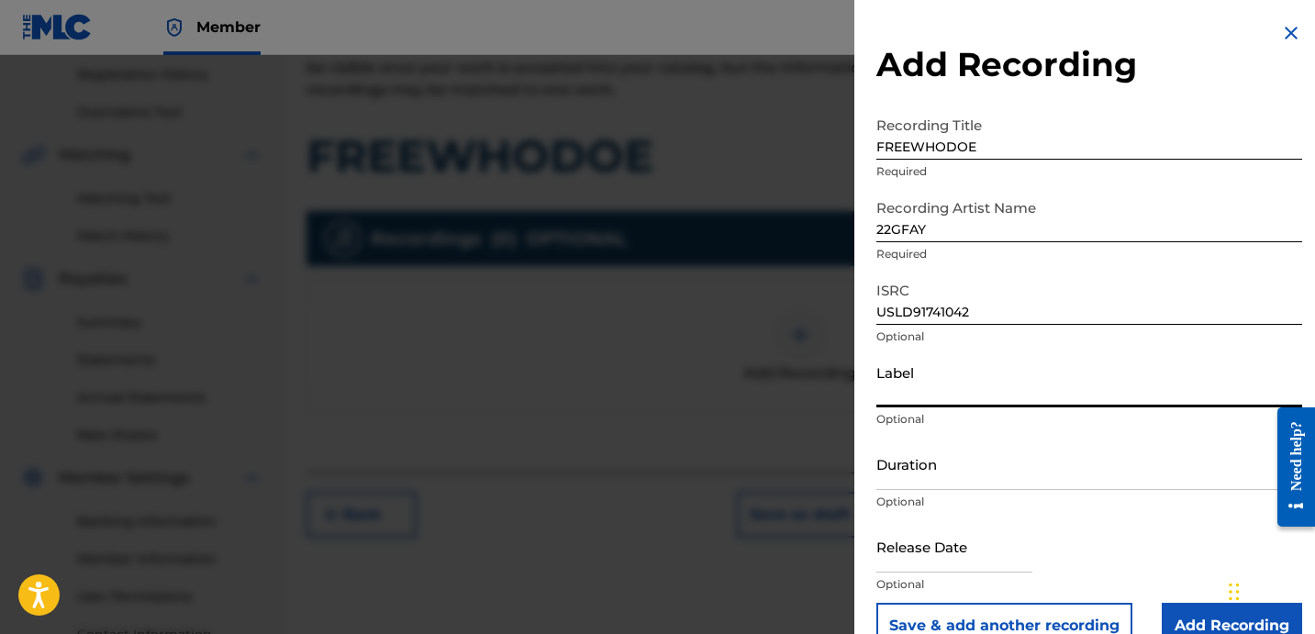
click at [938, 402] on input "Label" at bounding box center [1090, 381] width 426 height 52
type input "OTR RECORDS"
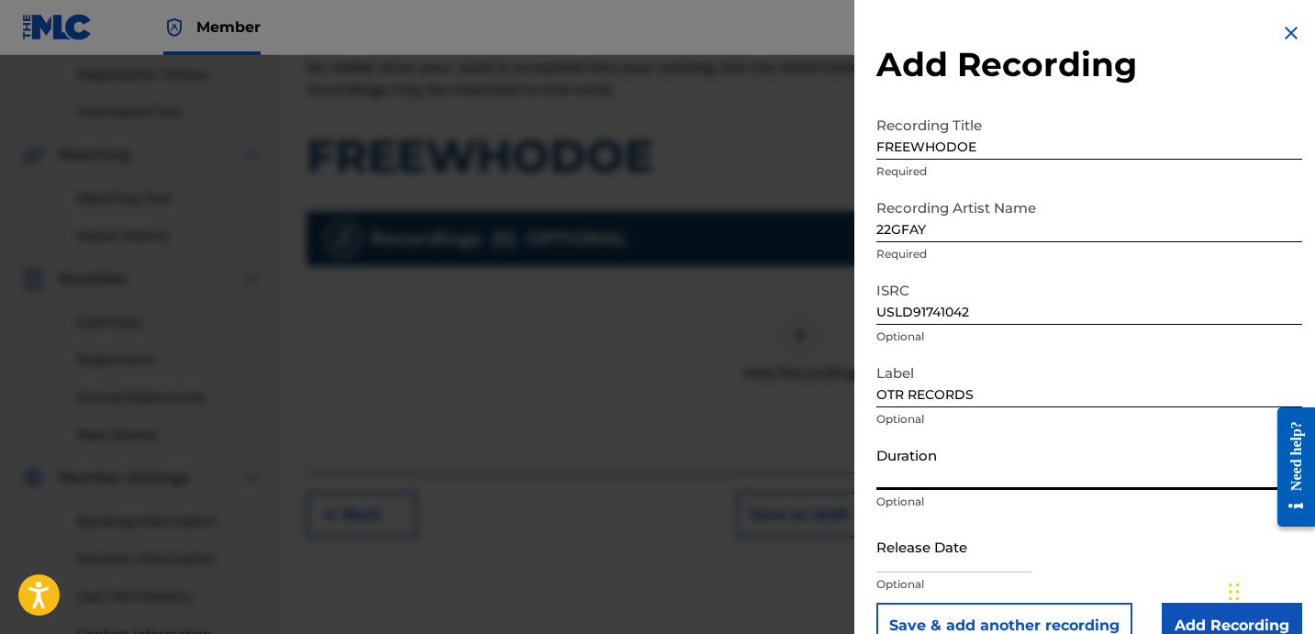
click at [912, 483] on input "Duration" at bounding box center [1090, 464] width 426 height 52
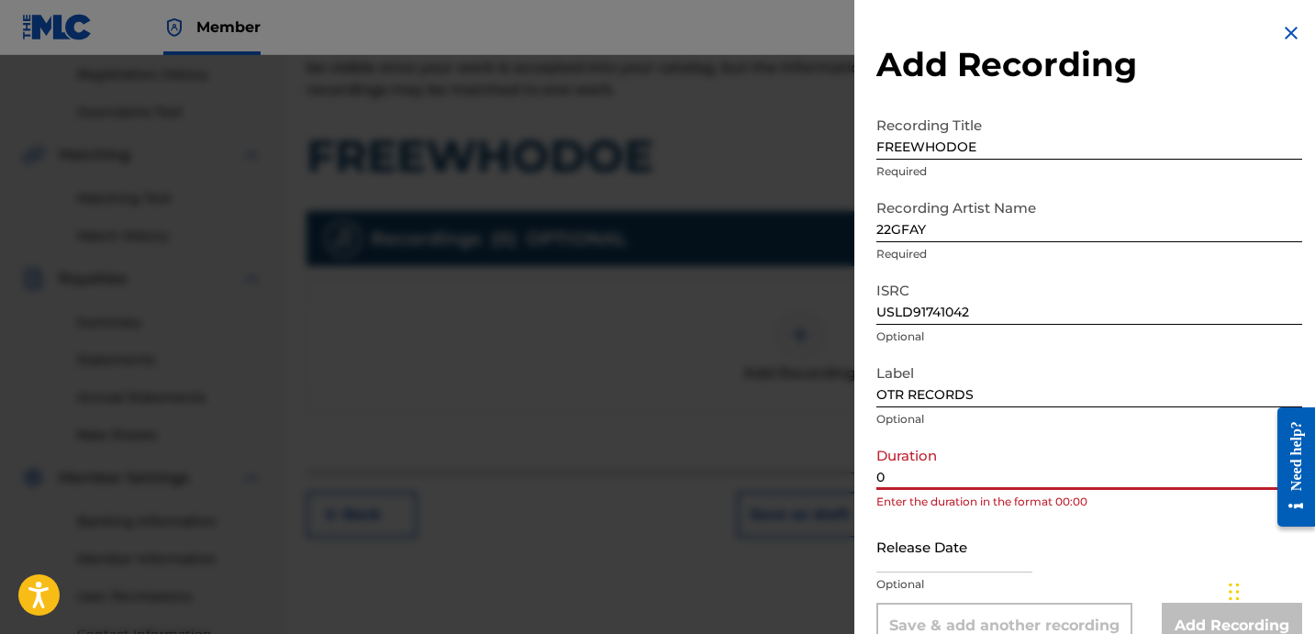
paste input "2:44"
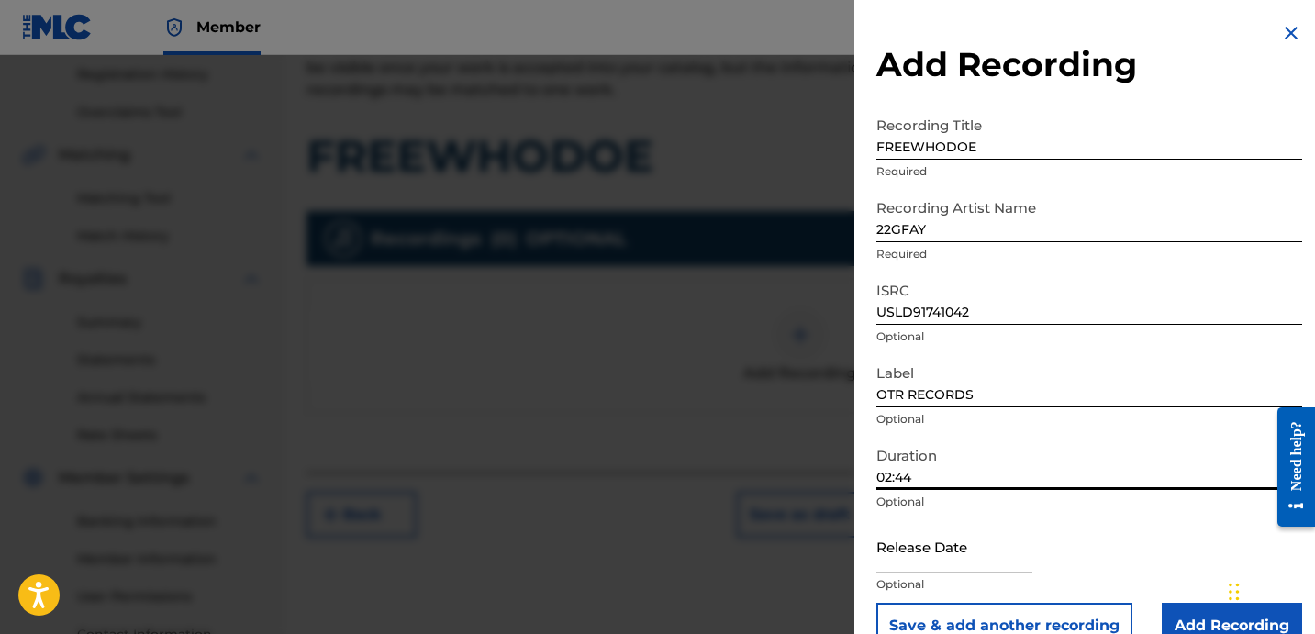
type input "02:44"
click at [1191, 615] on input "Add Recording" at bounding box center [1232, 626] width 140 height 46
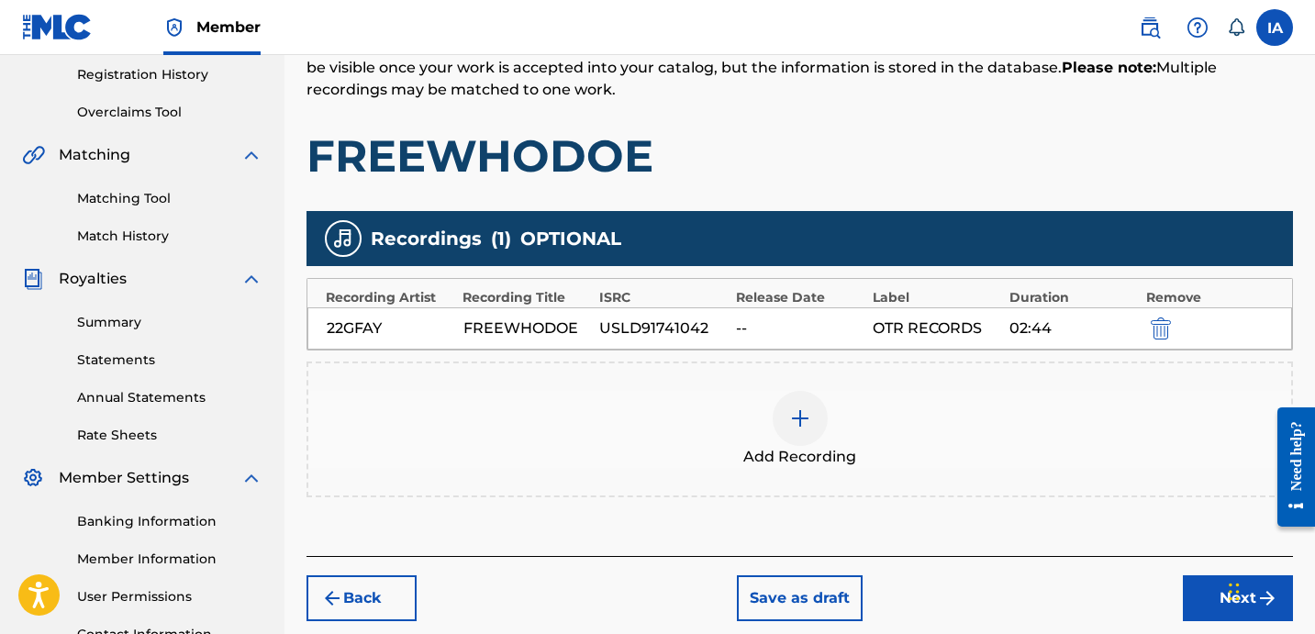
click at [1201, 572] on div "Back Save as draft Next" at bounding box center [800, 588] width 987 height 65
click at [1201, 582] on button "Next" at bounding box center [1238, 598] width 110 height 46
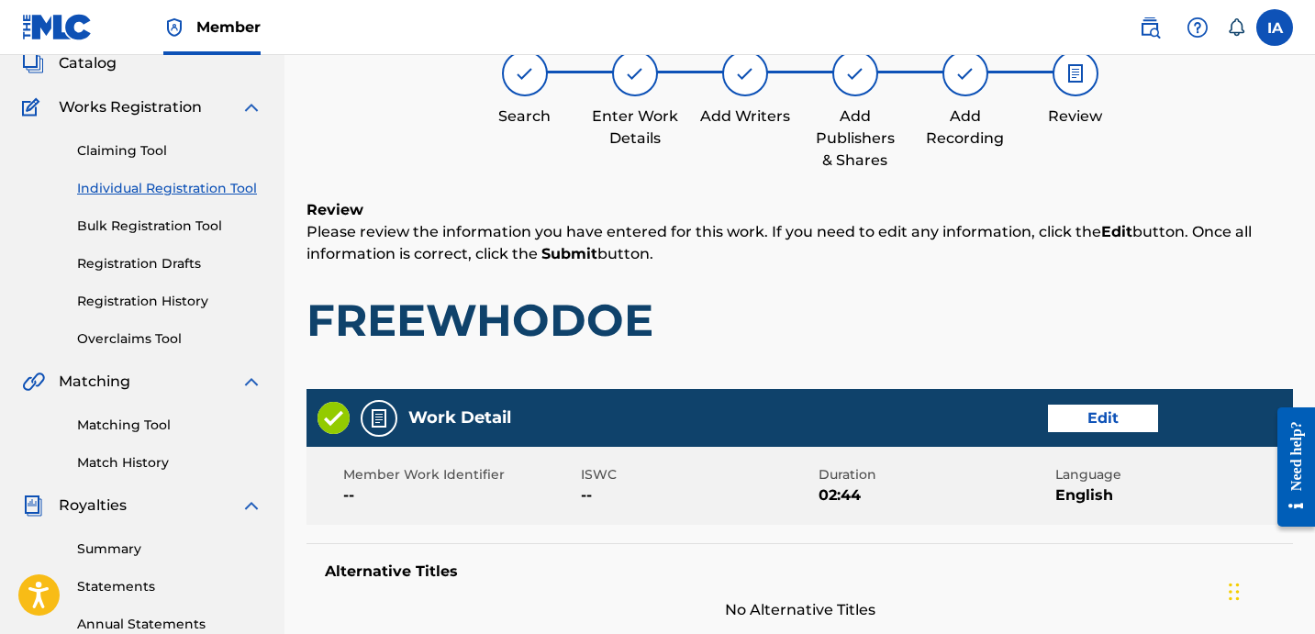
scroll to position [83, 0]
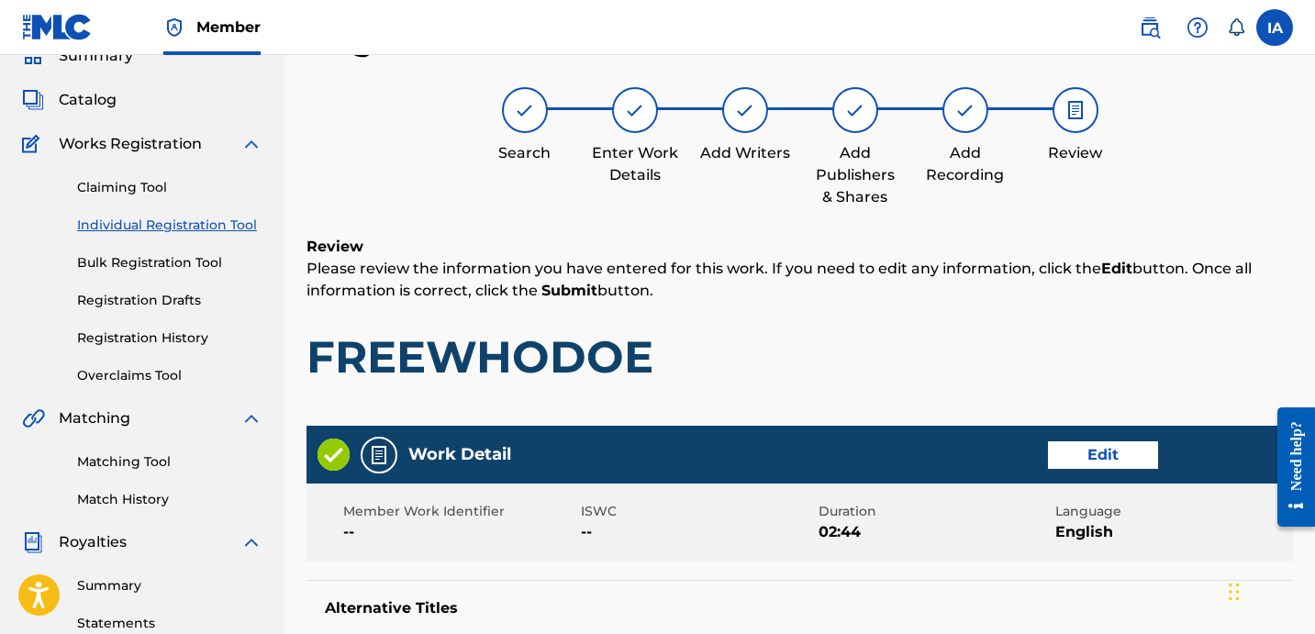
click at [904, 333] on h1 "FREEWHODOE" at bounding box center [800, 356] width 987 height 55
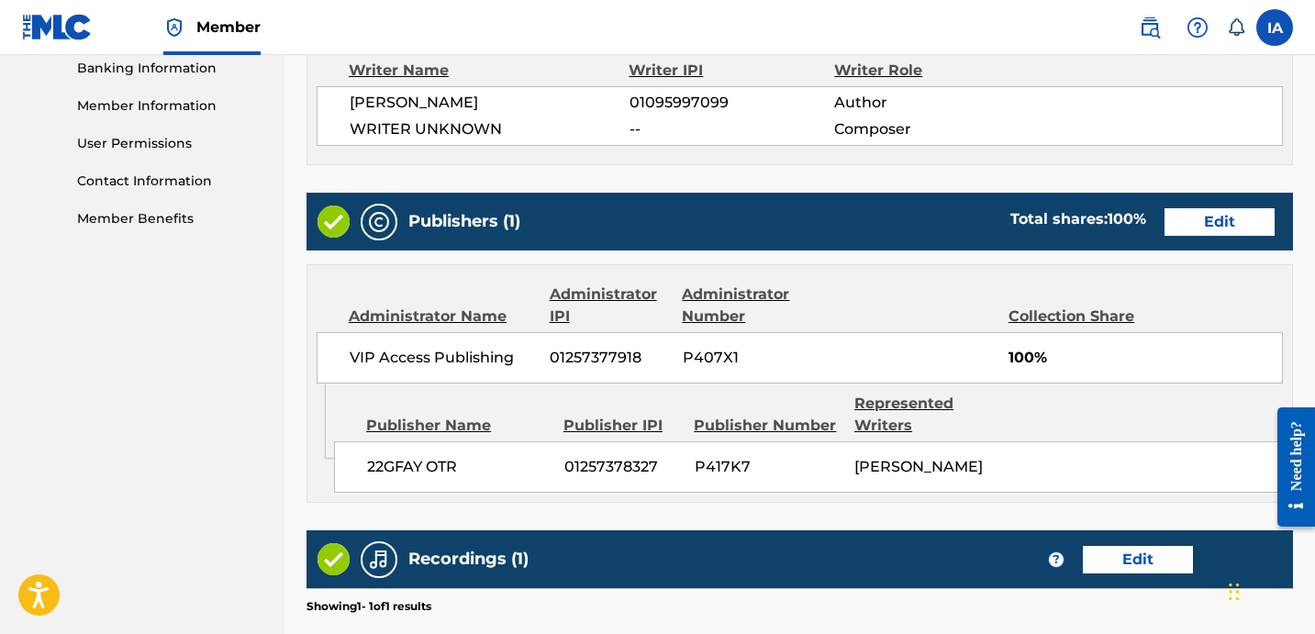
scroll to position [1072, 0]
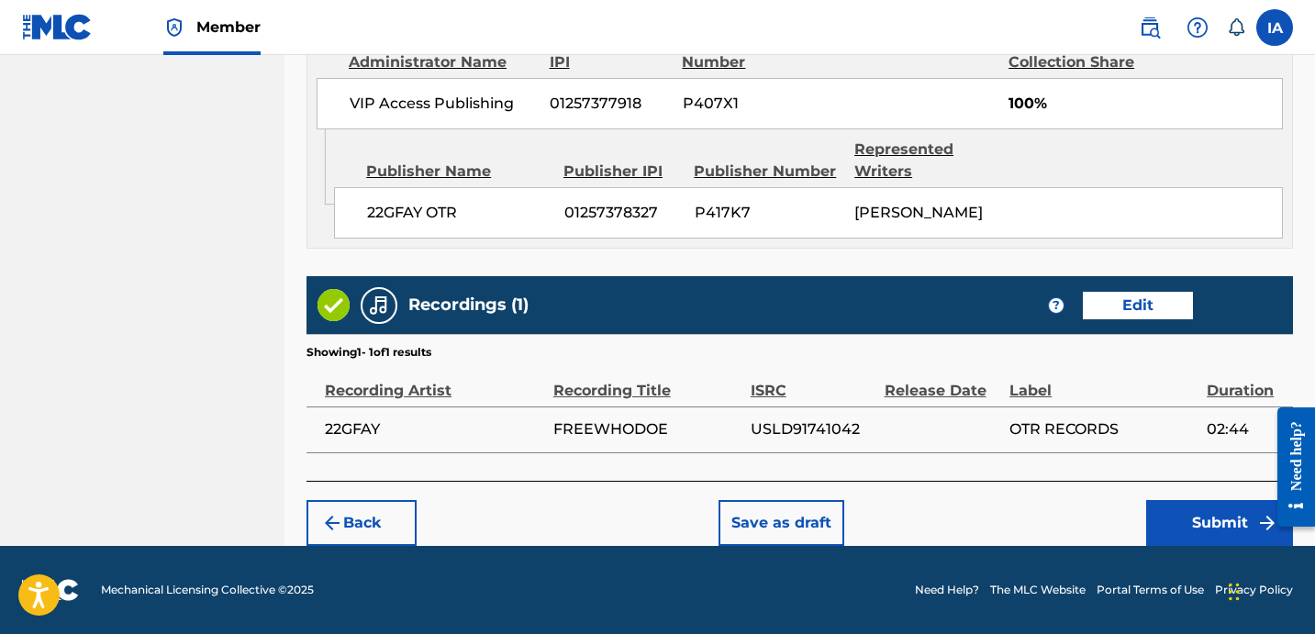
click at [1159, 540] on button "Submit" at bounding box center [1219, 523] width 147 height 46
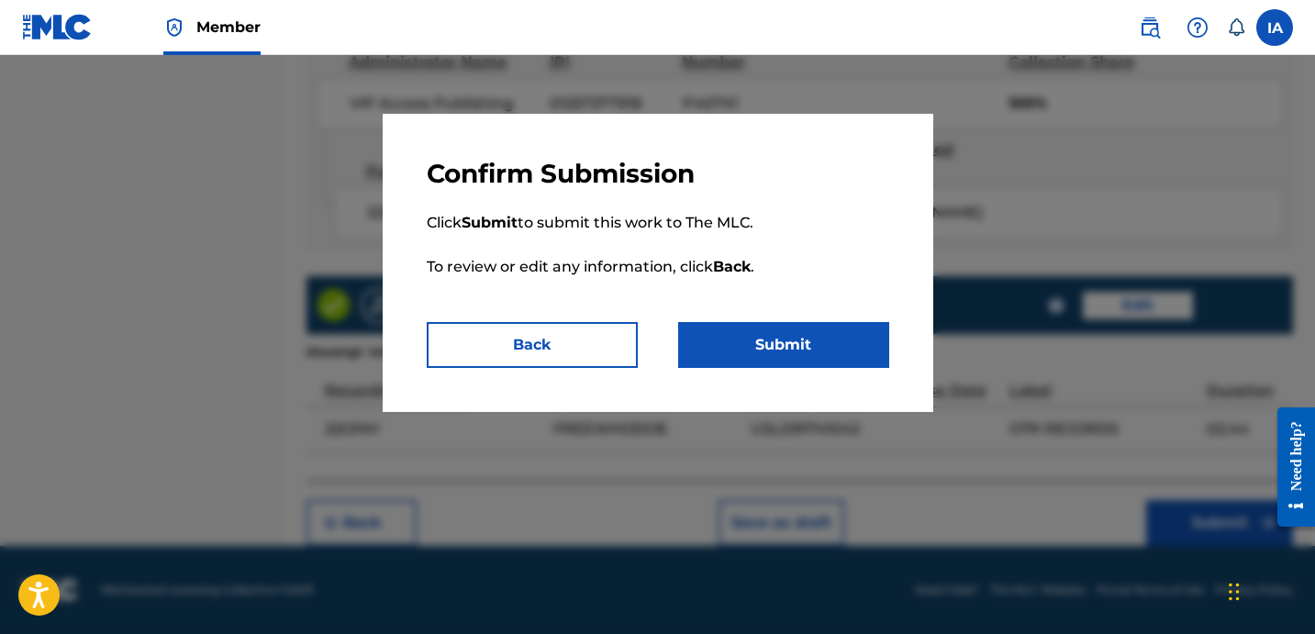
click at [876, 349] on button "Submit" at bounding box center [783, 345] width 211 height 46
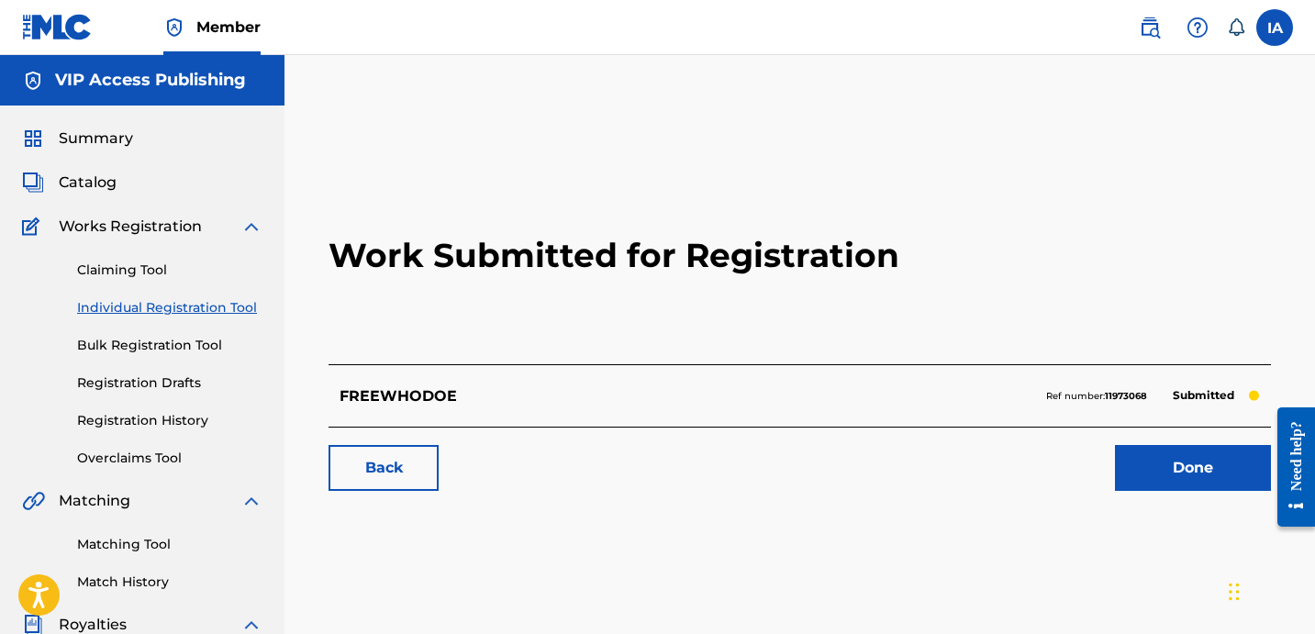
click at [447, 149] on h2 "Work Submitted for Registration" at bounding box center [800, 256] width 943 height 218
click at [200, 315] on link "Individual Registration Tool" at bounding box center [169, 307] width 185 height 19
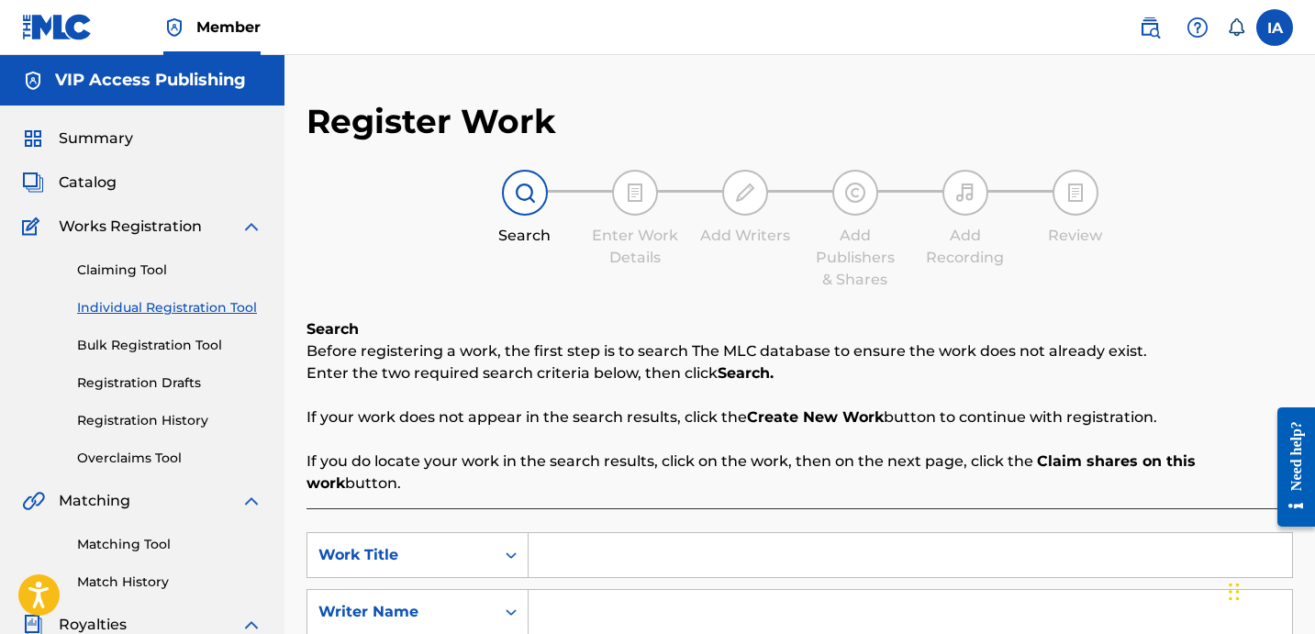
click at [629, 290] on div "Search Enter Work Details Add Writers Add Publishers & Shares Add Recording Rev…" at bounding box center [800, 230] width 987 height 121
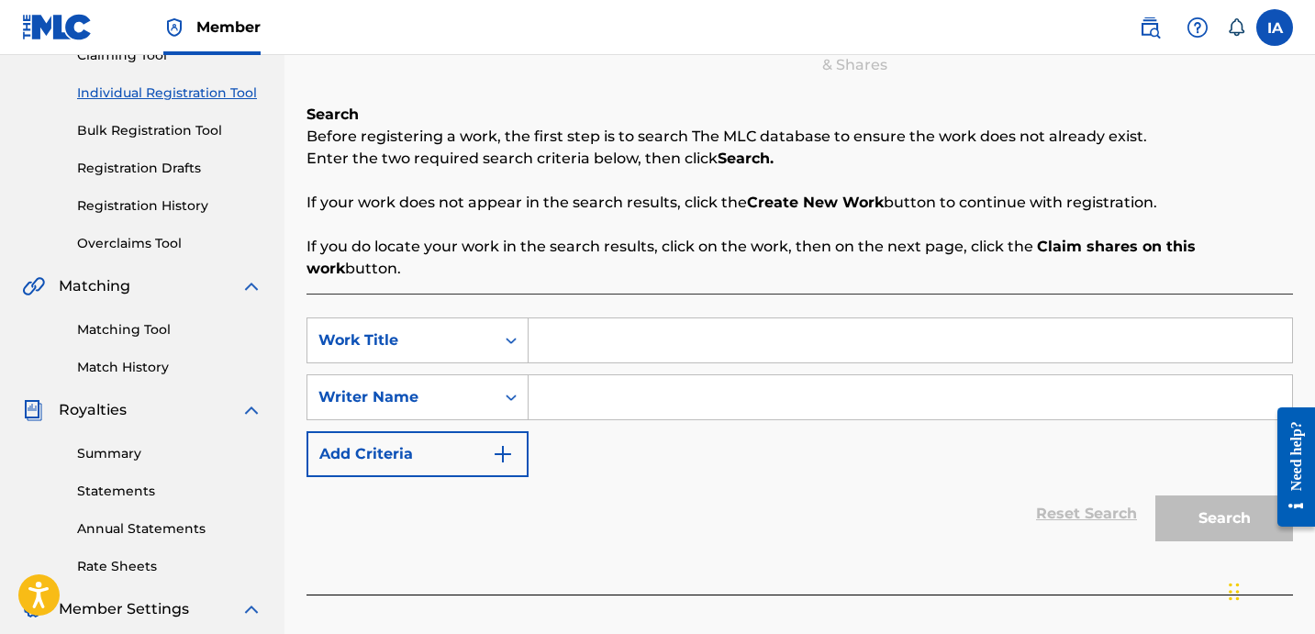
scroll to position [216, 0]
click at [898, 374] on input "Search Form" at bounding box center [911, 396] width 764 height 44
paste input "[PERSON_NAME]"
type input "[PERSON_NAME]"
click at [852, 326] on input "Search Form" at bounding box center [911, 340] width 764 height 44
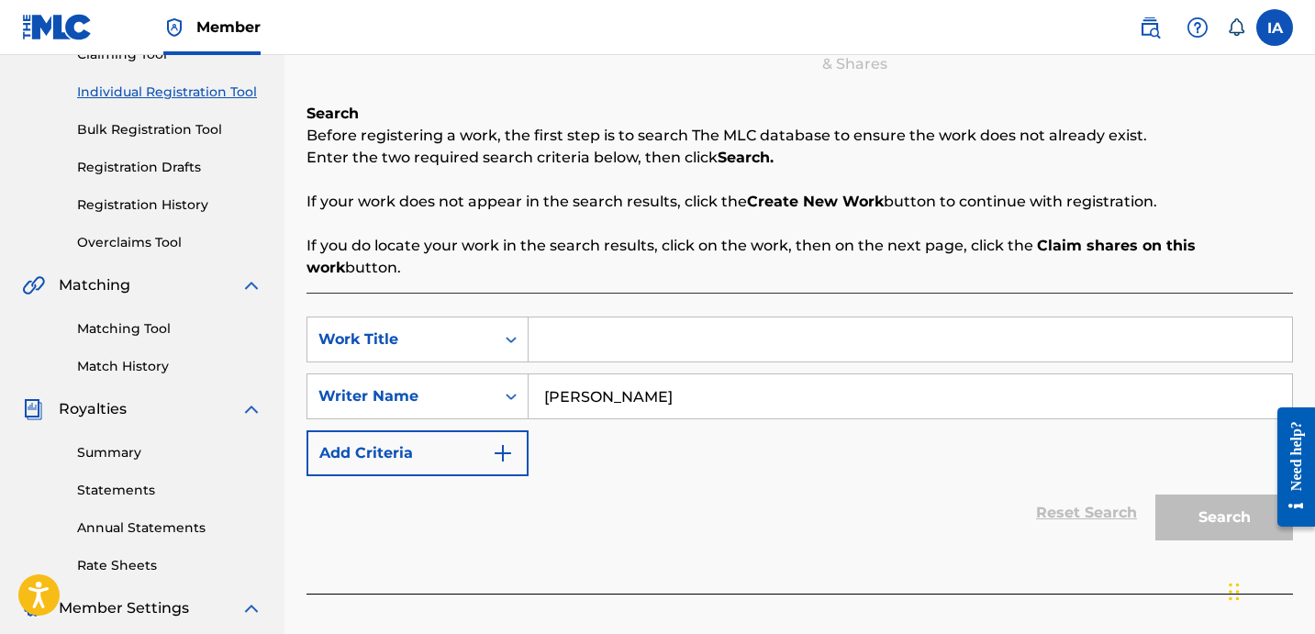
click at [785, 318] on input "Search Form" at bounding box center [911, 340] width 764 height 44
click at [784, 318] on input "Search Form" at bounding box center [911, 340] width 764 height 44
paste input "GET AWAY"
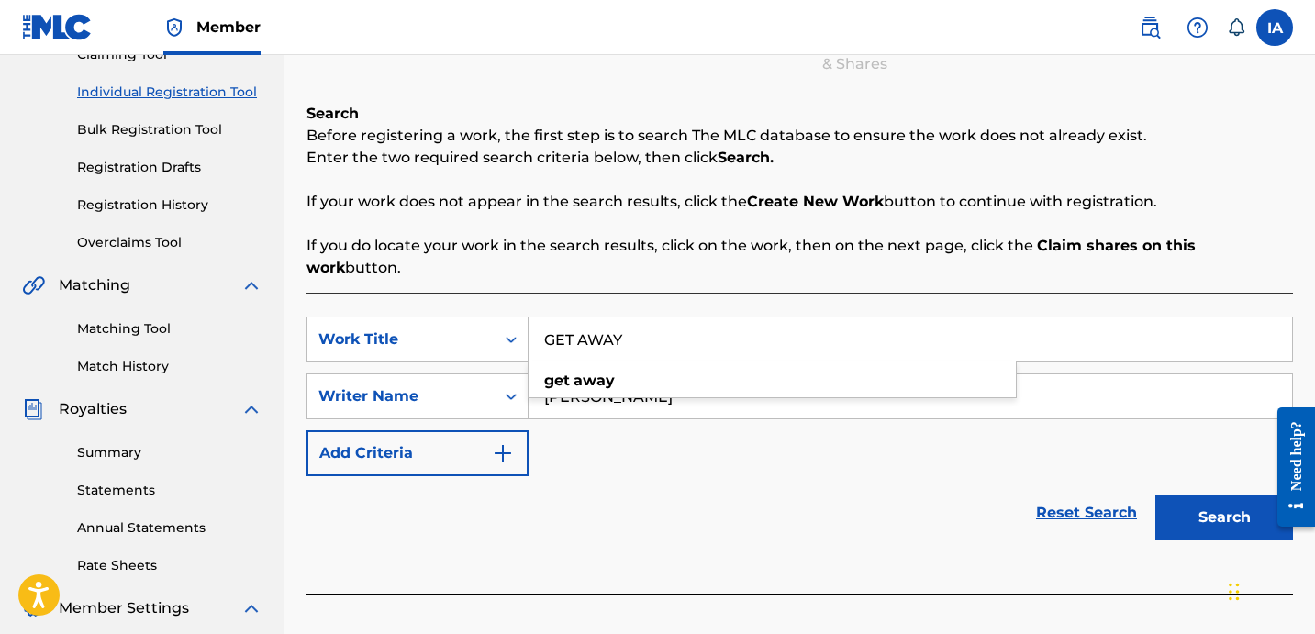
type input "GET AWAY"
click at [1218, 495] on button "Search" at bounding box center [1225, 518] width 138 height 46
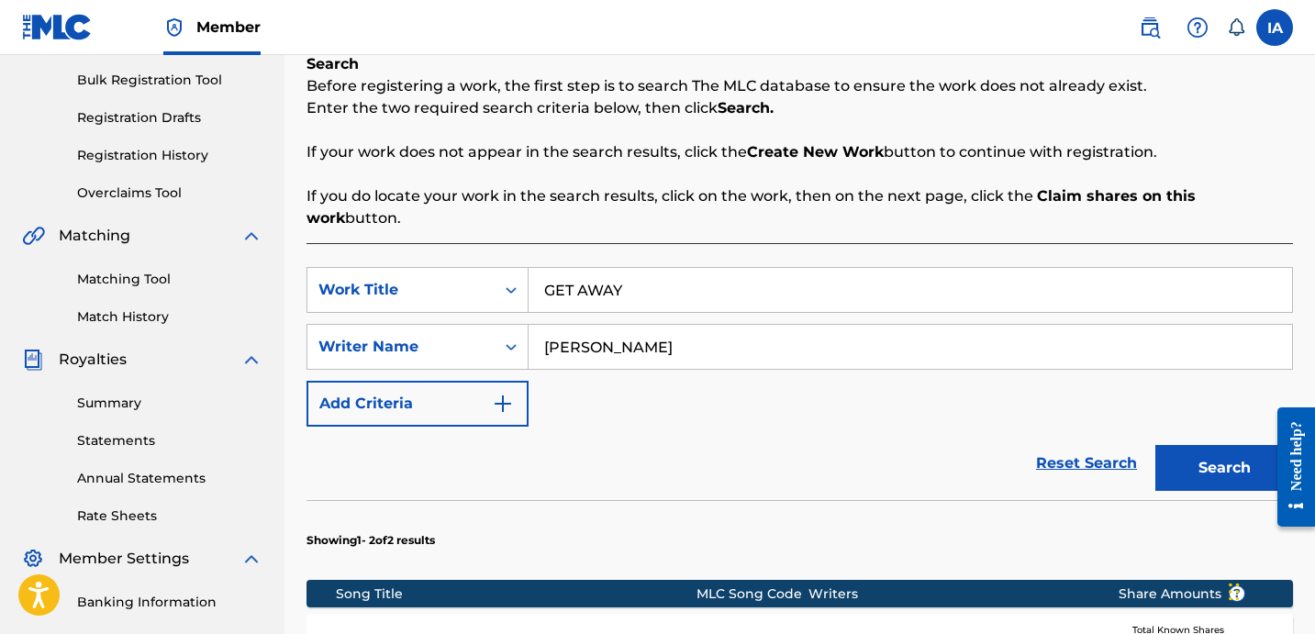
scroll to position [545, 0]
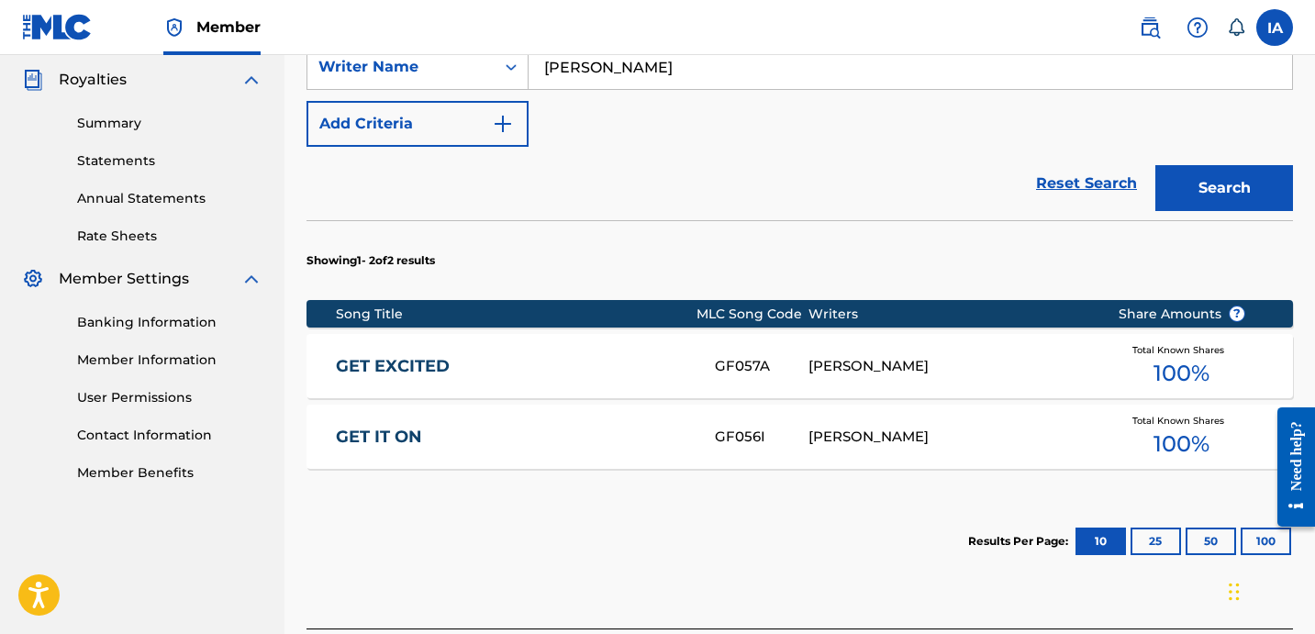
click at [748, 147] on div "Reset Search Search" at bounding box center [800, 183] width 987 height 73
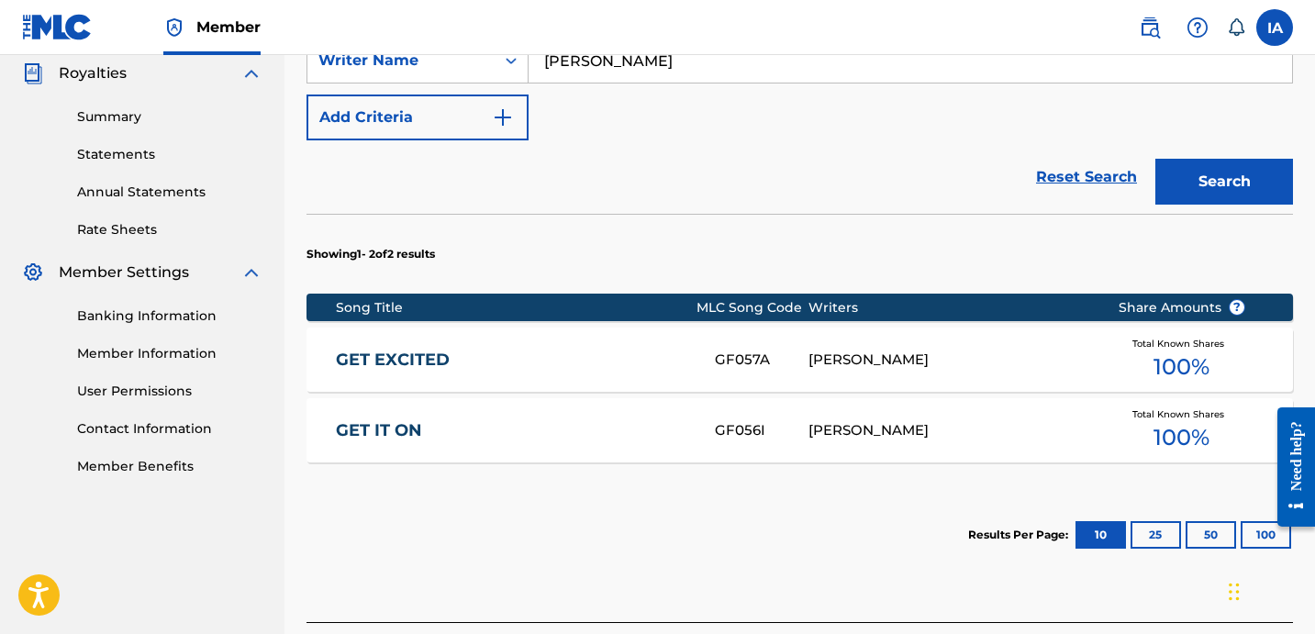
scroll to position [671, 0]
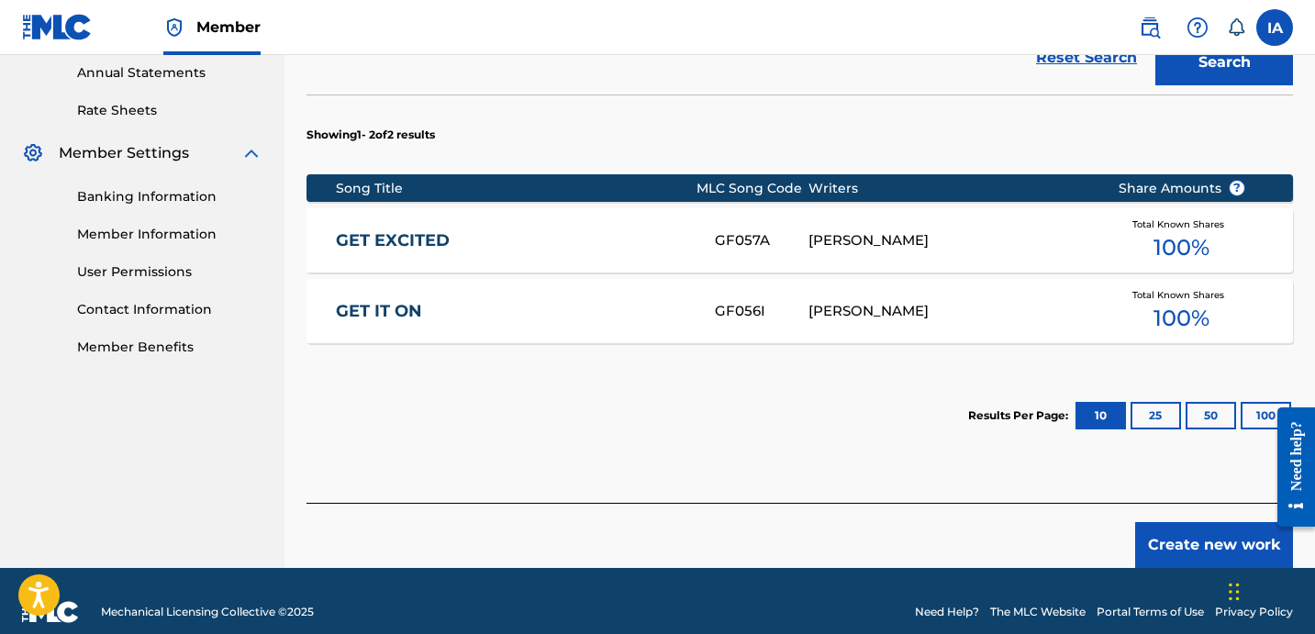
click at [1204, 522] on button "Create new work" at bounding box center [1214, 545] width 158 height 46
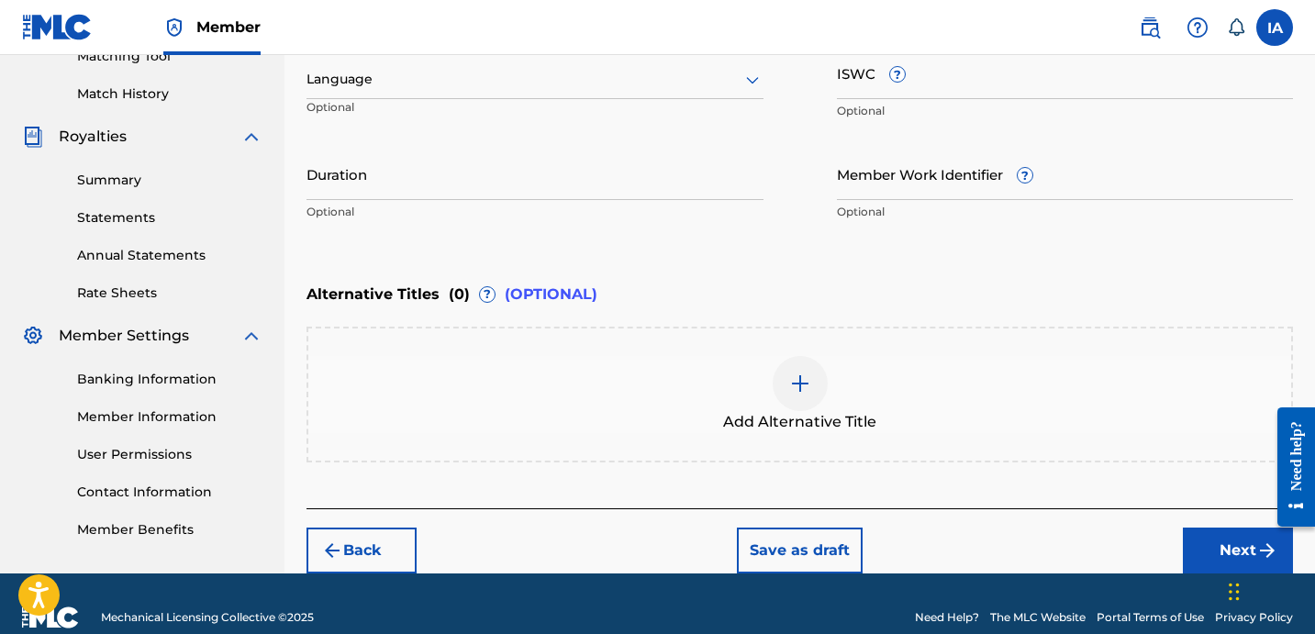
scroll to position [319, 0]
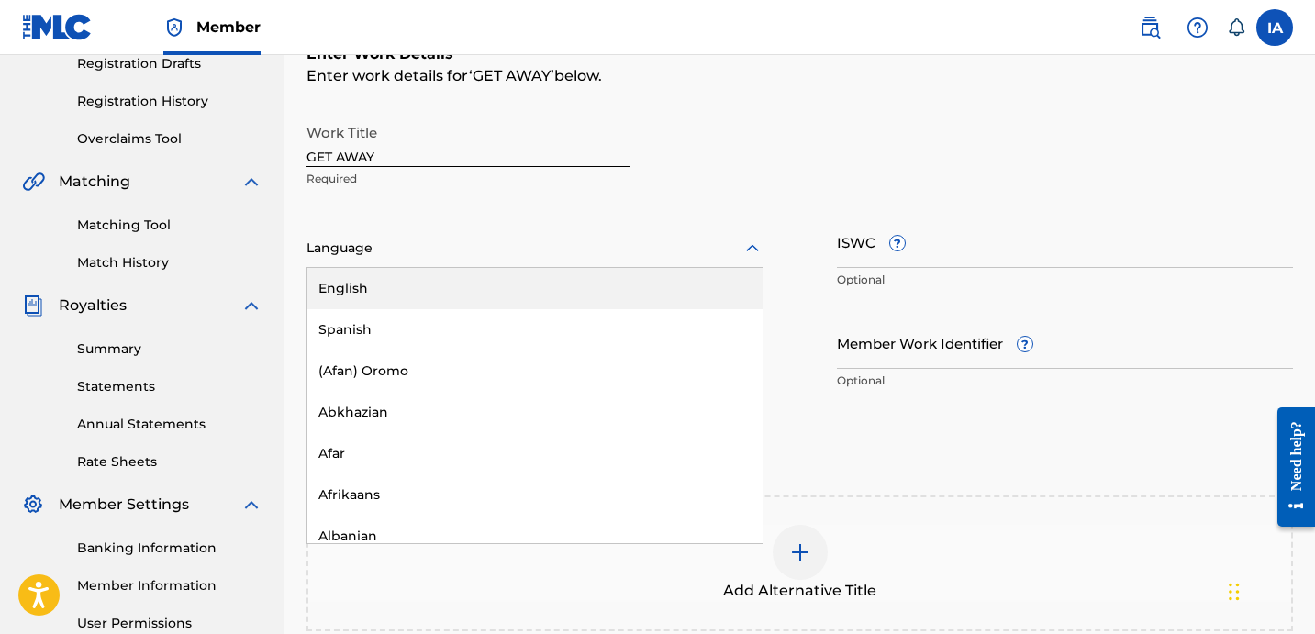
click at [374, 251] on div at bounding box center [535, 248] width 457 height 23
click at [486, 296] on div "English" at bounding box center [534, 288] width 455 height 41
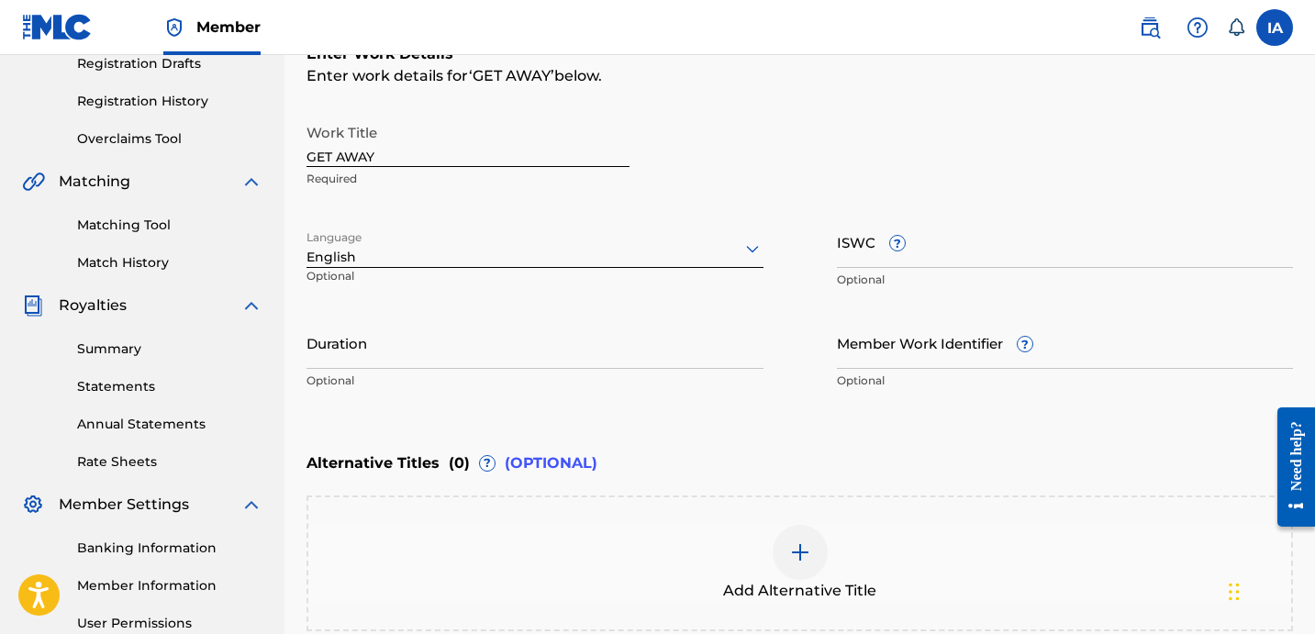
click at [885, 447] on div "Alternative Titles ( 0 ) ? (OPTIONAL)" at bounding box center [800, 463] width 987 height 40
click at [882, 430] on div "Enter Work Details Enter work details for ‘ GET AWAY ’ below. Work Title GET AW…" at bounding box center [800, 221] width 987 height 444
click at [443, 351] on input "Duration" at bounding box center [535, 343] width 457 height 52
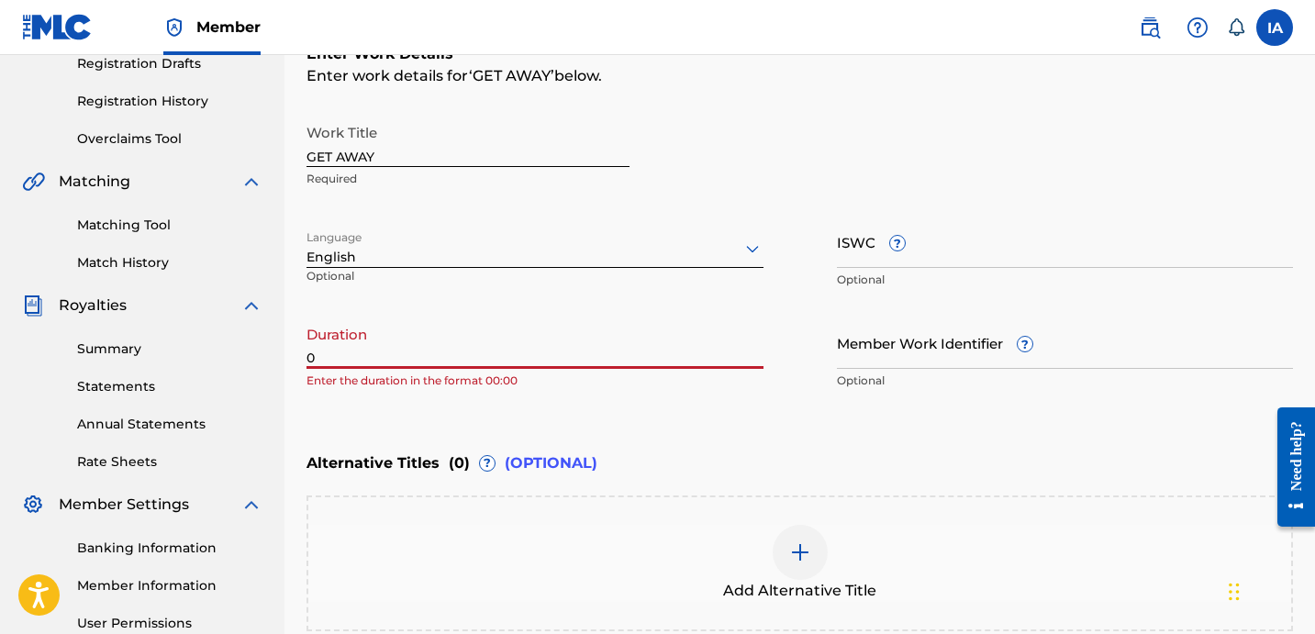
paste input "2:49"
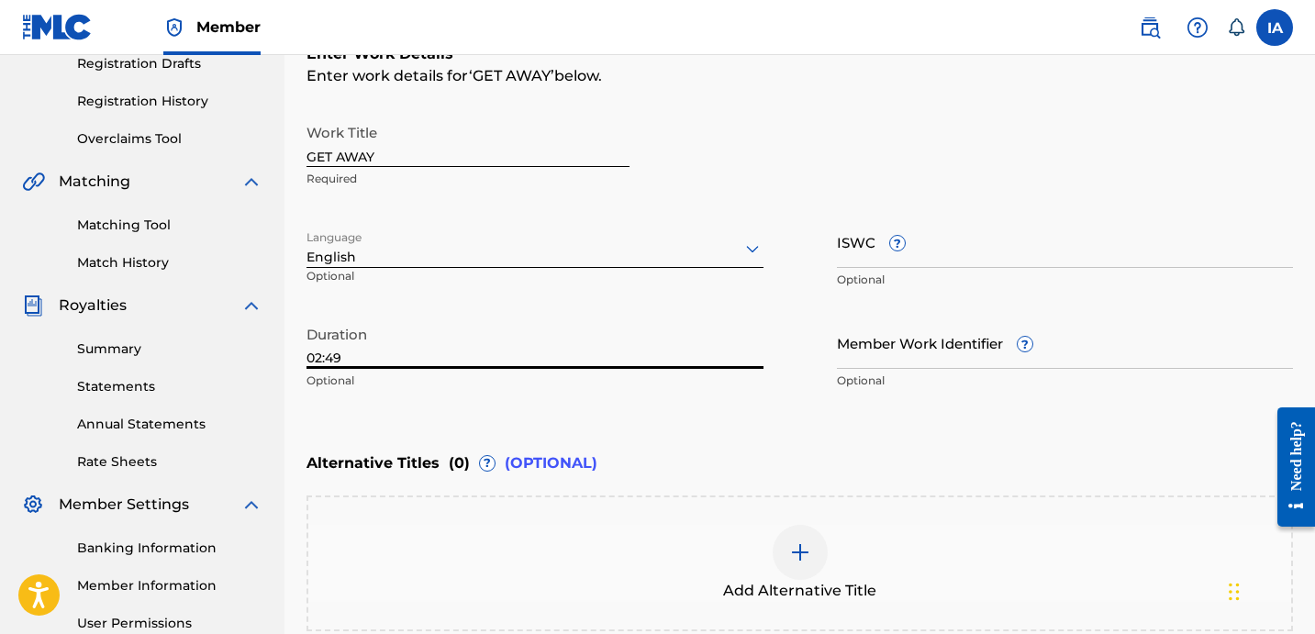
type input "02:49"
click at [745, 437] on div "Enter Work Details Enter work details for ‘ GET AWAY ’ below. Work Title GET AW…" at bounding box center [800, 221] width 987 height 444
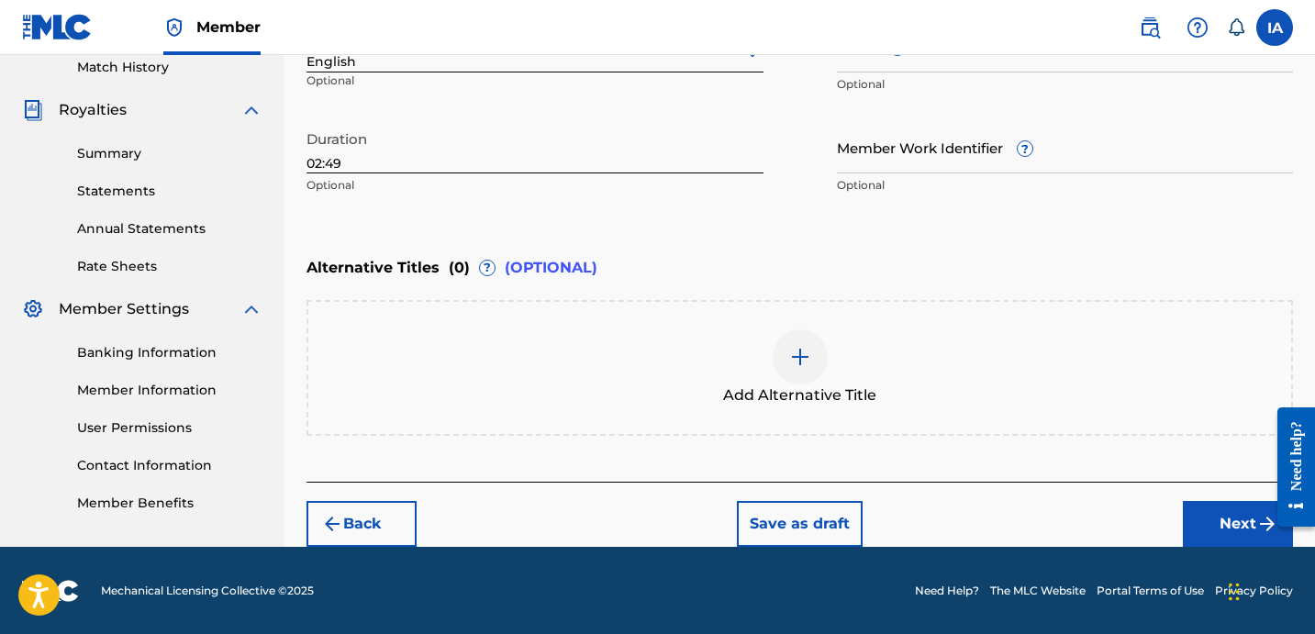
click at [1190, 501] on button "Next" at bounding box center [1238, 524] width 110 height 46
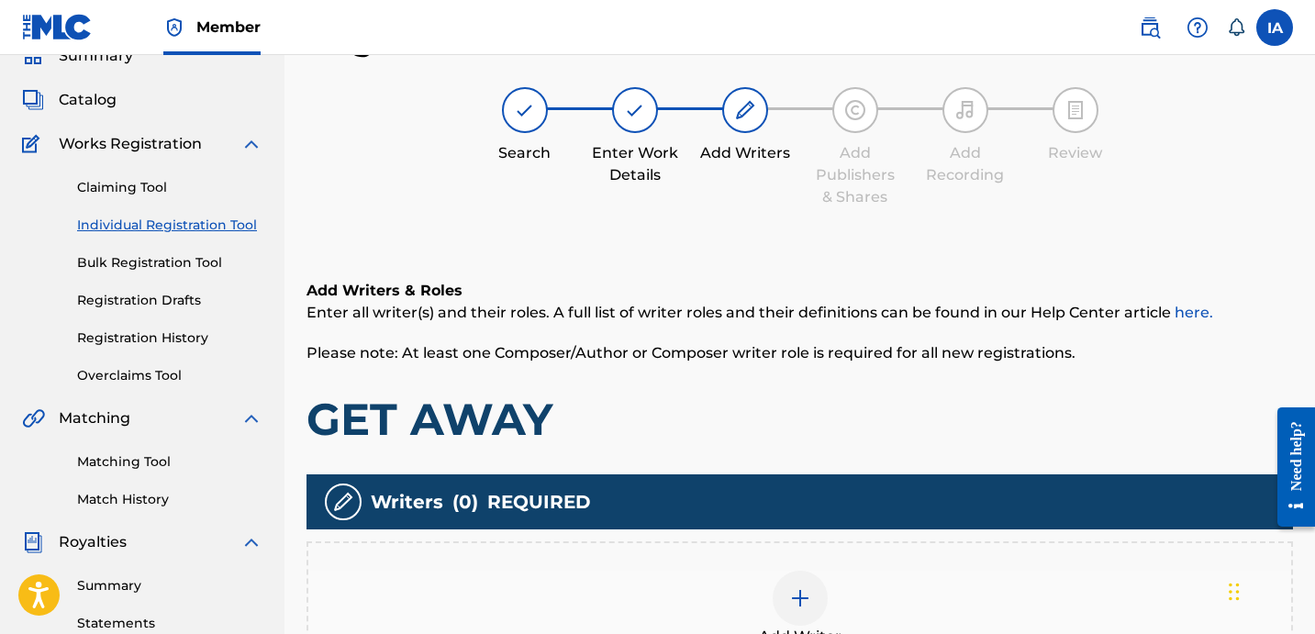
click at [1004, 386] on div "Add Writers & Roles Enter all writer(s) and their roles. A full list of writer …" at bounding box center [800, 363] width 987 height 167
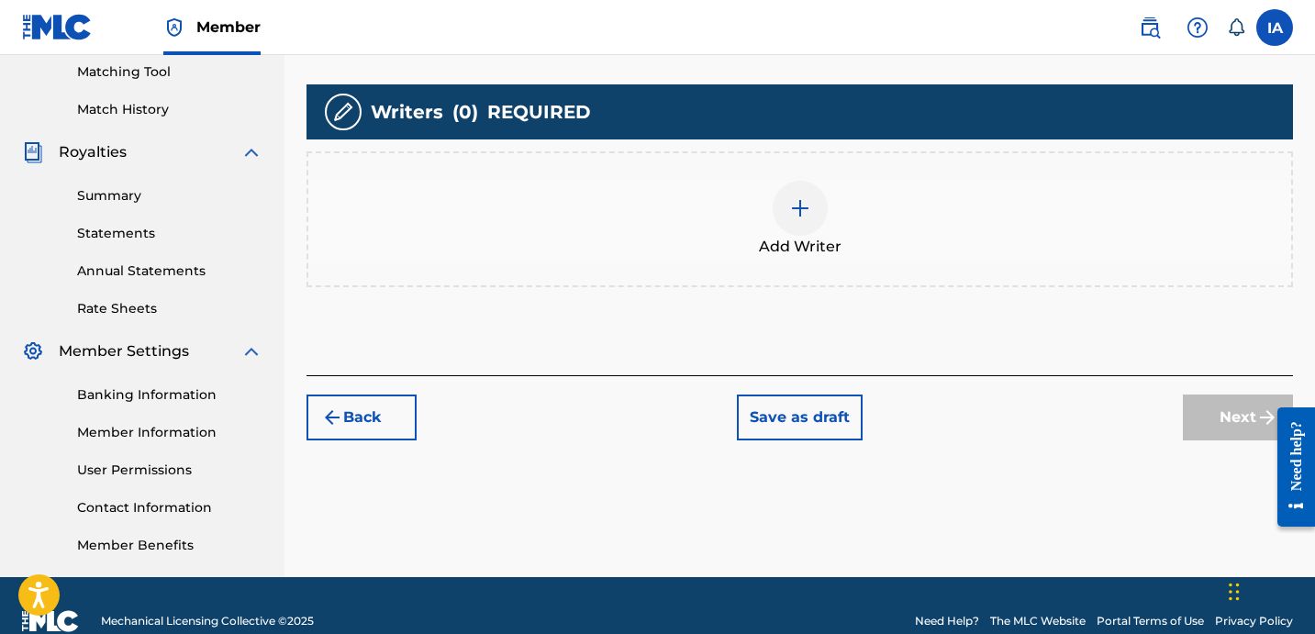
scroll to position [481, 0]
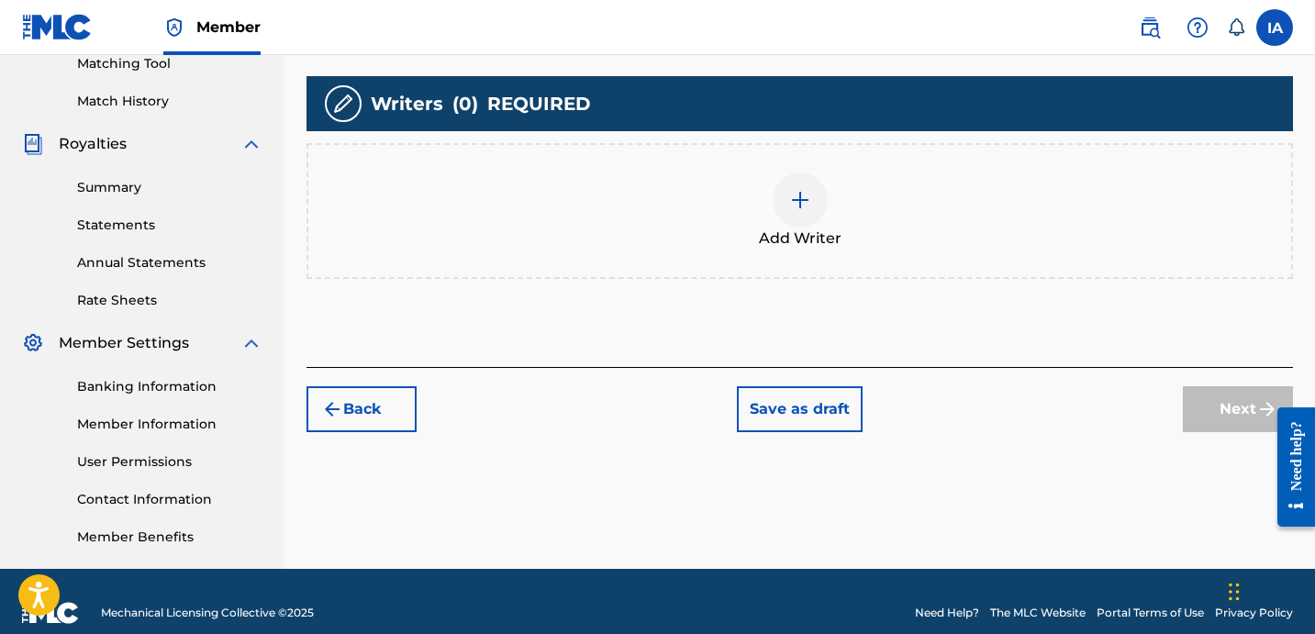
click at [887, 219] on div "Add Writer" at bounding box center [799, 211] width 983 height 77
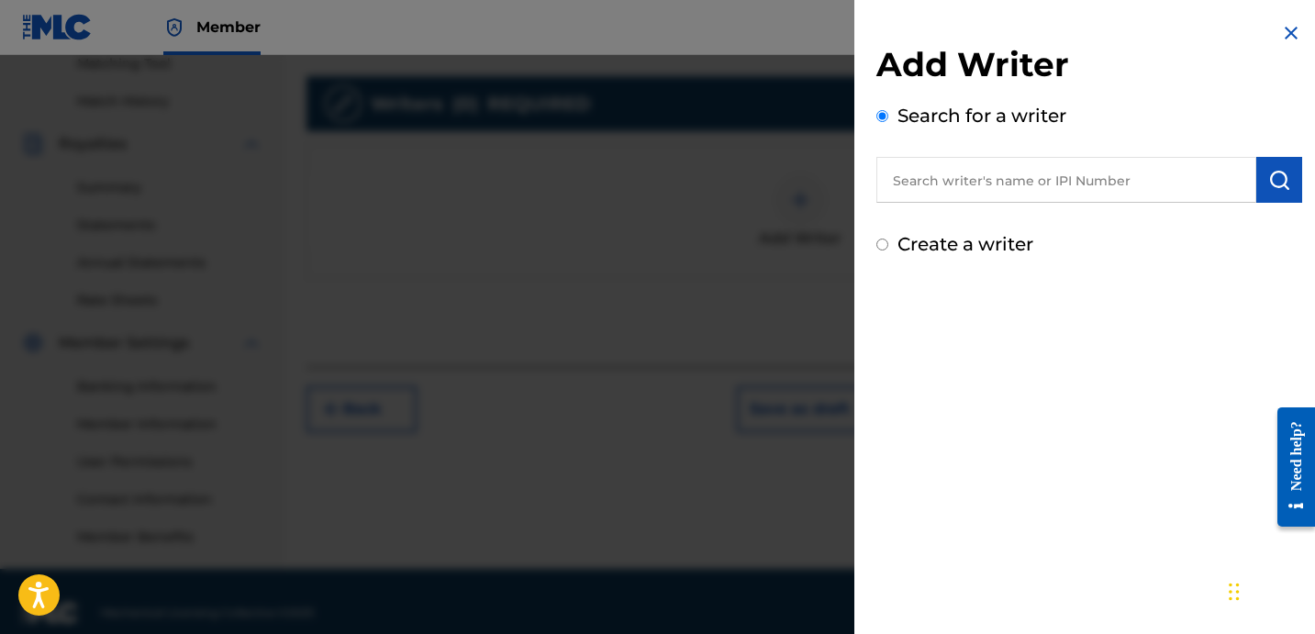
click at [1090, 184] on input "text" at bounding box center [1067, 180] width 380 height 46
paste input "[PERSON_NAME]"
type input "[PERSON_NAME]"
click at [1265, 195] on button "submit" at bounding box center [1279, 180] width 46 height 46
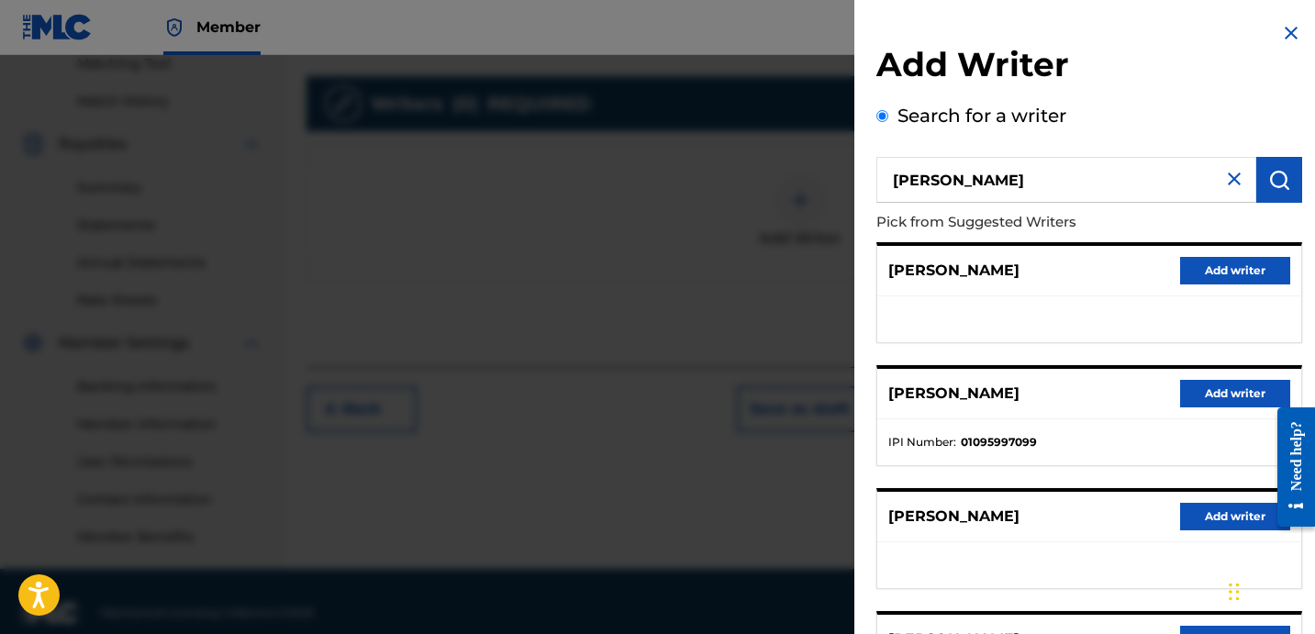
click at [1182, 397] on button "Add writer" at bounding box center [1235, 394] width 110 height 28
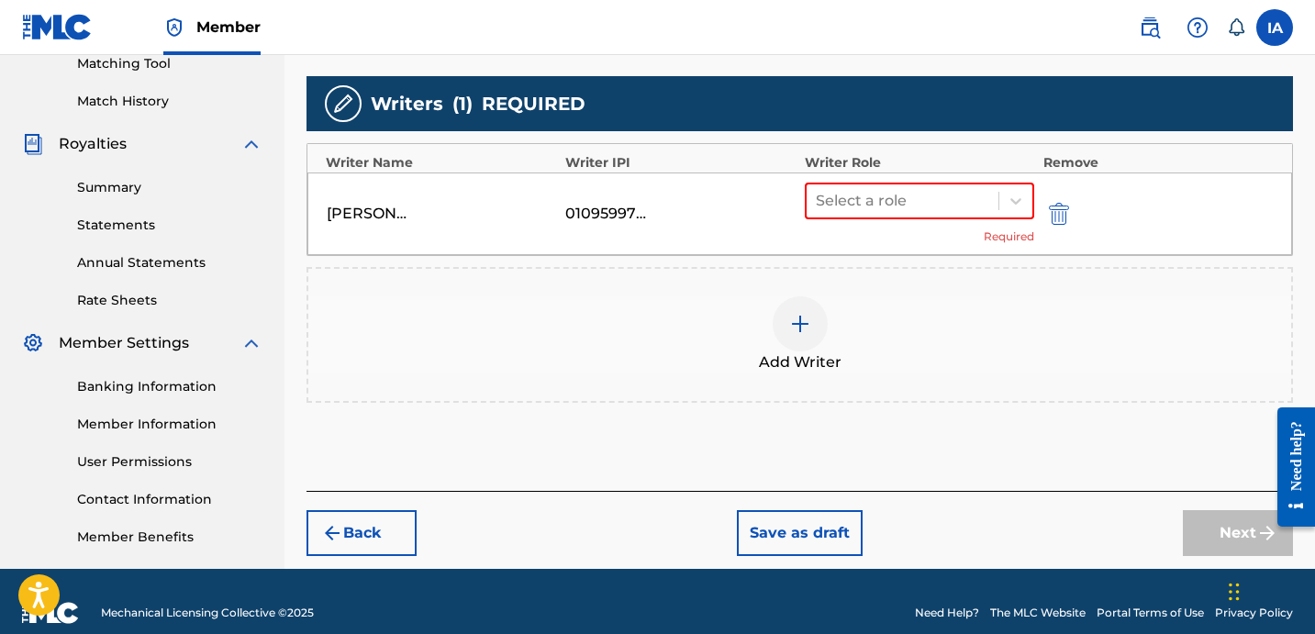
click at [969, 179] on div "[PERSON_NAME] BADERE 01095997099 Select a role Required" at bounding box center [799, 214] width 985 height 83
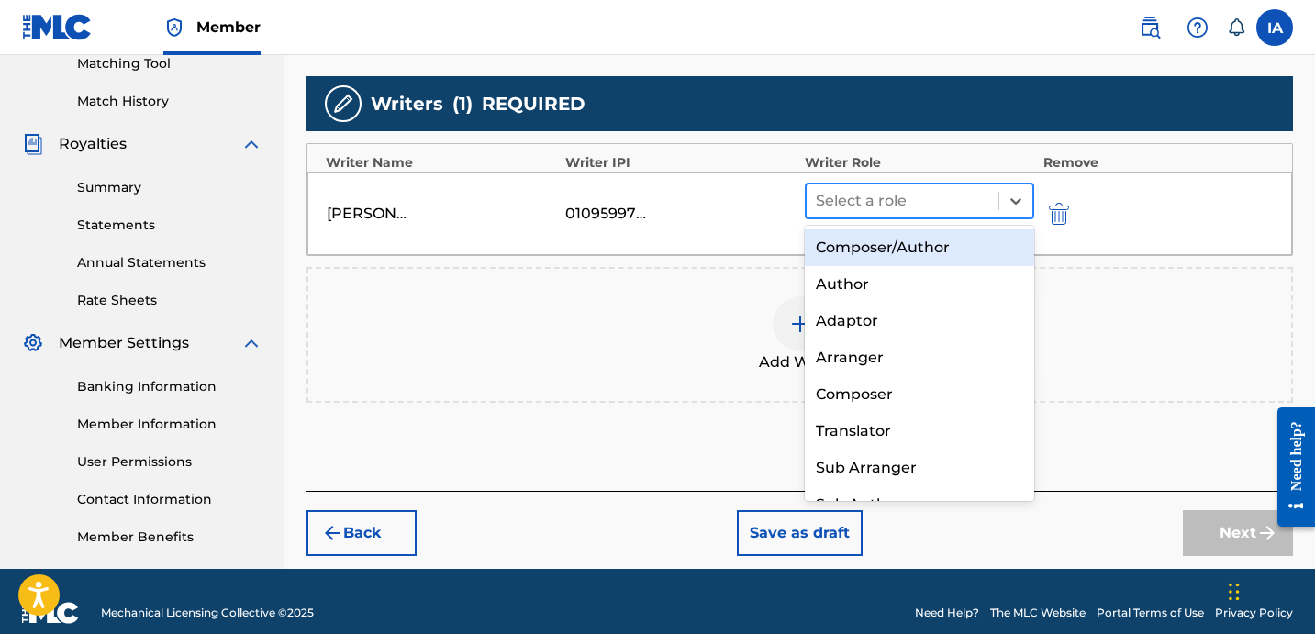
click at [923, 186] on div "Select a role" at bounding box center [903, 200] width 192 height 33
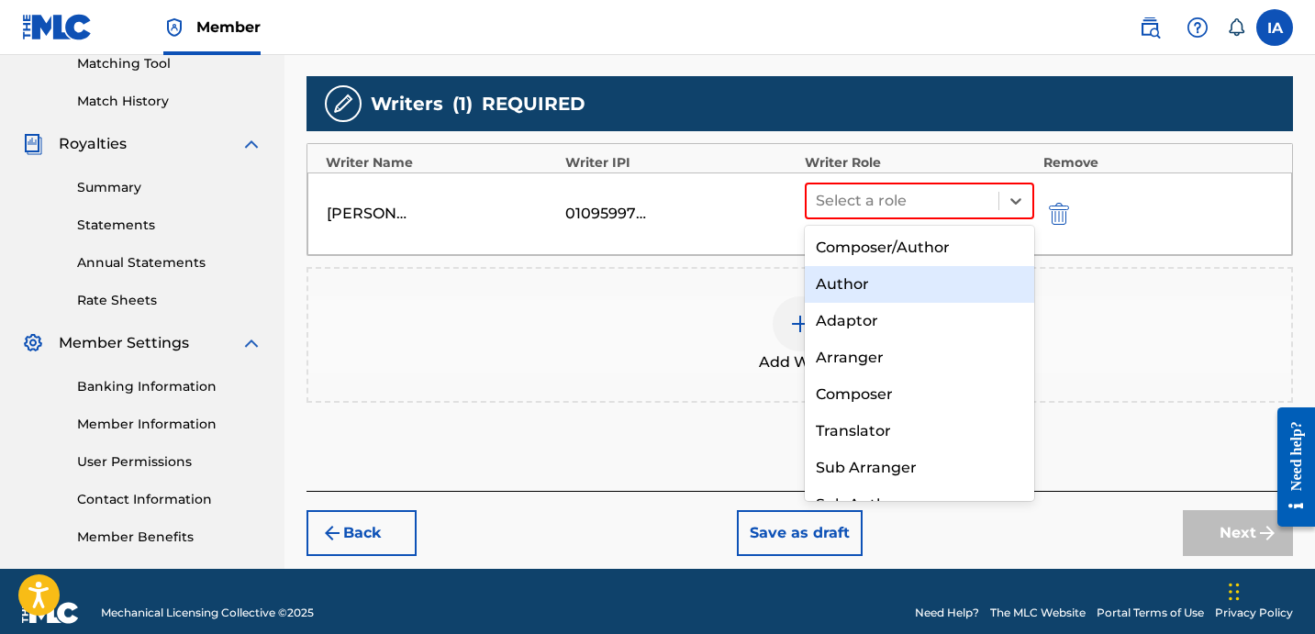
click at [918, 274] on div "Author" at bounding box center [919, 284] width 229 height 37
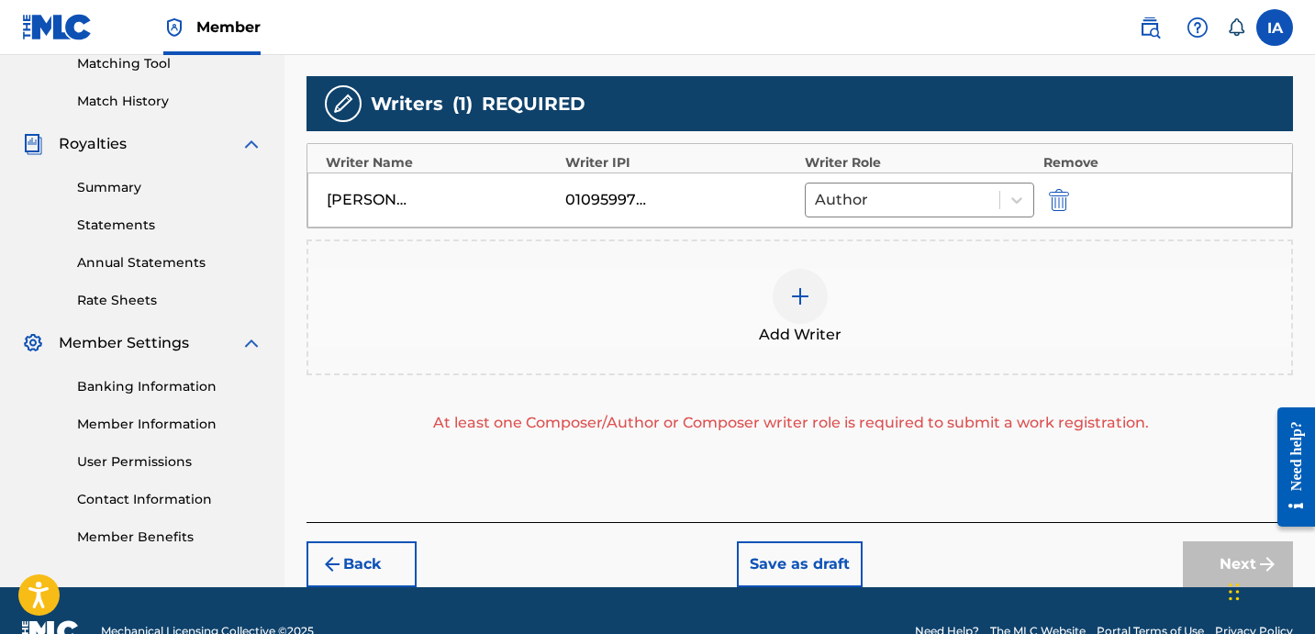
click at [918, 274] on div "Add Writer" at bounding box center [799, 307] width 983 height 77
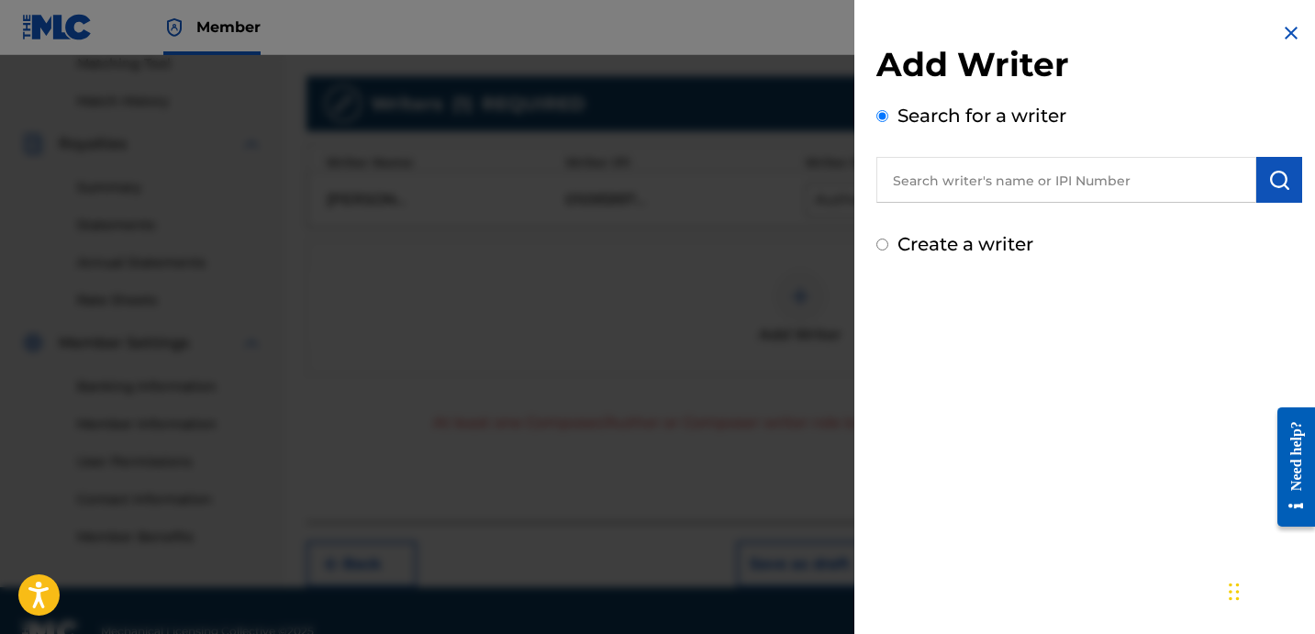
click at [904, 255] on div "Create a writer" at bounding box center [1090, 244] width 426 height 28
click at [895, 243] on div "Create a writer" at bounding box center [1090, 244] width 426 height 28
click at [888, 243] on input "Create a writer" at bounding box center [883, 245] width 12 height 12
radio input "false"
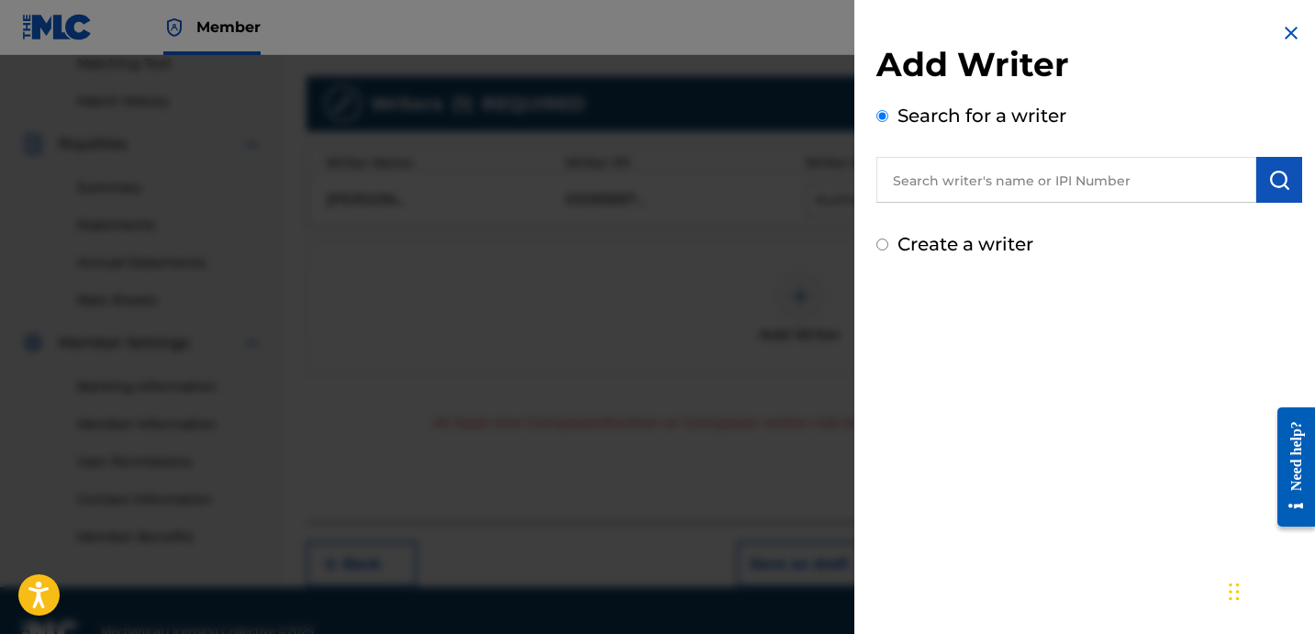
radio input "true"
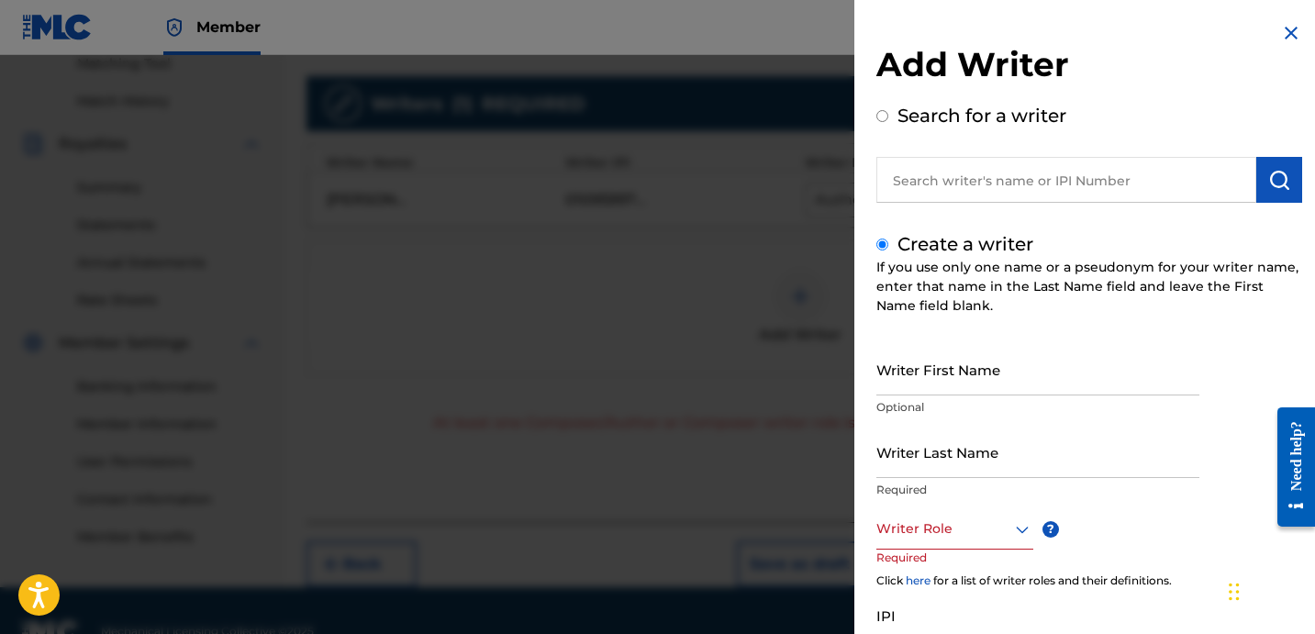
click at [1132, 360] on input "Writer First Name" at bounding box center [1038, 369] width 323 height 52
click at [1017, 446] on input "Writer Last Name" at bounding box center [1038, 452] width 323 height 52
paste input "UNKNOWN WRITER"
click at [992, 463] on input "UNKNOWN WRITER" at bounding box center [1038, 452] width 323 height 52
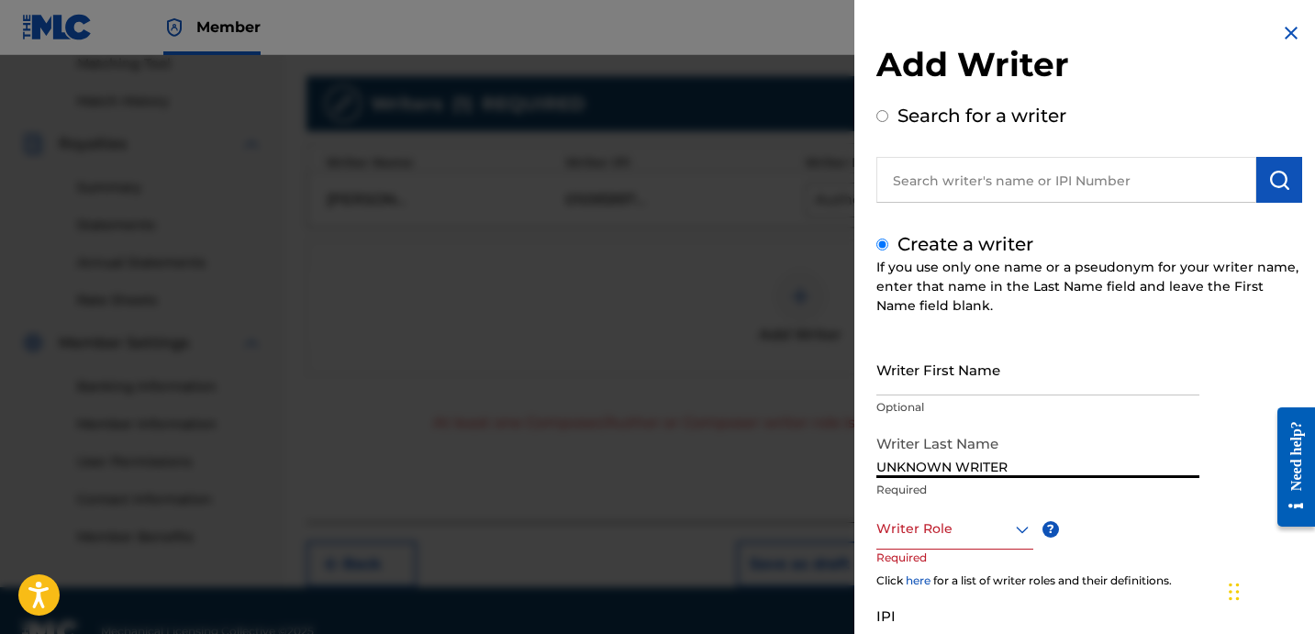
click at [992, 463] on input "UNKNOWN WRITER" at bounding box center [1038, 452] width 323 height 52
type input "UNKNOWN"
click at [980, 367] on input "Writer First Name" at bounding box center [1038, 369] width 323 height 52
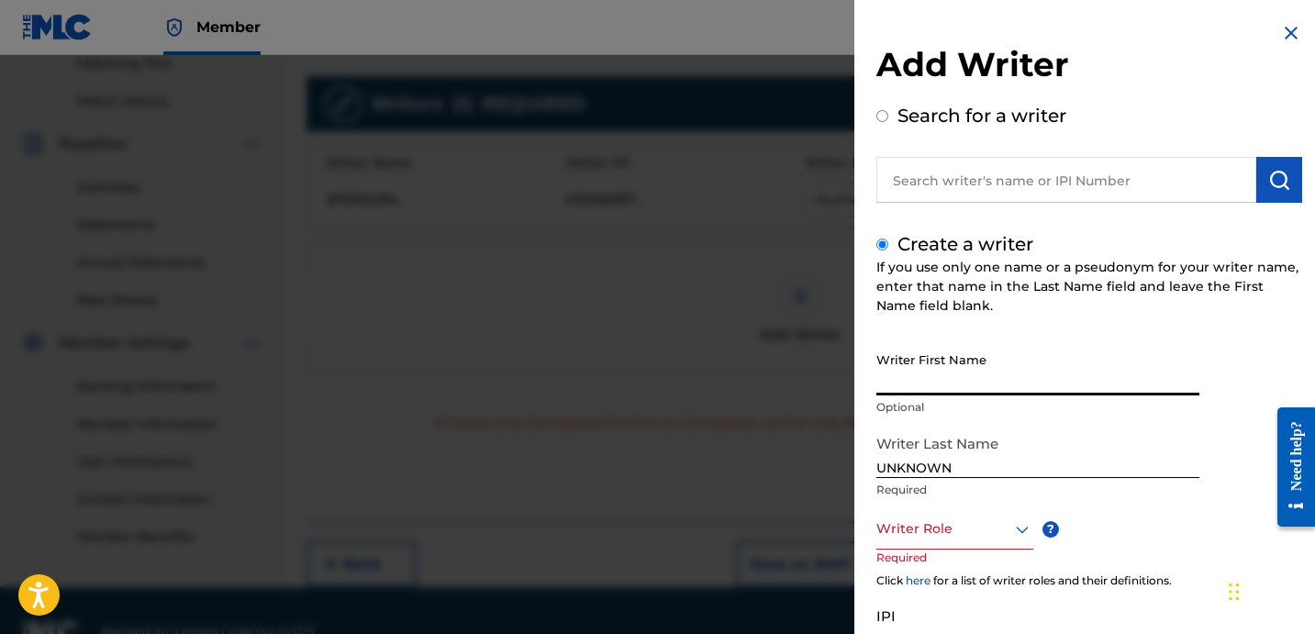
paste input "WRITER"
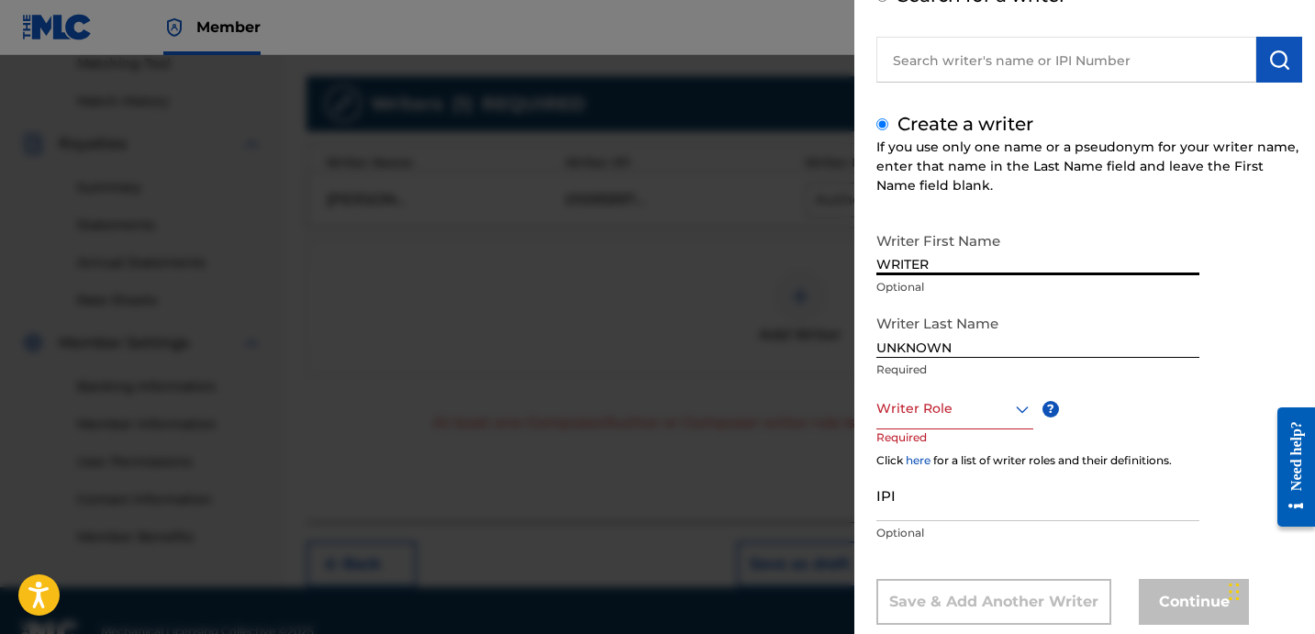
scroll to position [159, 0]
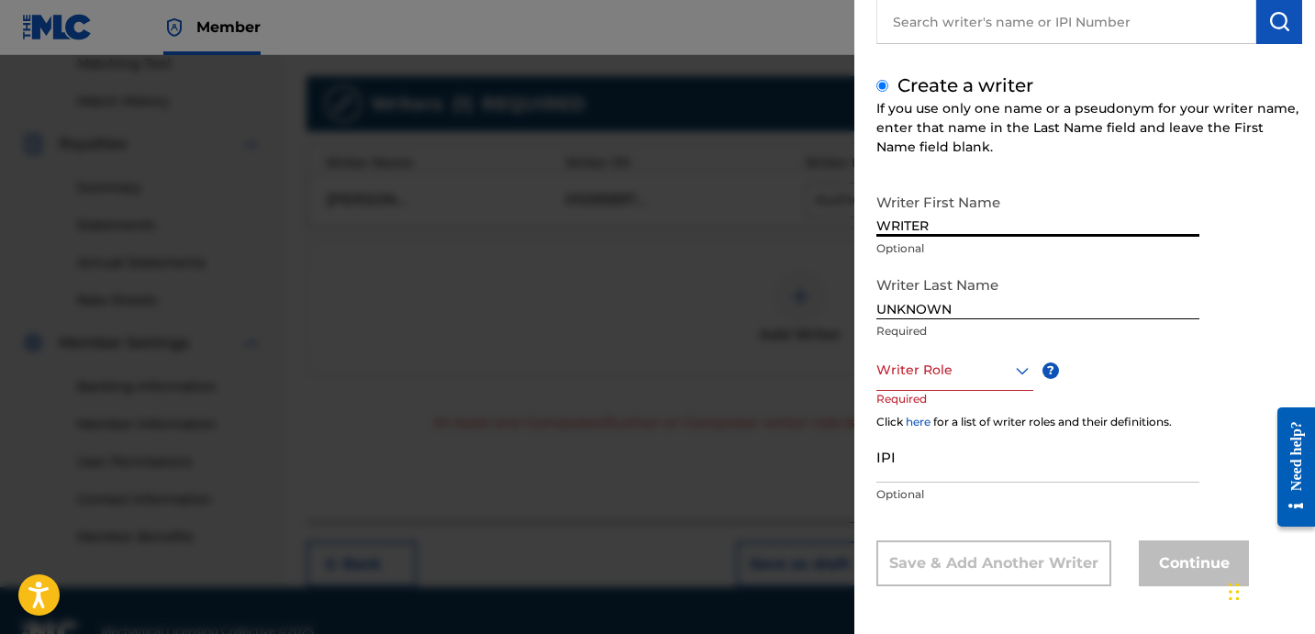
type input "WRITER"
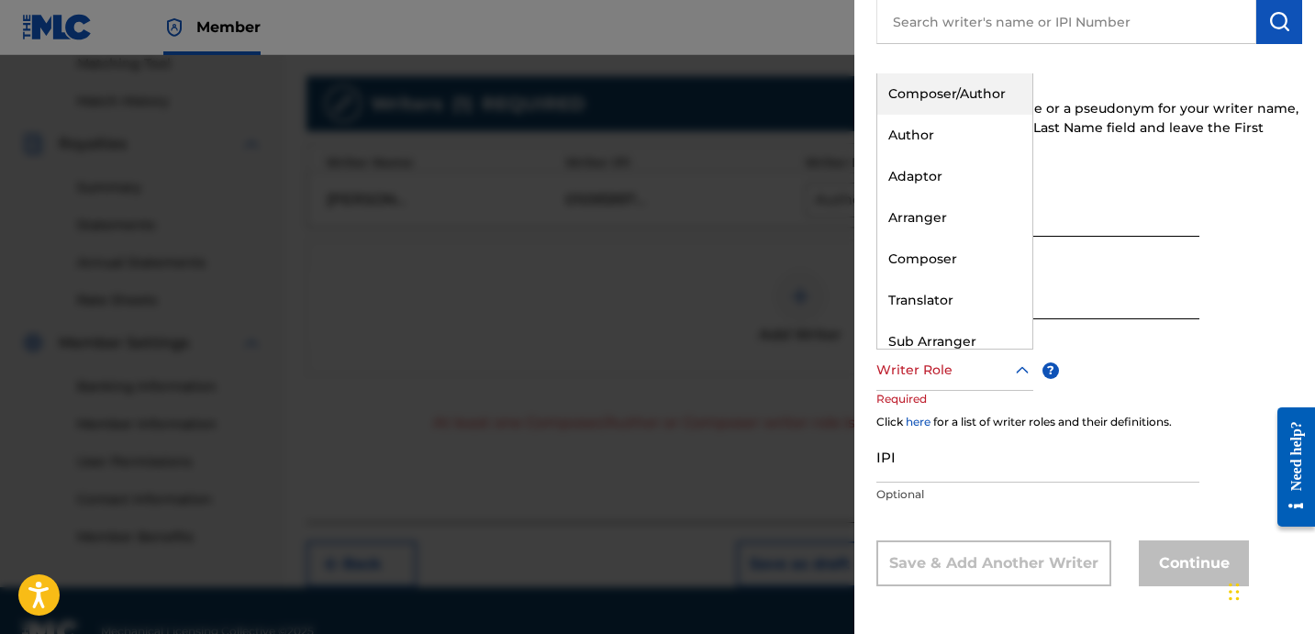
click at [944, 378] on div at bounding box center [955, 370] width 157 height 23
click at [953, 250] on div "Composer" at bounding box center [954, 259] width 155 height 41
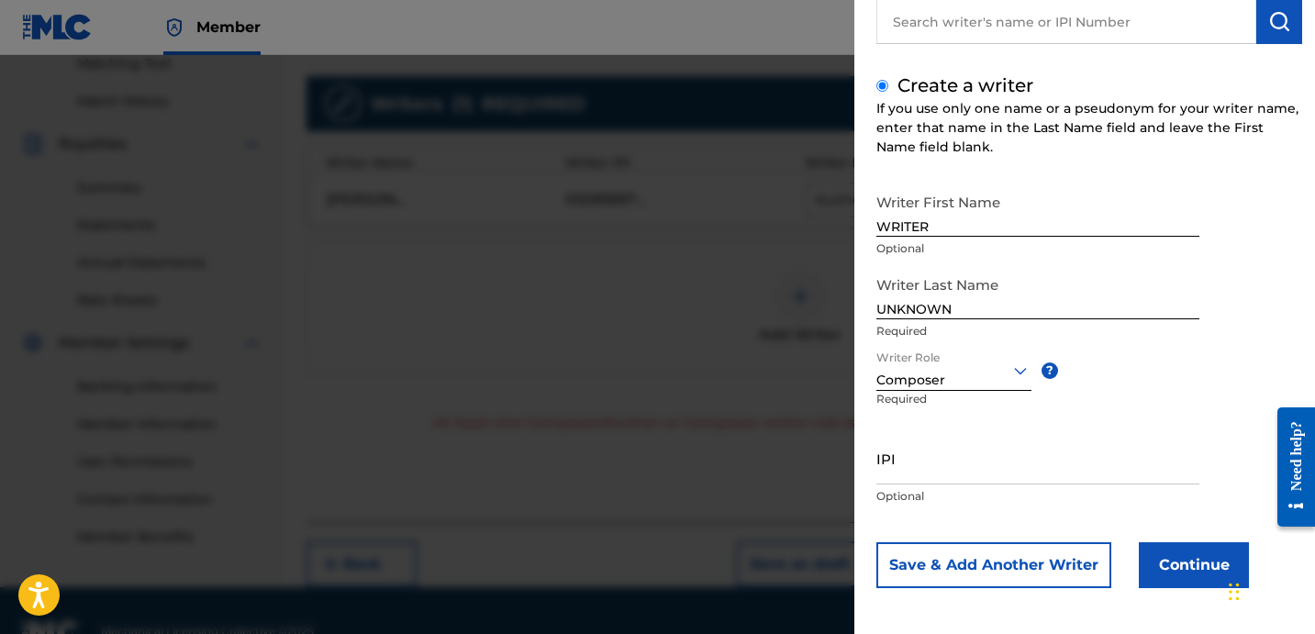
click at [1186, 544] on button "Continue" at bounding box center [1194, 565] width 110 height 46
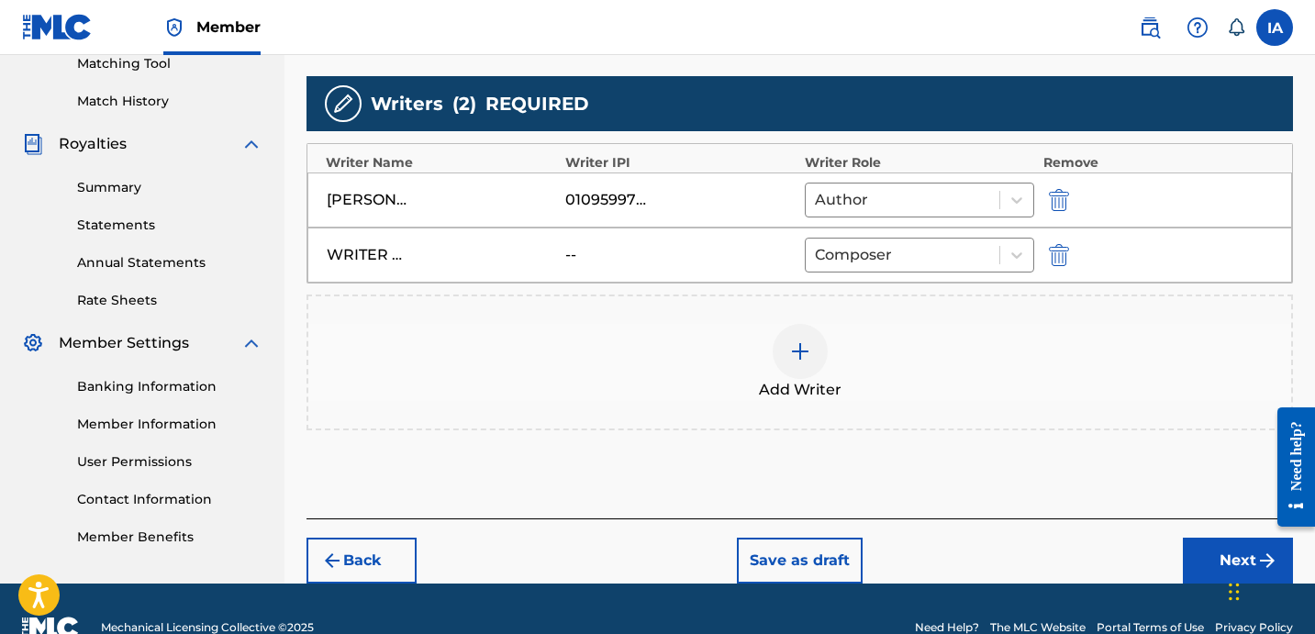
click at [836, 449] on div "Add Writers & Roles Enter all writer(s) and their roles. A full list of writer …" at bounding box center [800, 178] width 987 height 681
click at [1201, 547] on button "Next" at bounding box center [1238, 561] width 110 height 46
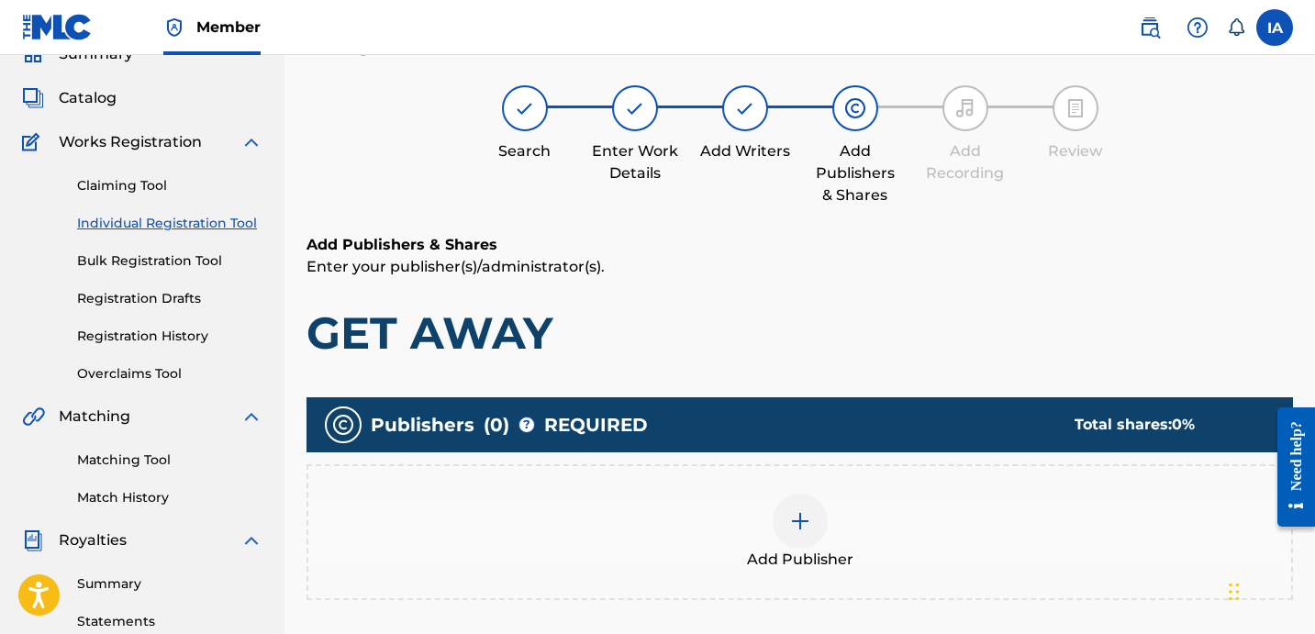
scroll to position [83, 0]
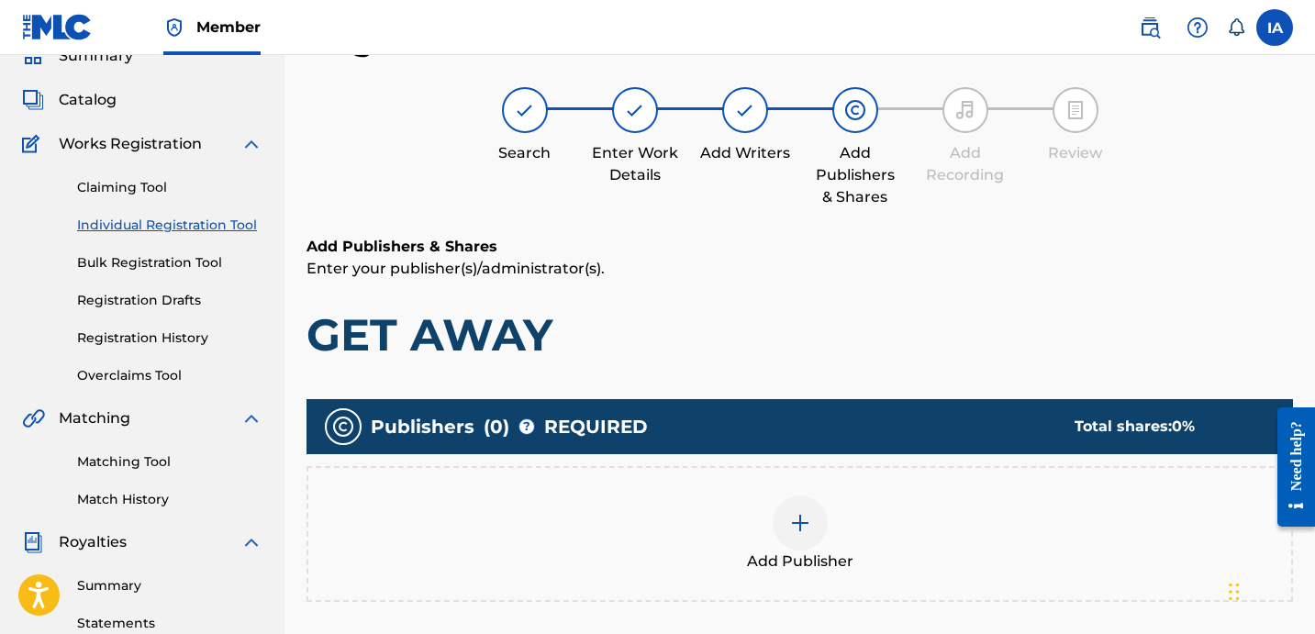
click at [898, 547] on div "Add Publisher" at bounding box center [799, 534] width 983 height 77
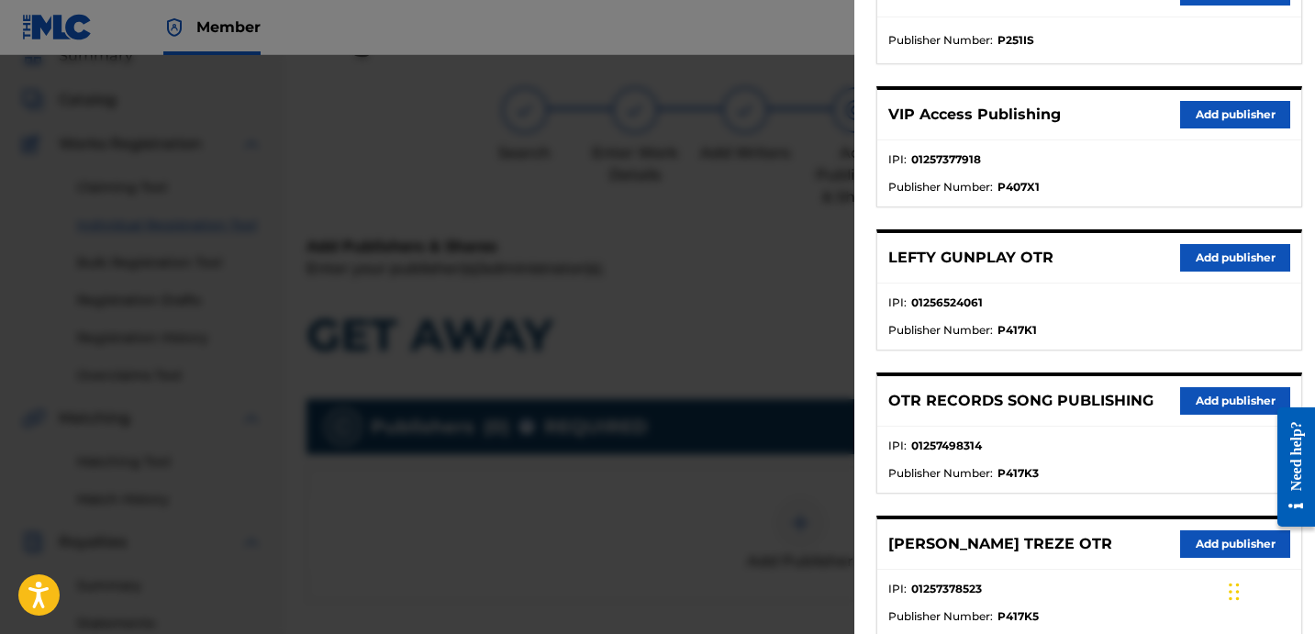
scroll to position [880, 0]
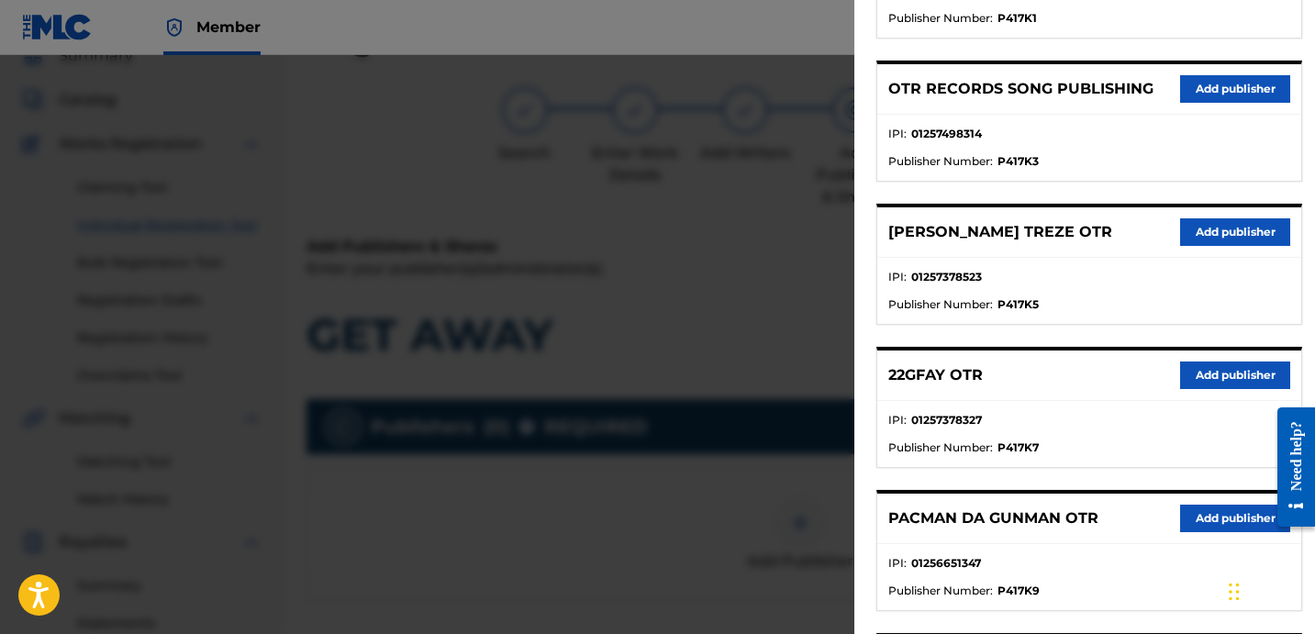
click at [1220, 383] on button "Add publisher" at bounding box center [1235, 376] width 110 height 28
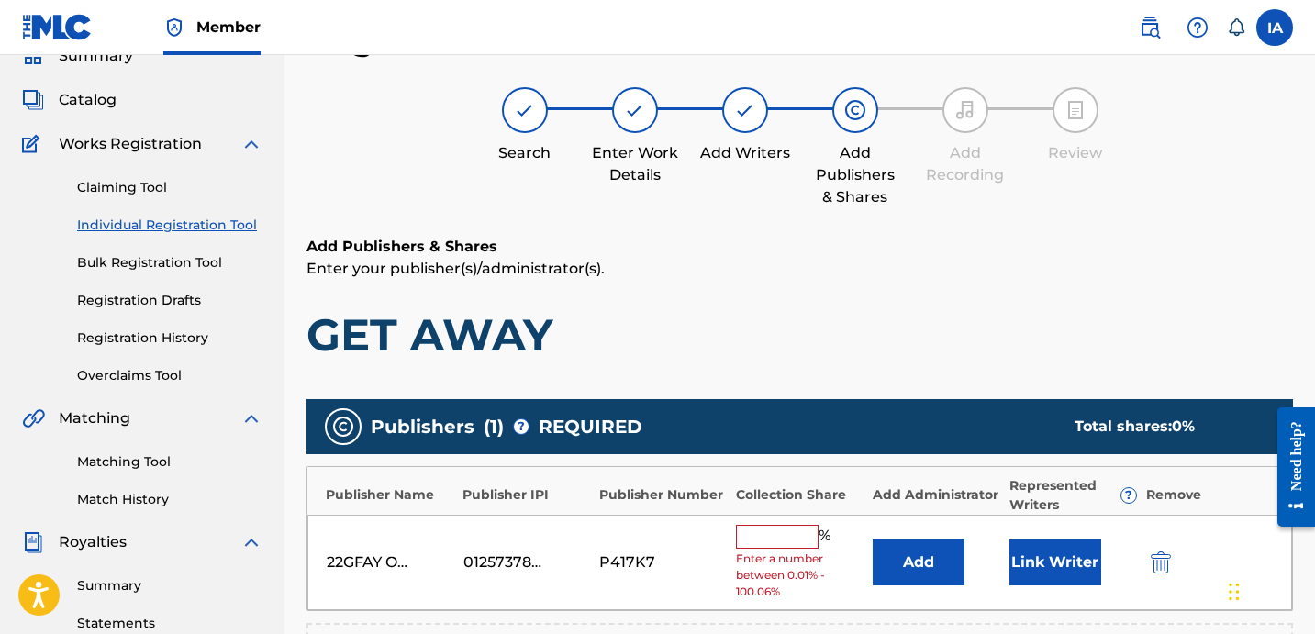
click at [787, 543] on input "text" at bounding box center [777, 537] width 83 height 24
type input "100"
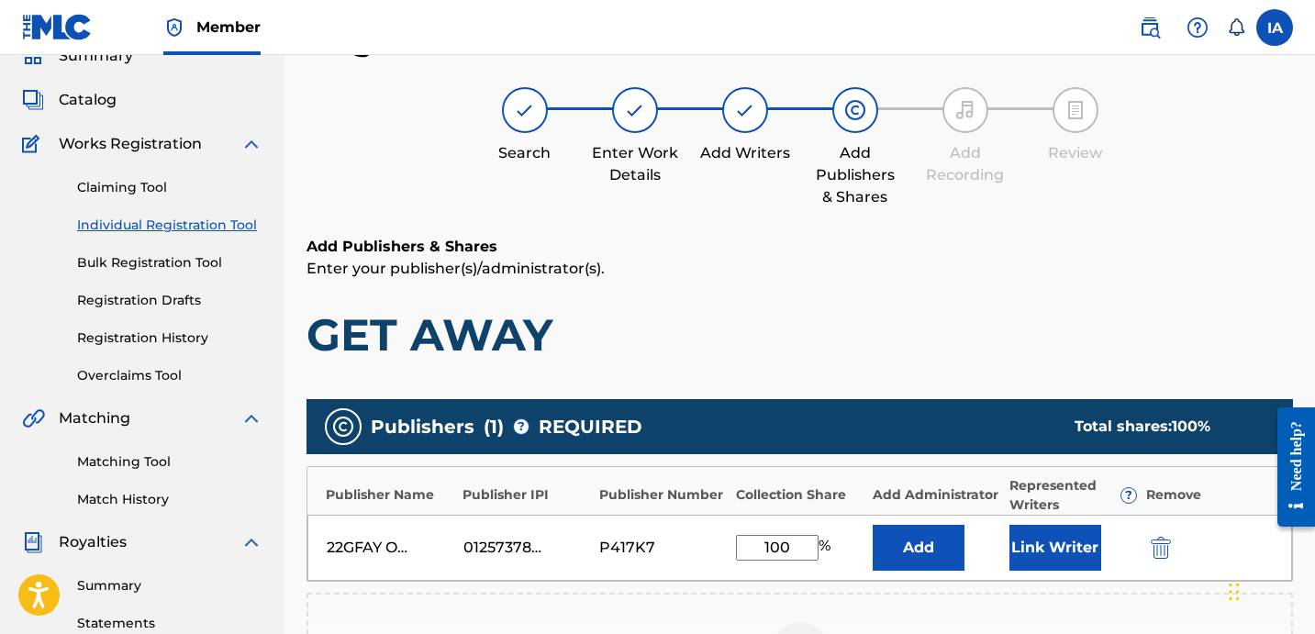
click at [934, 545] on button "Add" at bounding box center [919, 548] width 92 height 46
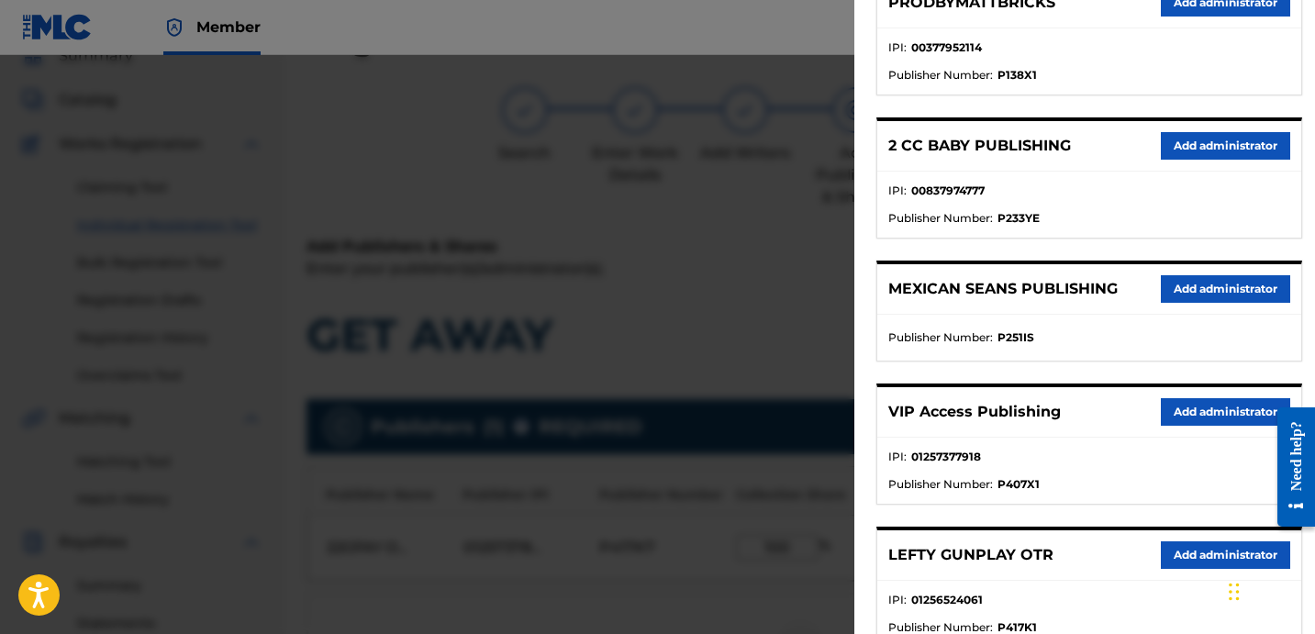
scroll to position [272, 0]
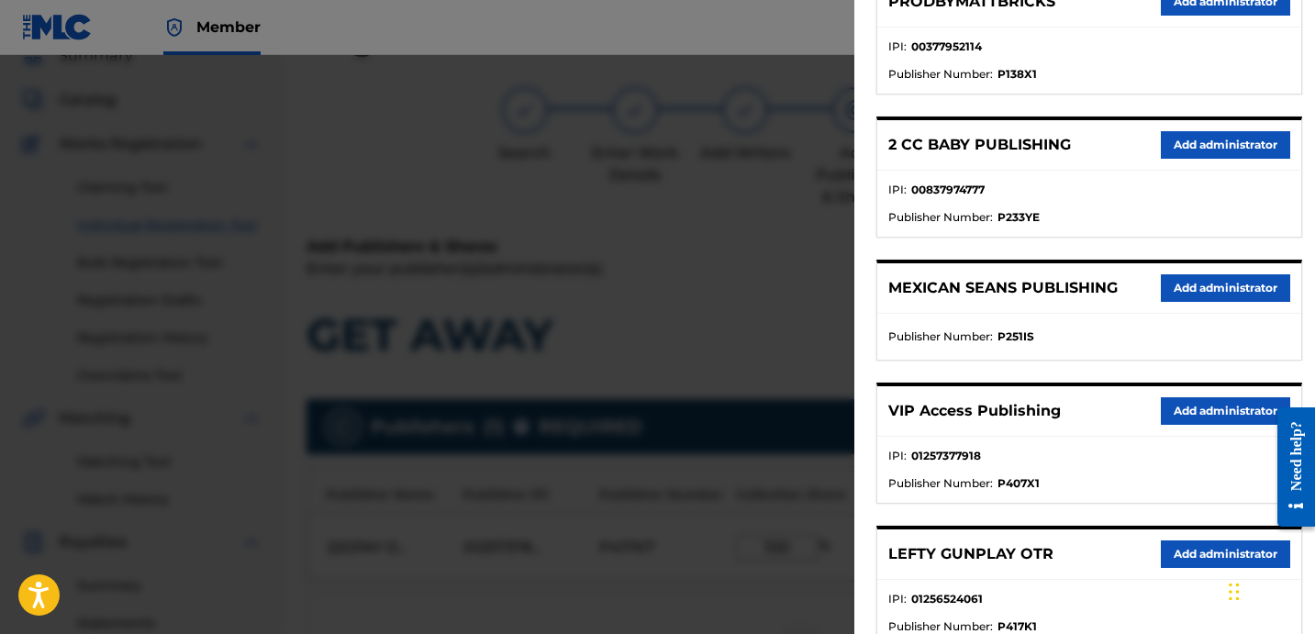
click at [1169, 416] on button "Add administrator" at bounding box center [1225, 411] width 129 height 28
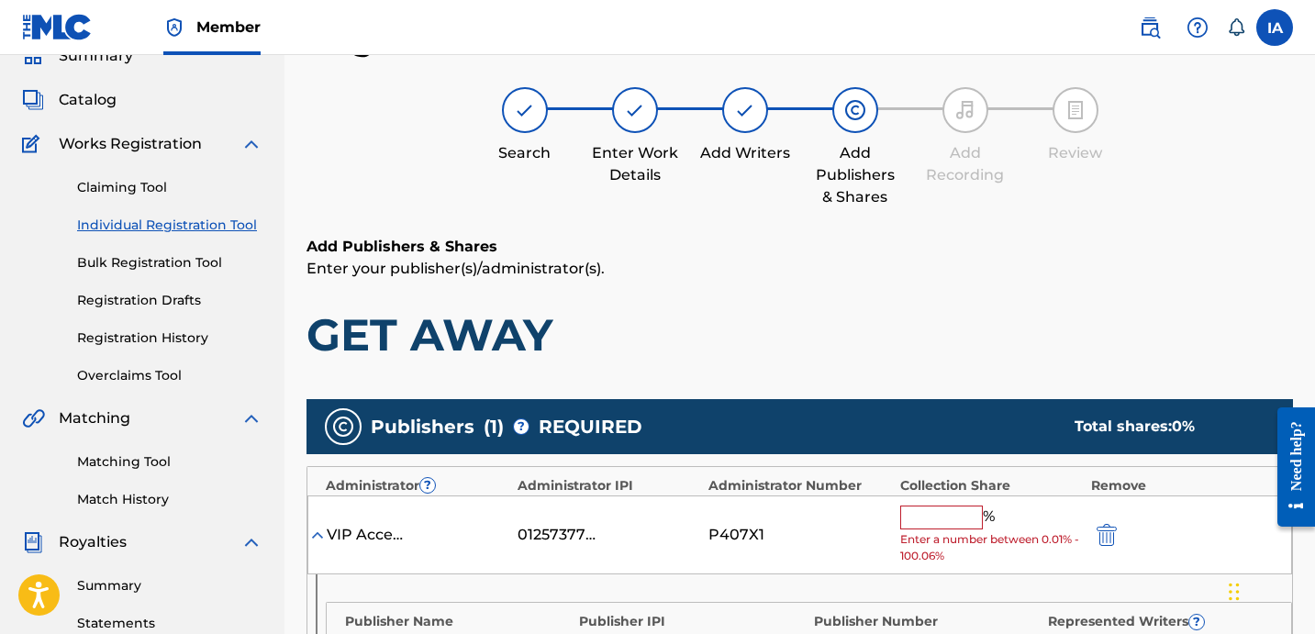
click at [960, 522] on input "text" at bounding box center [941, 518] width 83 height 24
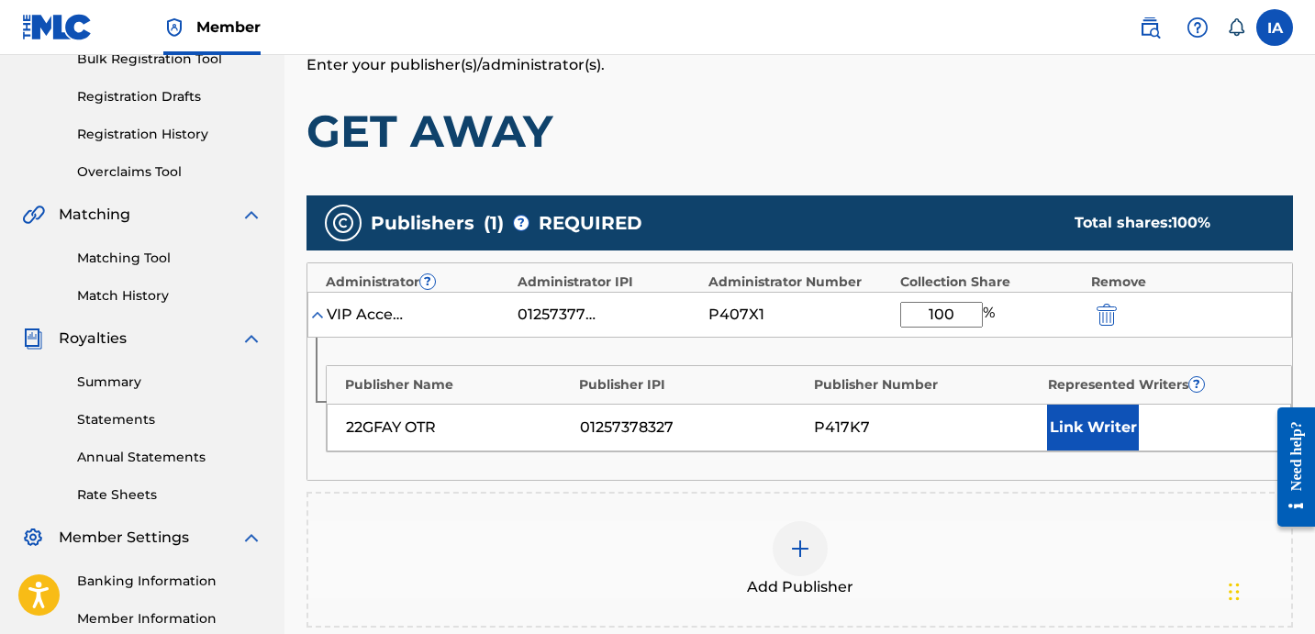
scroll to position [393, 0]
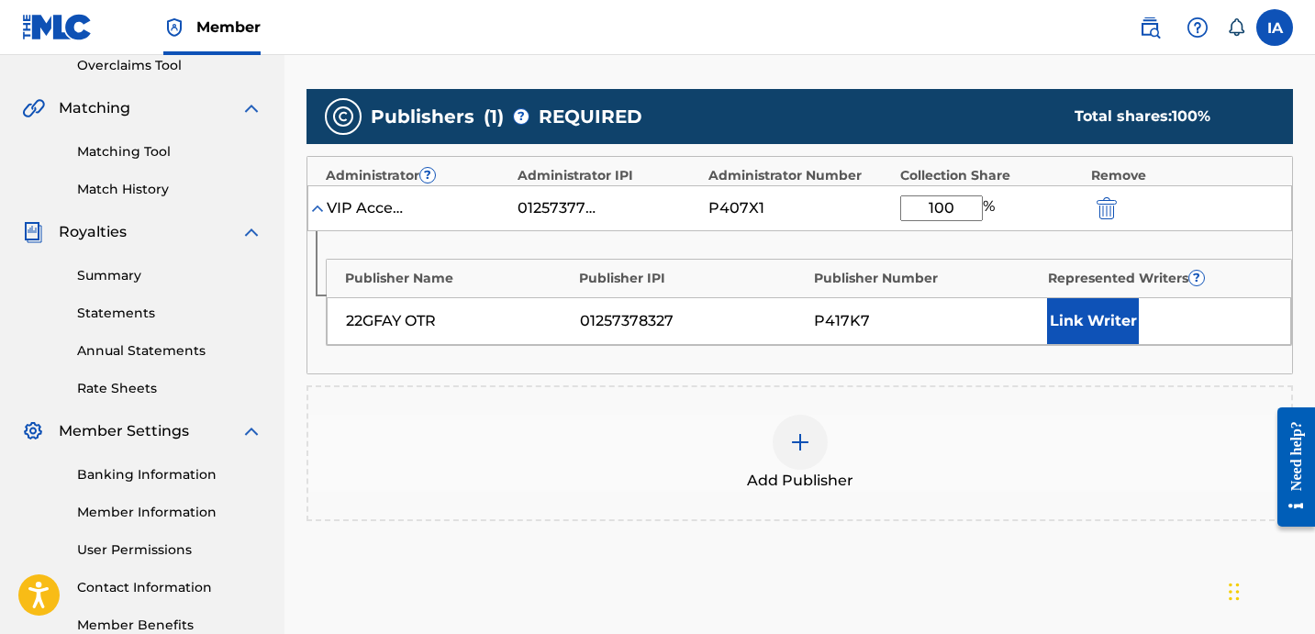
type input "100"
click at [1078, 334] on button "Link Writer" at bounding box center [1093, 321] width 92 height 46
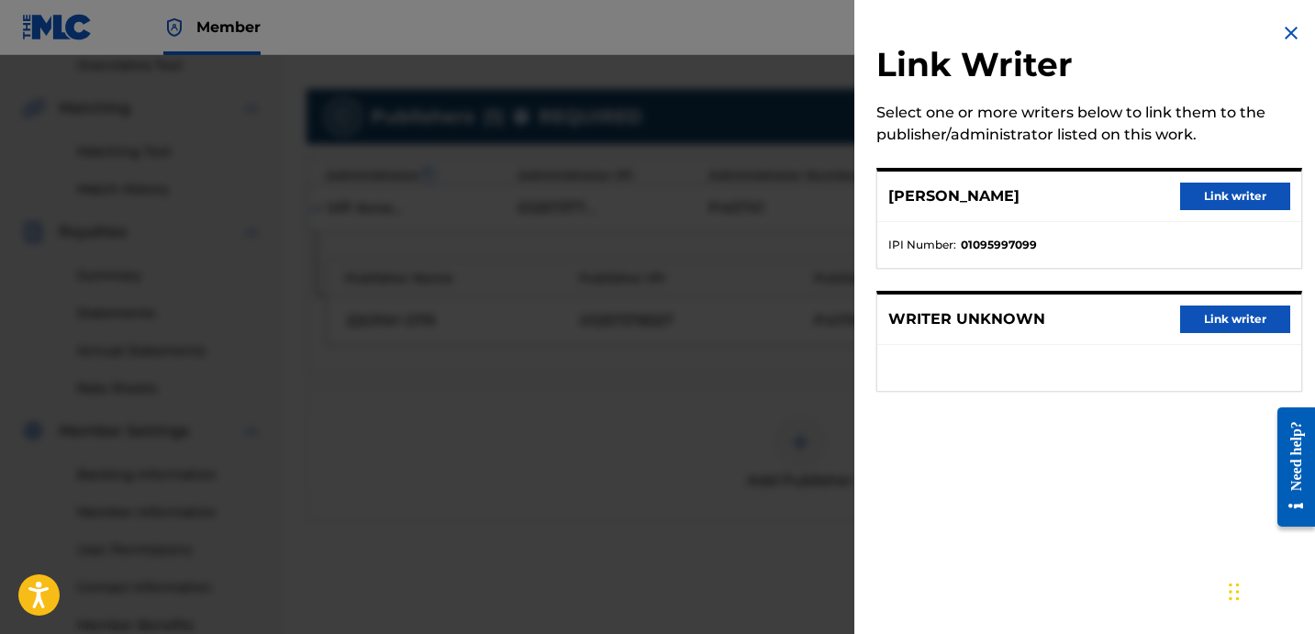
click at [1186, 196] on button "Link writer" at bounding box center [1235, 197] width 110 height 28
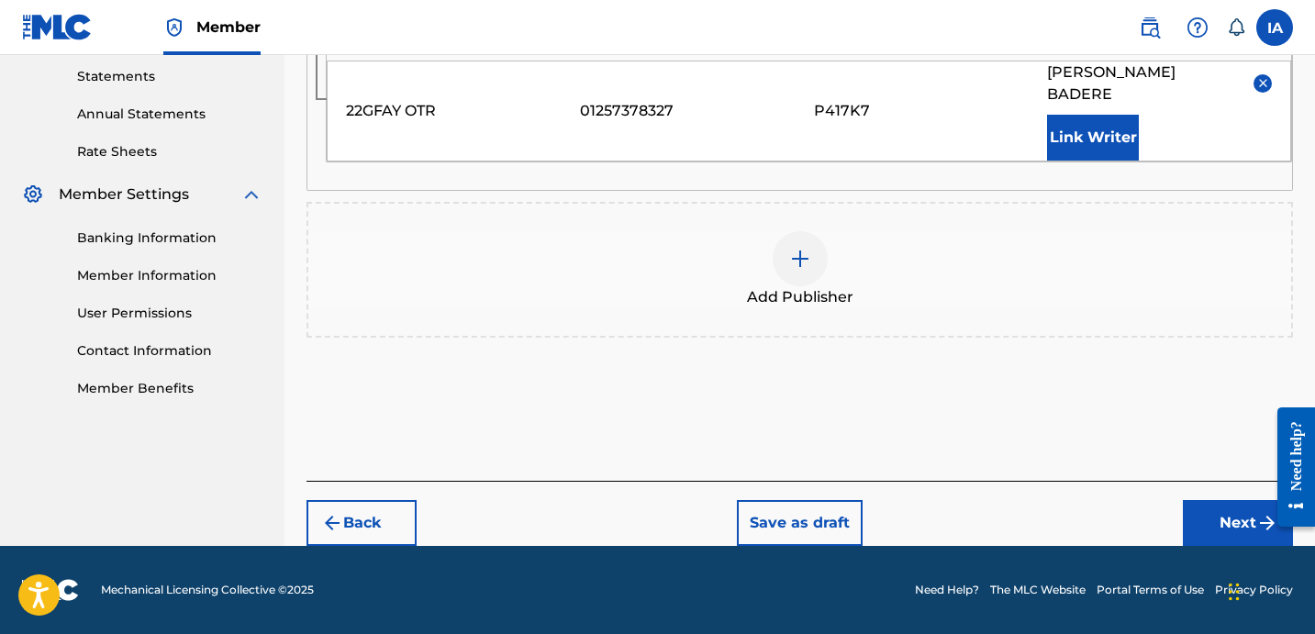
click at [1237, 530] on button "Next" at bounding box center [1238, 523] width 110 height 46
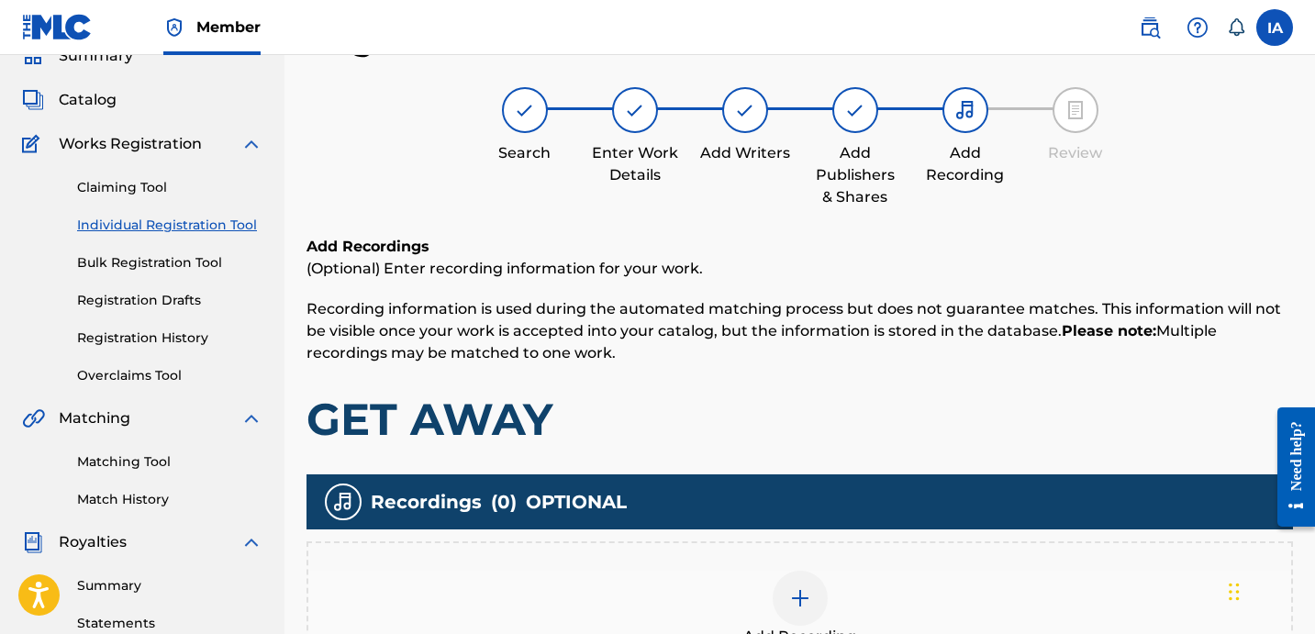
click at [806, 408] on h1 "GET AWAY" at bounding box center [800, 419] width 987 height 55
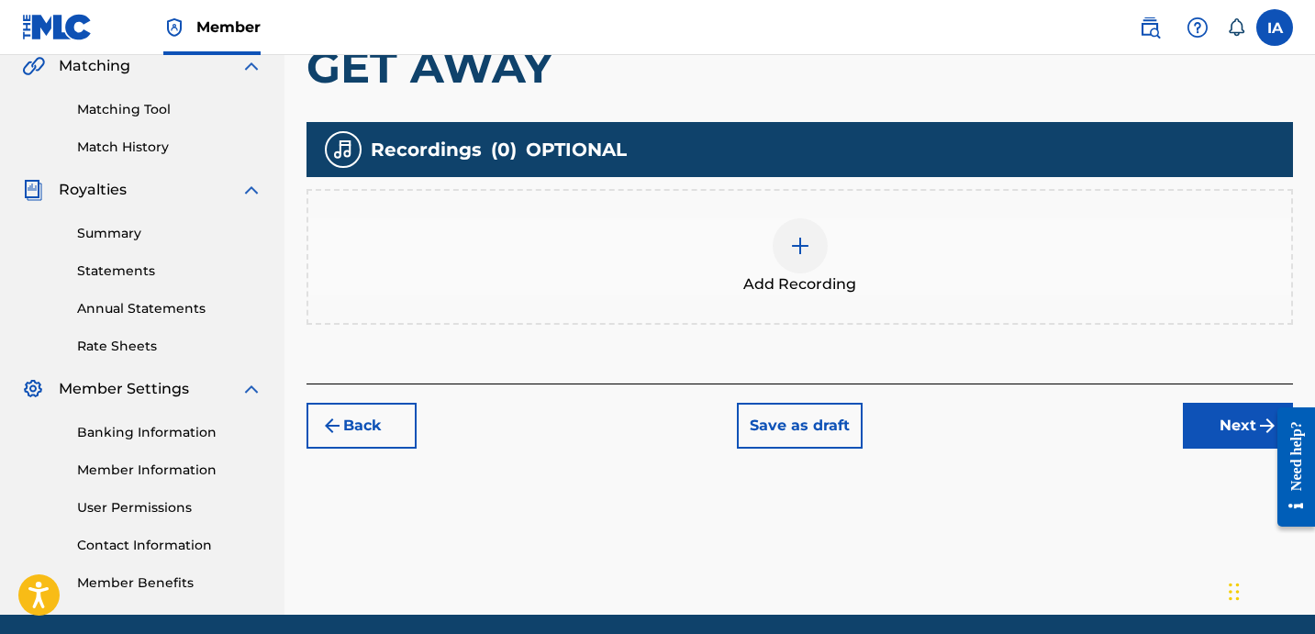
scroll to position [456, 0]
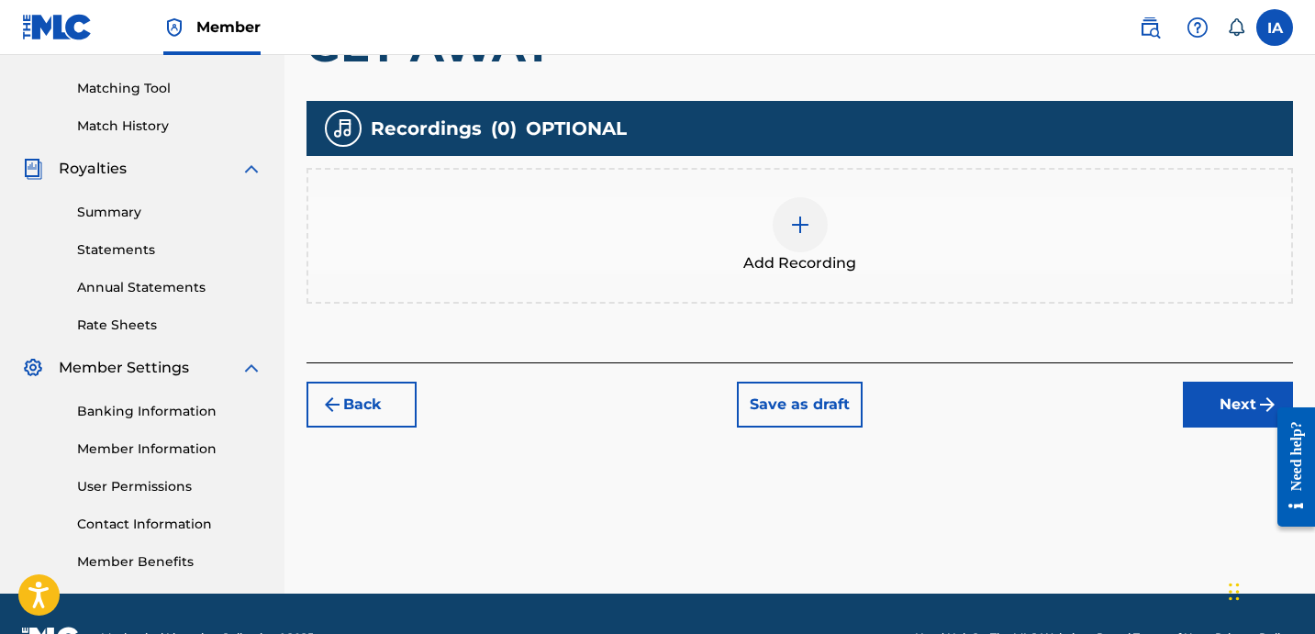
click at [905, 243] on div "Add Recording" at bounding box center [799, 235] width 983 height 77
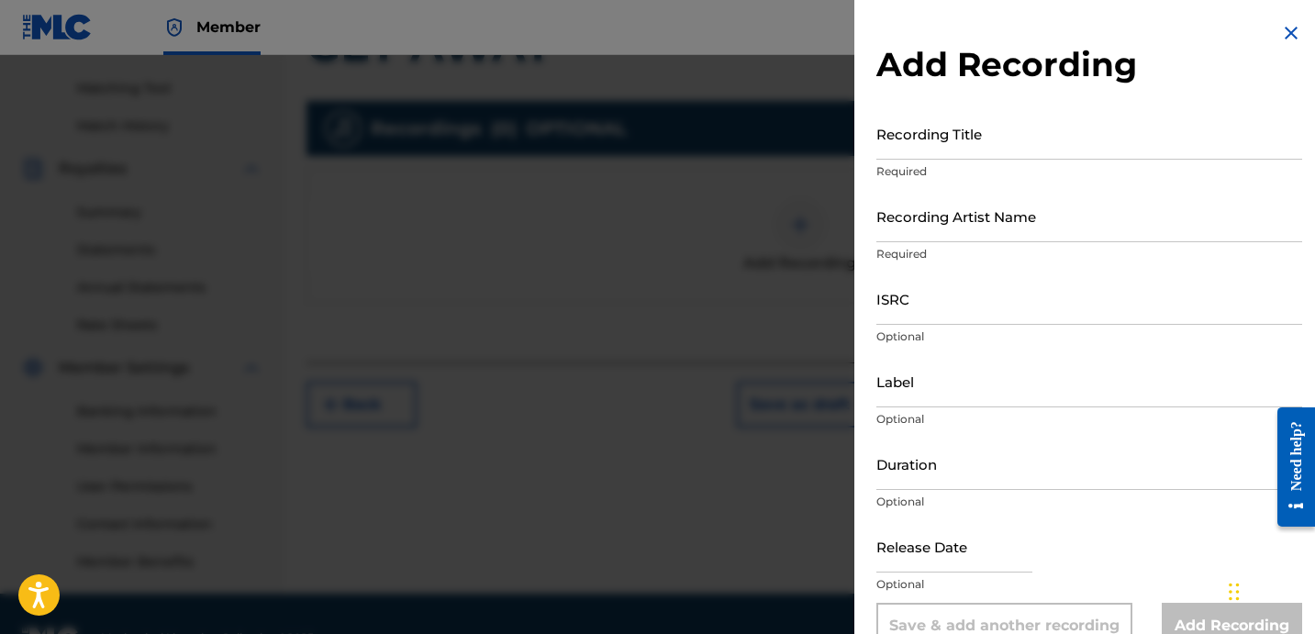
click at [970, 160] on div "Recording Title Required" at bounding box center [1090, 148] width 426 height 83
drag, startPoint x: 973, startPoint y: 147, endPoint x: 964, endPoint y: 138, distance: 13.0
click at [964, 138] on input "Recording Title" at bounding box center [1090, 133] width 426 height 52
